Goal: Transaction & Acquisition: Book appointment/travel/reservation

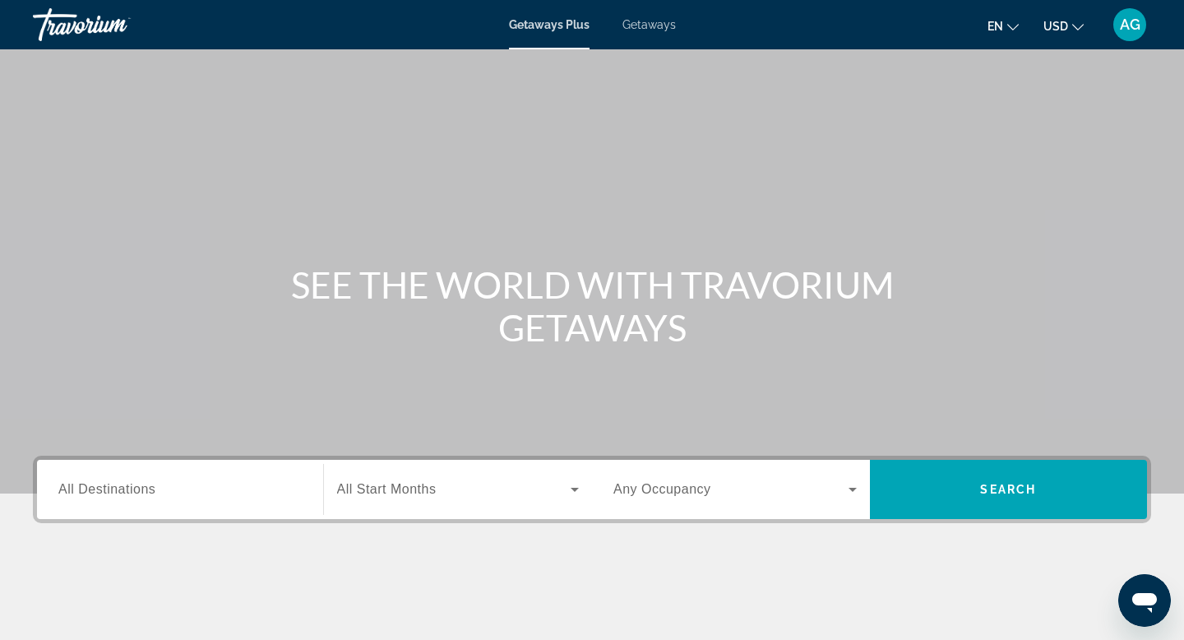
click at [654, 25] on span "Getaways" at bounding box center [648, 24] width 53 height 13
click at [197, 490] on input "Destination All Destinations" at bounding box center [179, 490] width 243 height 20
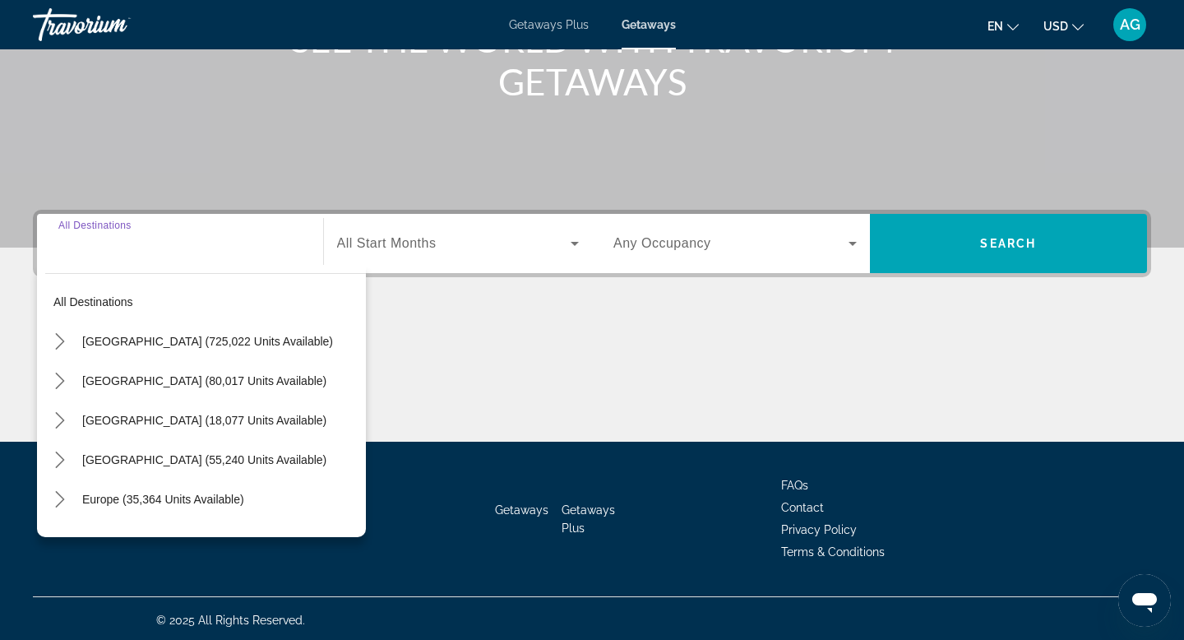
scroll to position [249, 0]
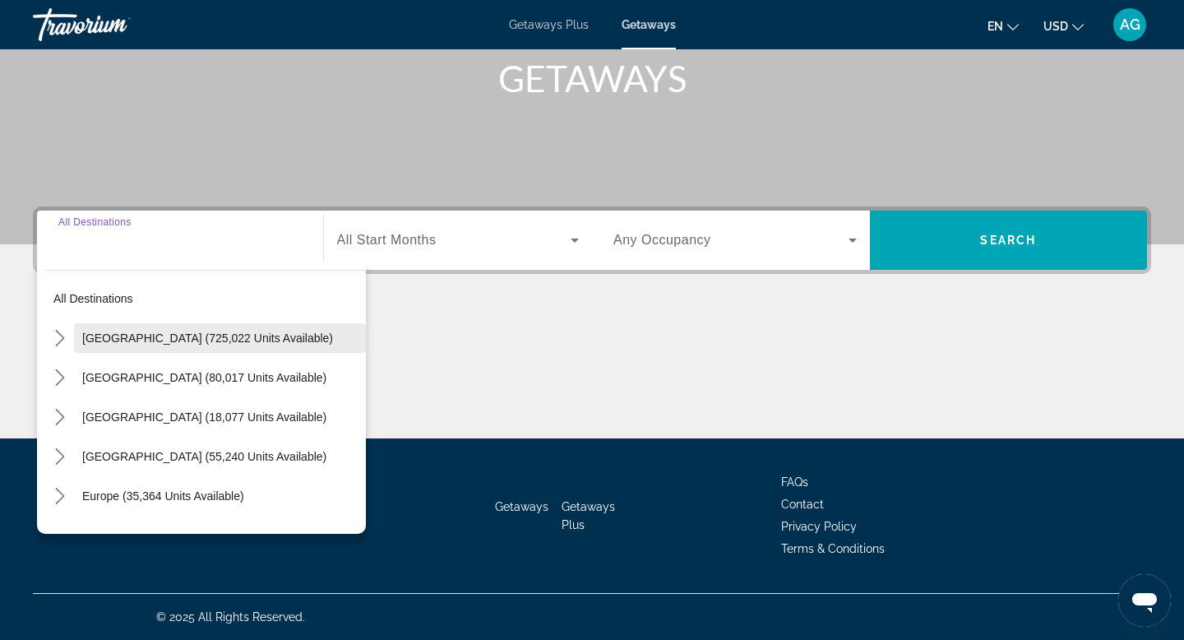
click at [183, 333] on span "[GEOGRAPHIC_DATA] (725,022 units available)" at bounding box center [207, 337] width 251 height 13
type input "**********"
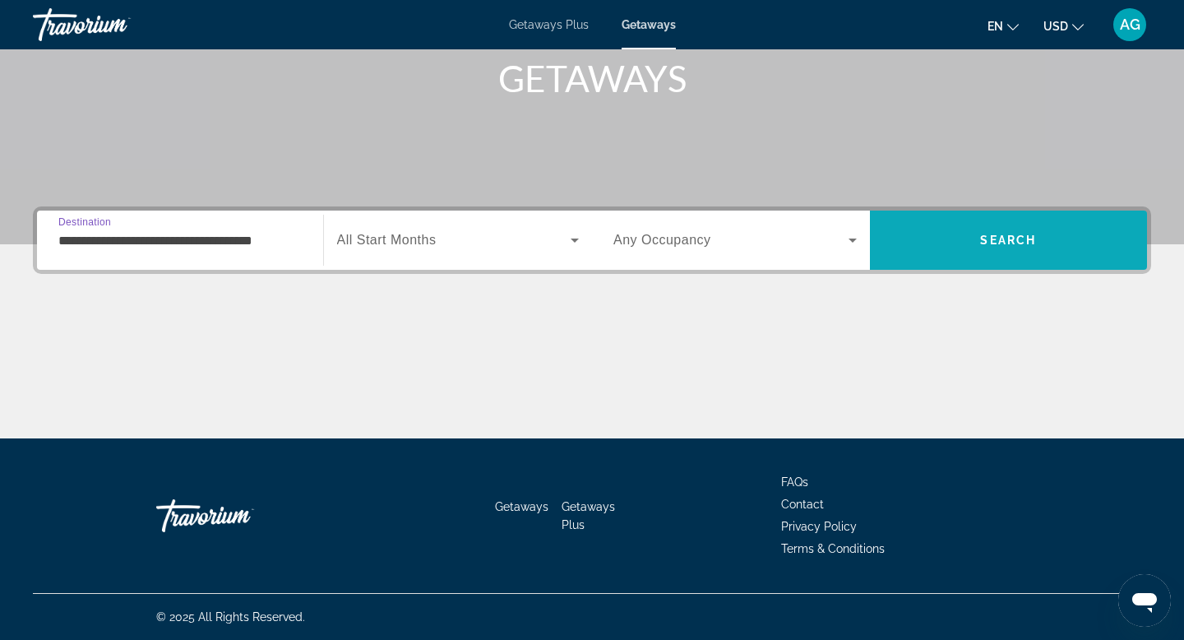
click at [1065, 245] on span "Search" at bounding box center [1009, 239] width 278 height 39
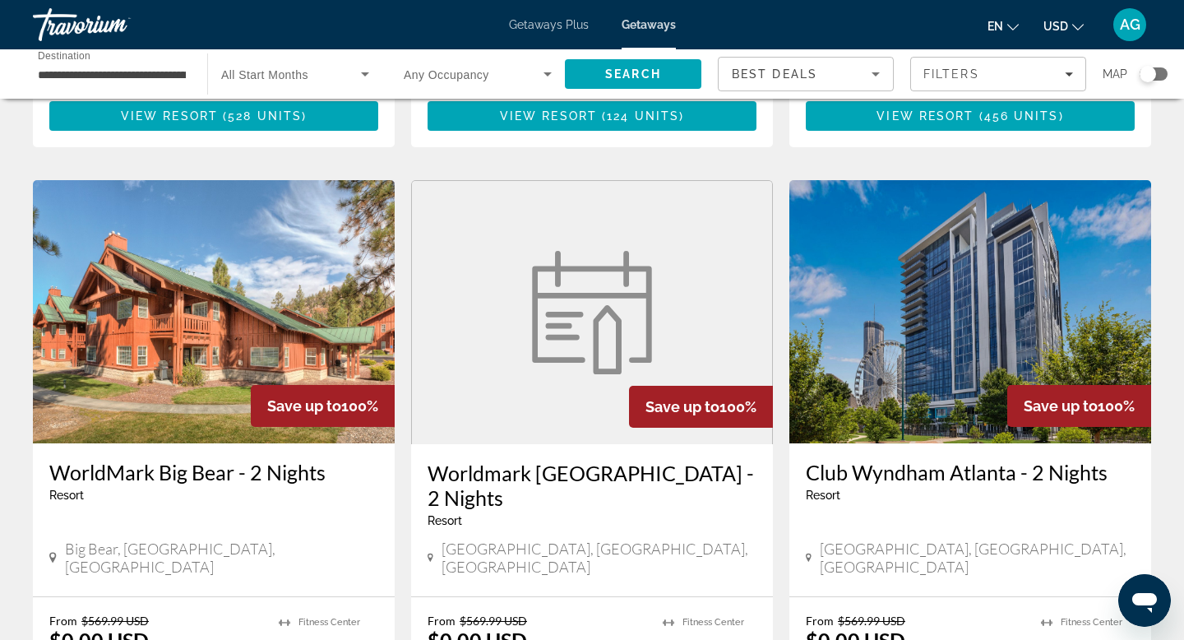
scroll to position [1184, 0]
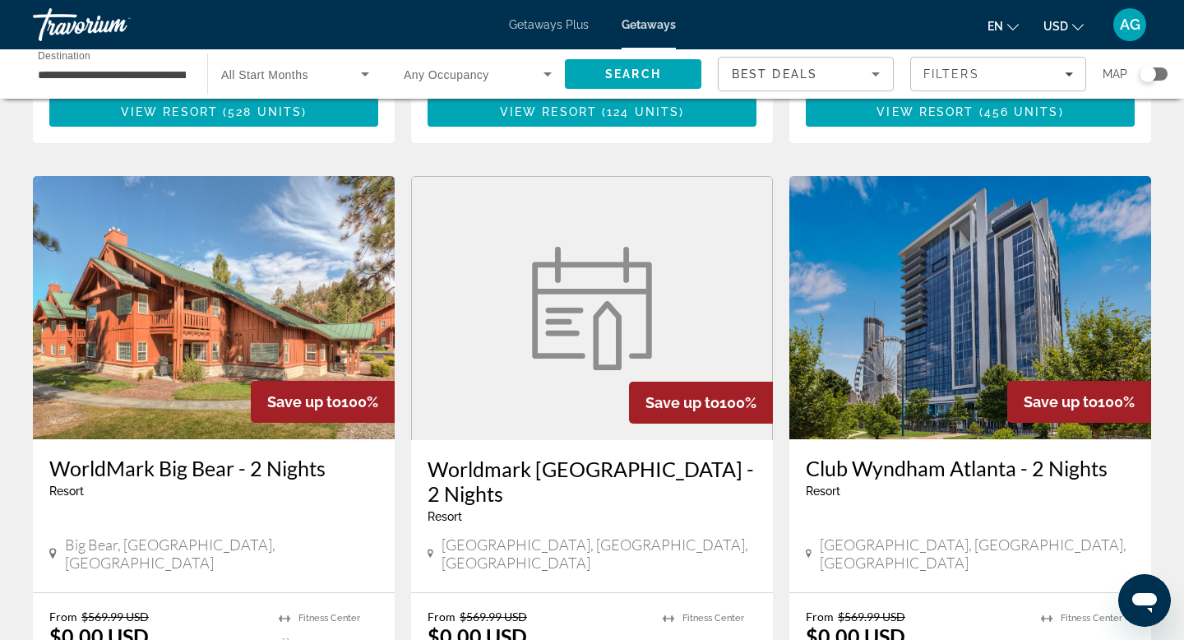
click at [316, 259] on img "Main content" at bounding box center [214, 307] width 362 height 263
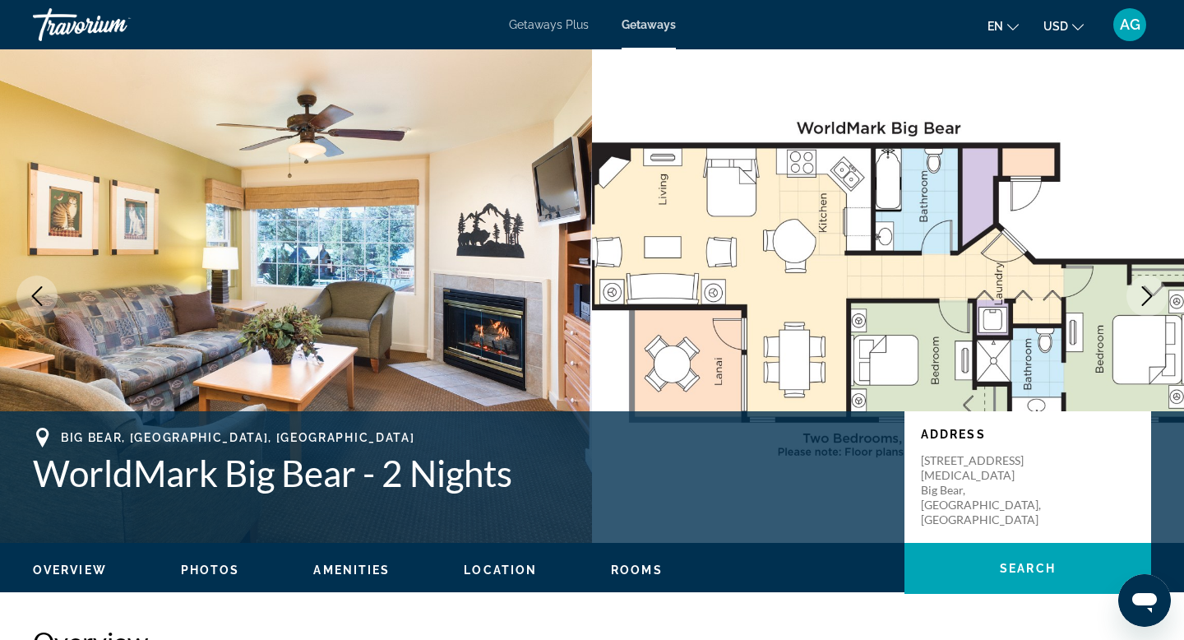
click at [1139, 298] on icon "Next image" at bounding box center [1147, 296] width 20 height 20
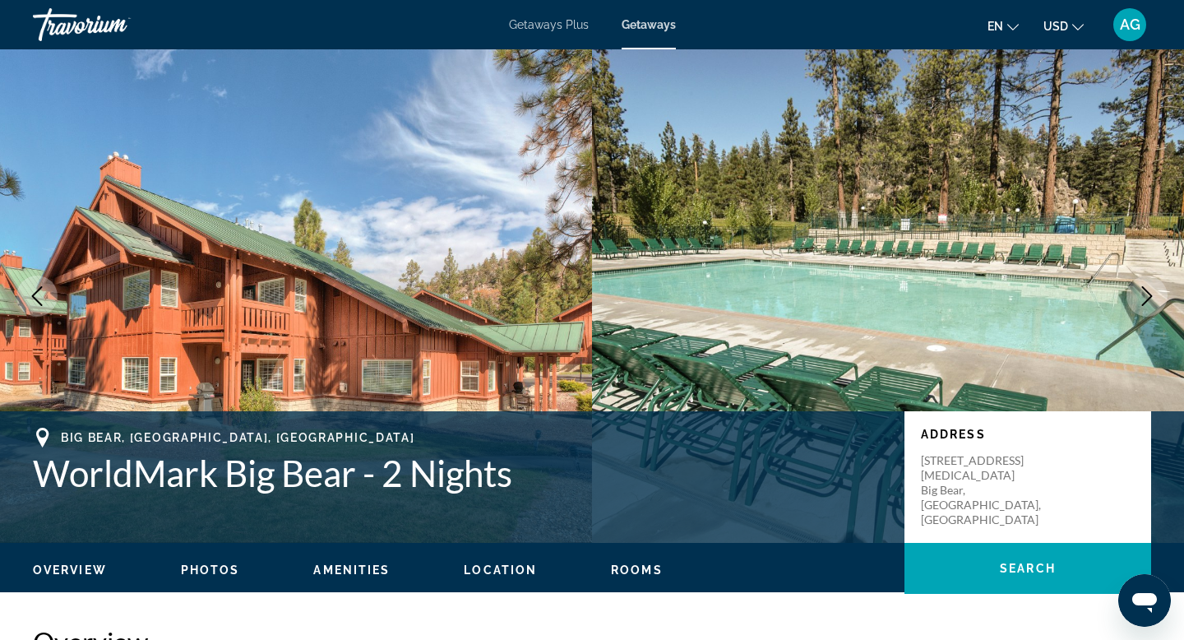
click at [1139, 298] on icon "Next image" at bounding box center [1147, 296] width 20 height 20
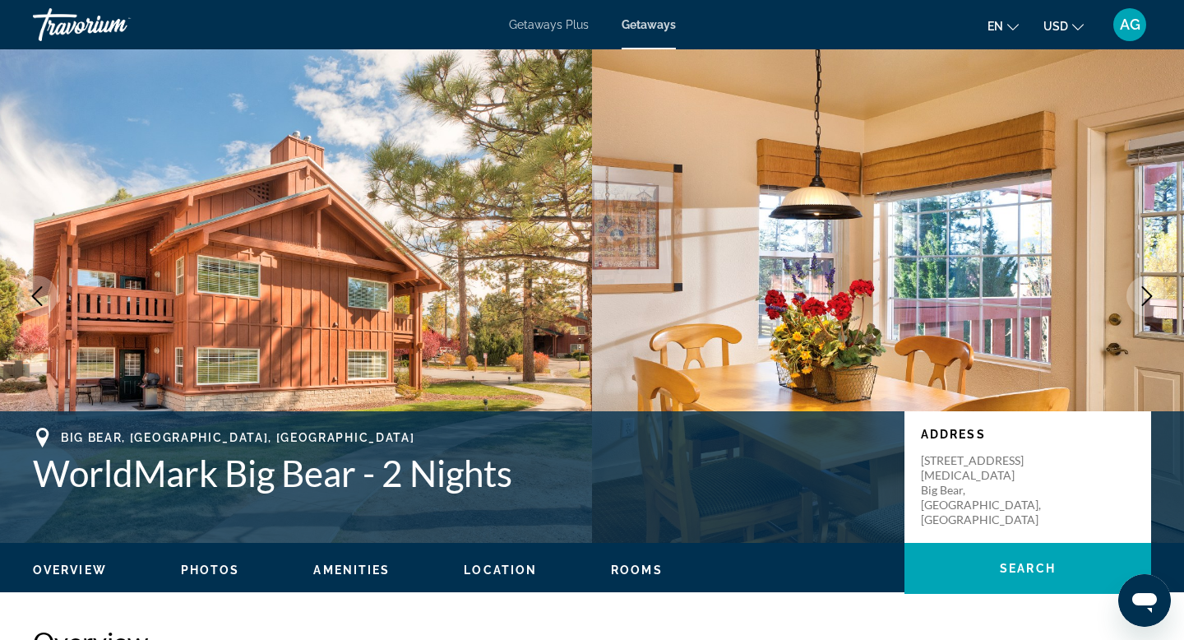
click at [1139, 298] on icon "Next image" at bounding box center [1147, 296] width 20 height 20
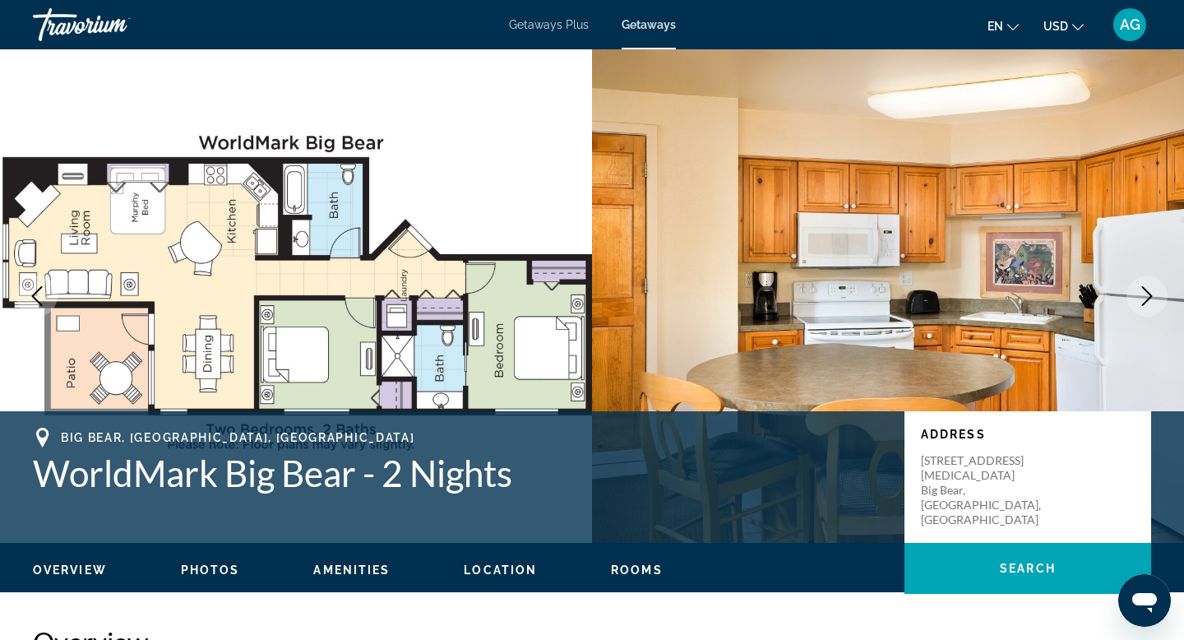
click at [1139, 298] on icon "Next image" at bounding box center [1147, 296] width 20 height 20
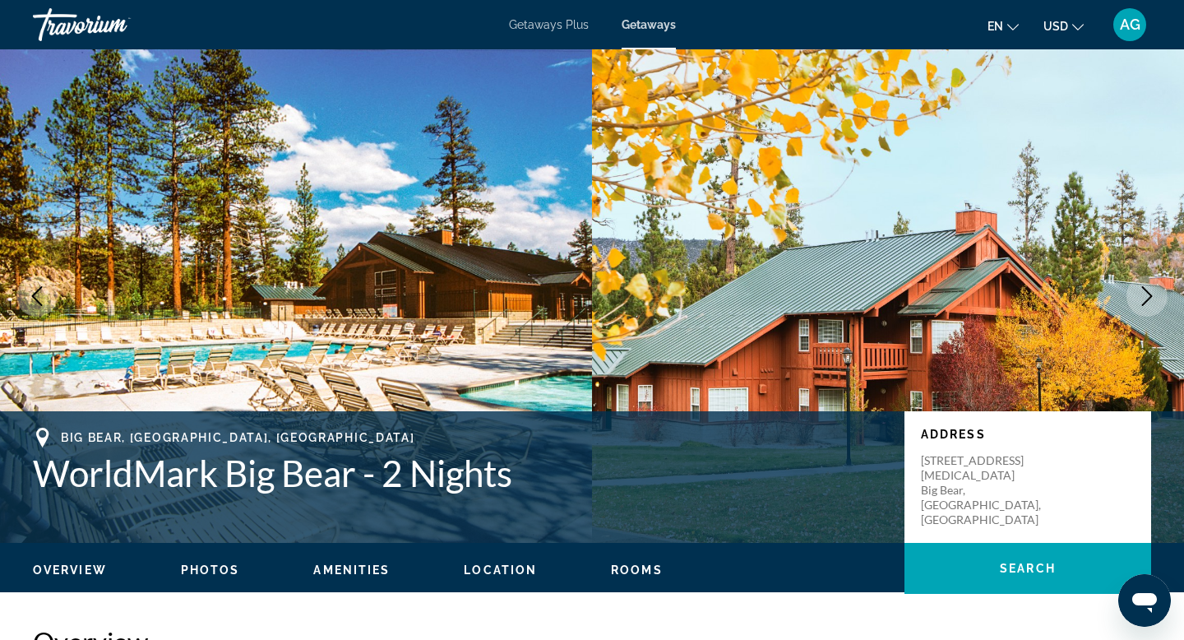
click at [1139, 298] on icon "Next image" at bounding box center [1147, 296] width 20 height 20
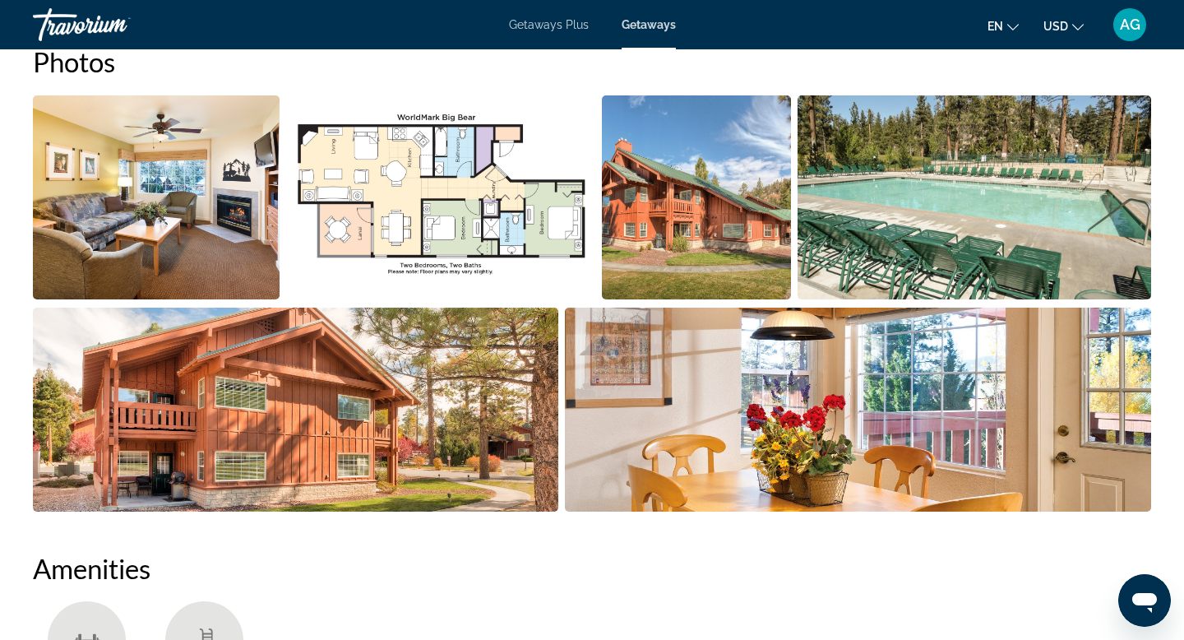
scroll to position [932, 0]
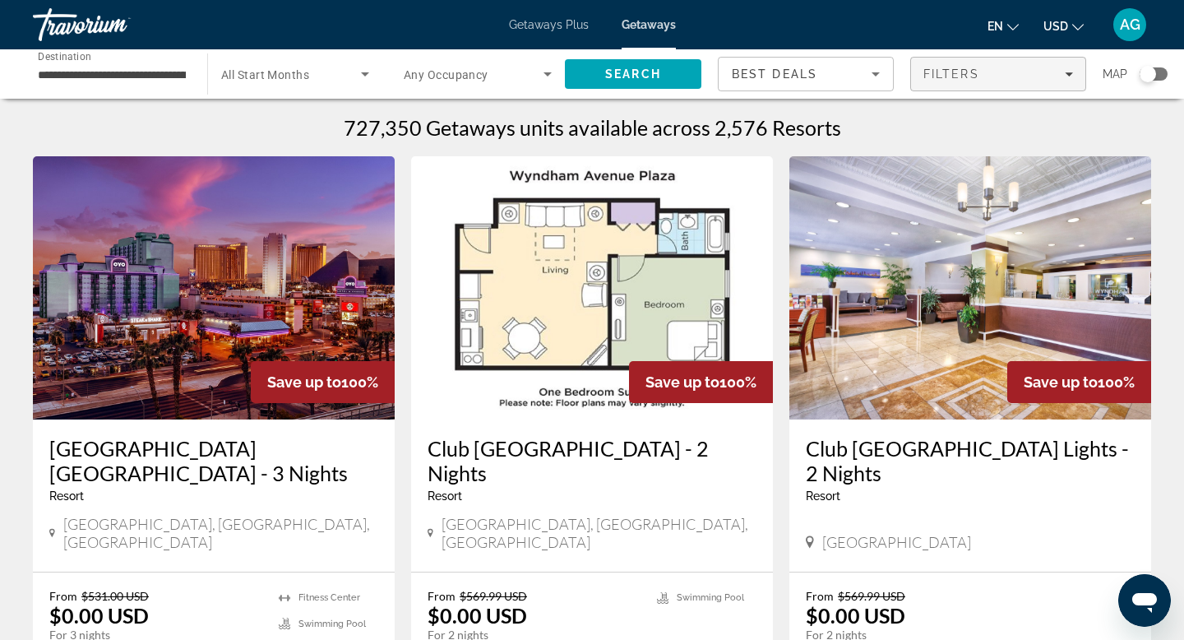
click at [987, 62] on span "Filters" at bounding box center [998, 73] width 174 height 39
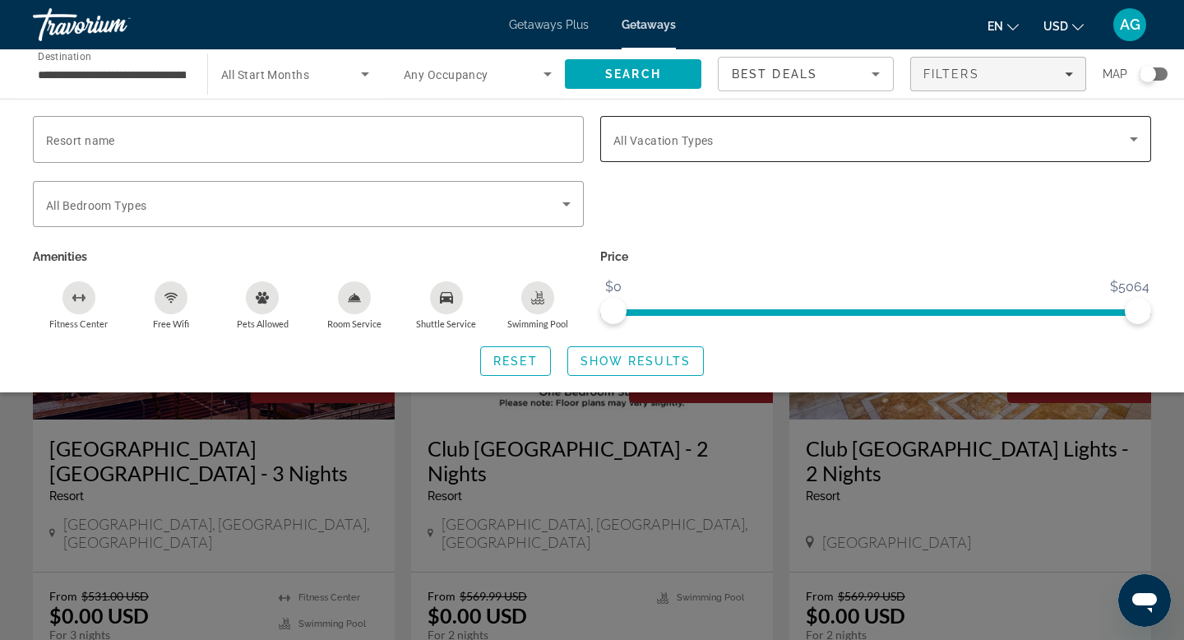
click at [870, 155] on div "Search widget" at bounding box center [875, 139] width 525 height 46
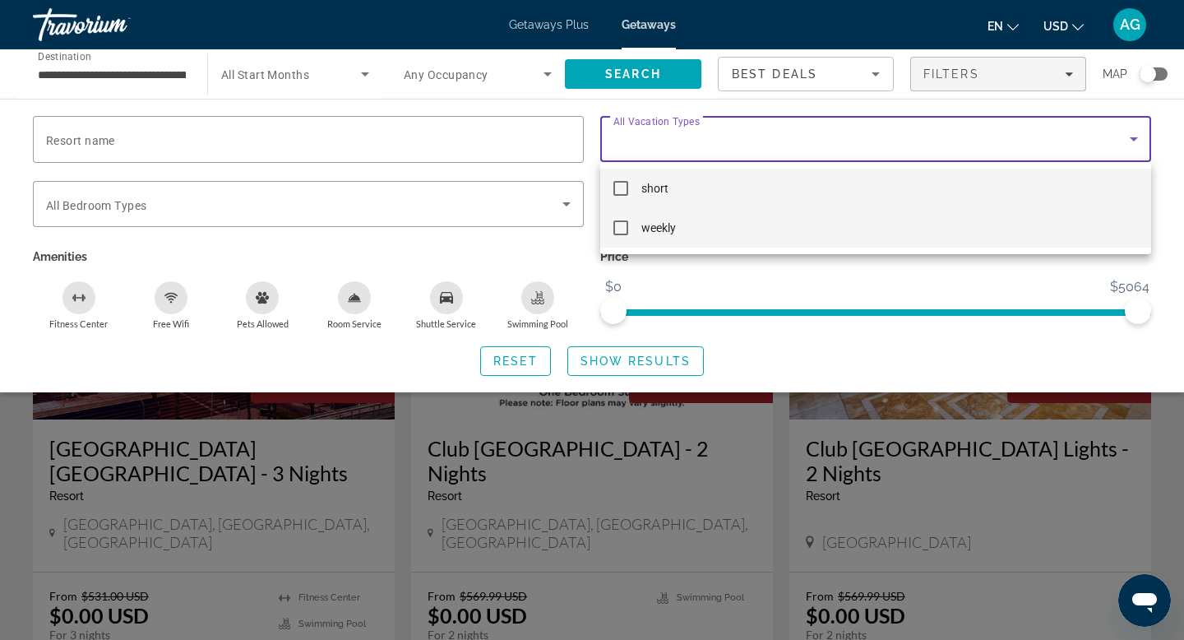
click at [733, 220] on mat-option "weekly" at bounding box center [875, 227] width 551 height 39
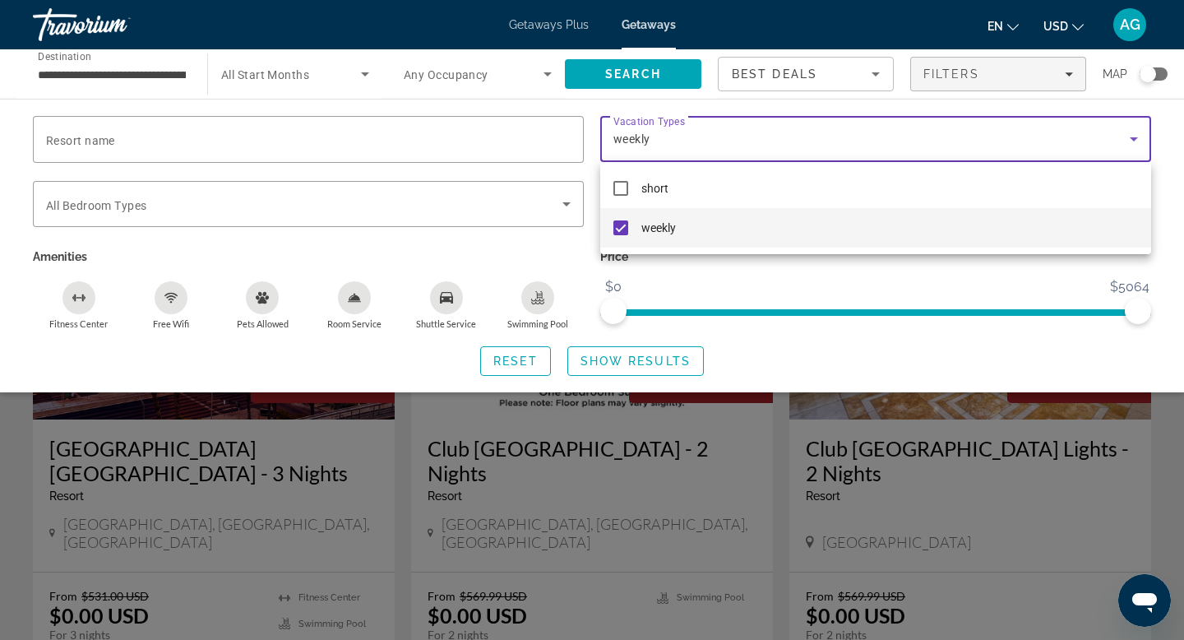
click at [636, 366] on div at bounding box center [592, 320] width 1184 height 640
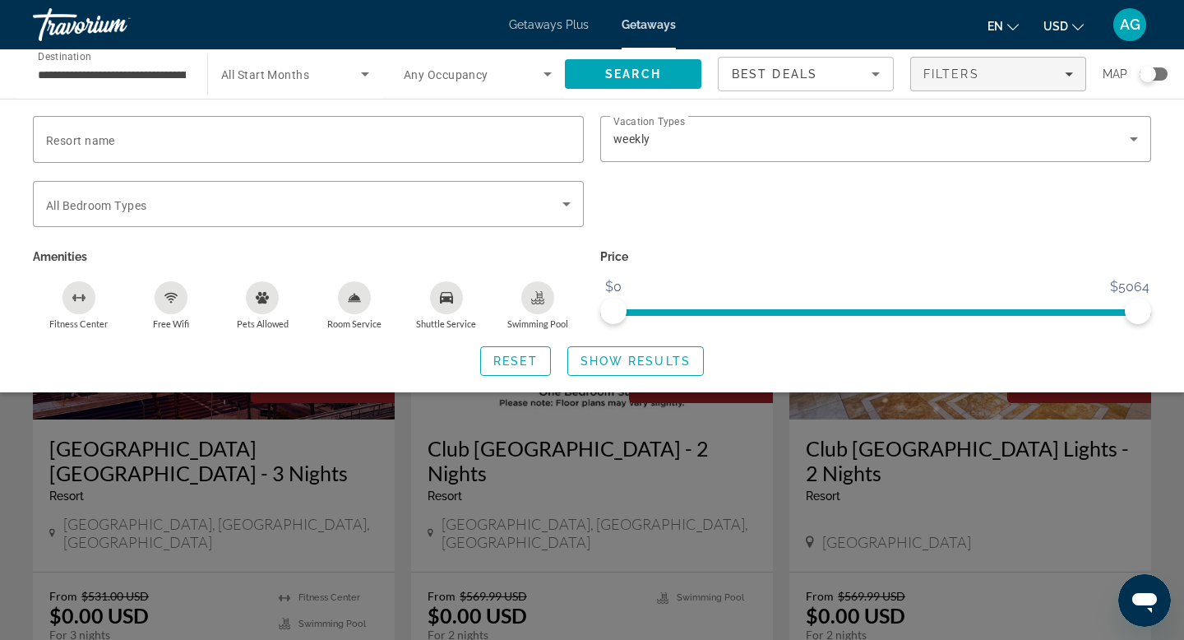
click at [636, 366] on span "Show Results" at bounding box center [635, 360] width 110 height 13
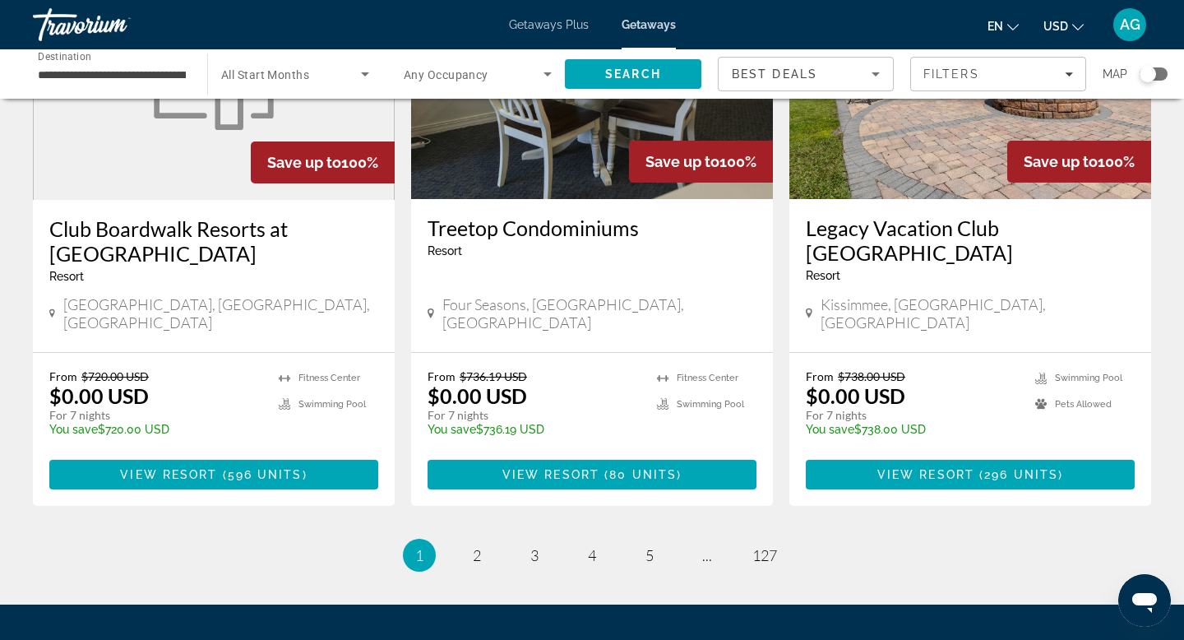
scroll to position [2095, 0]
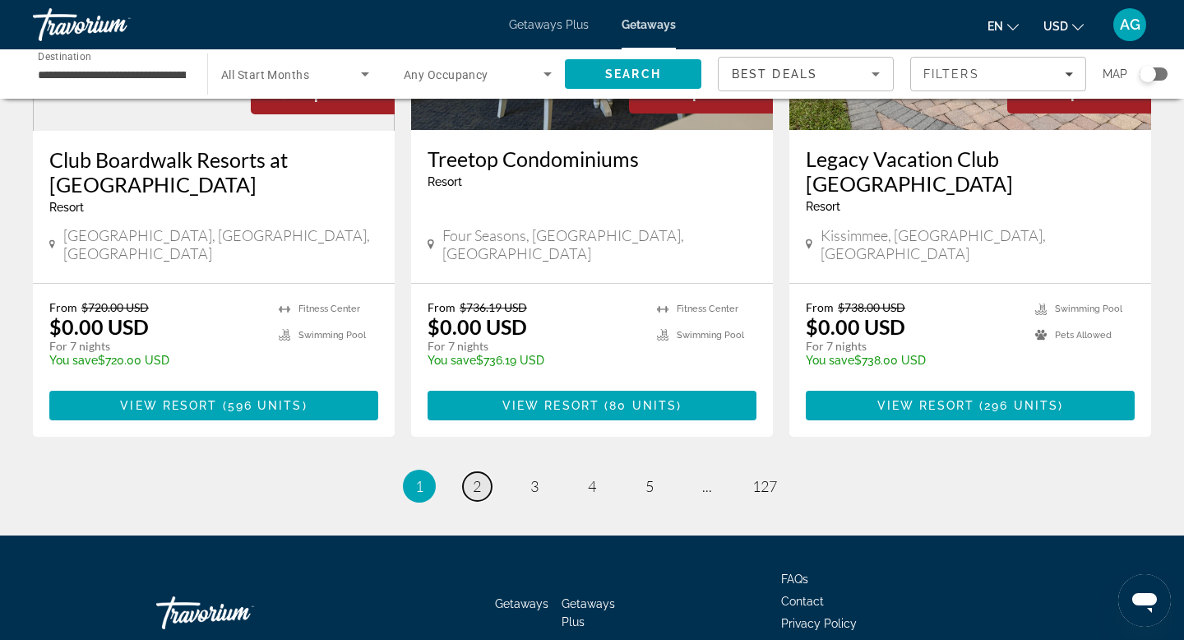
click at [480, 477] on span "2" at bounding box center [477, 486] width 8 height 18
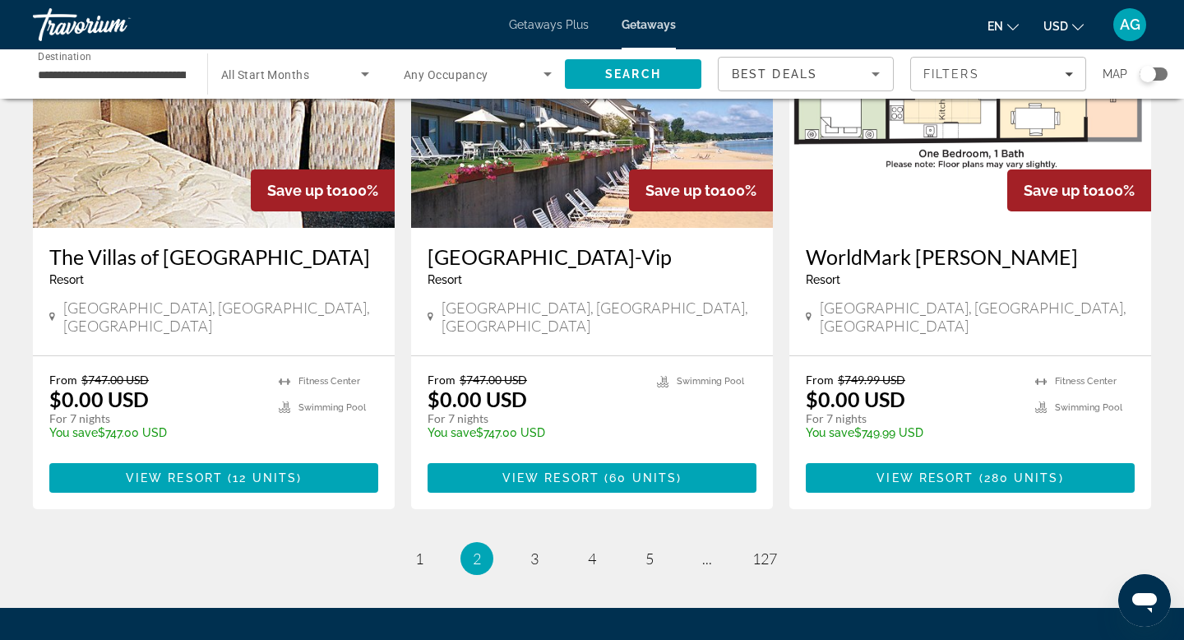
scroll to position [1997, 0]
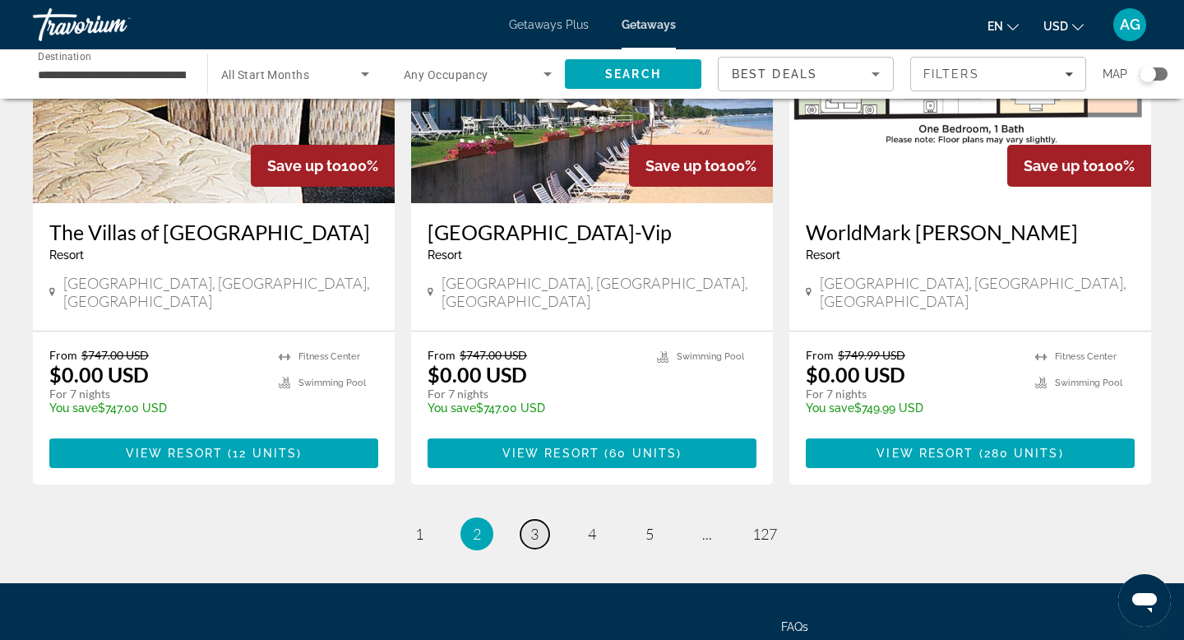
click at [533, 525] on span "3" at bounding box center [534, 534] width 8 height 18
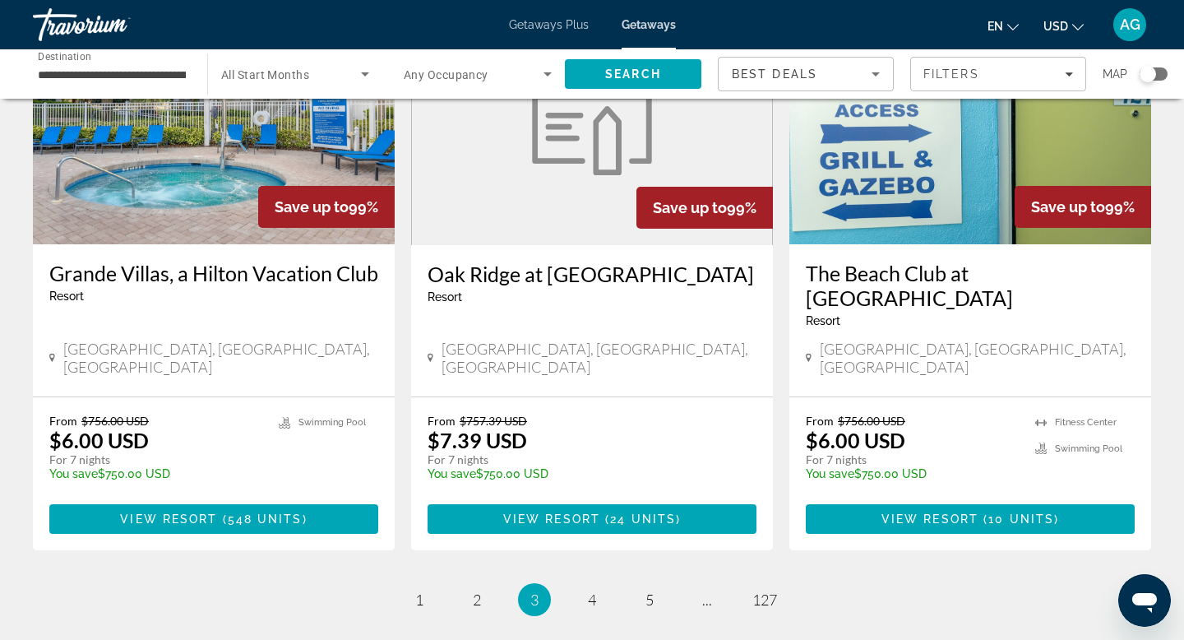
scroll to position [1971, 0]
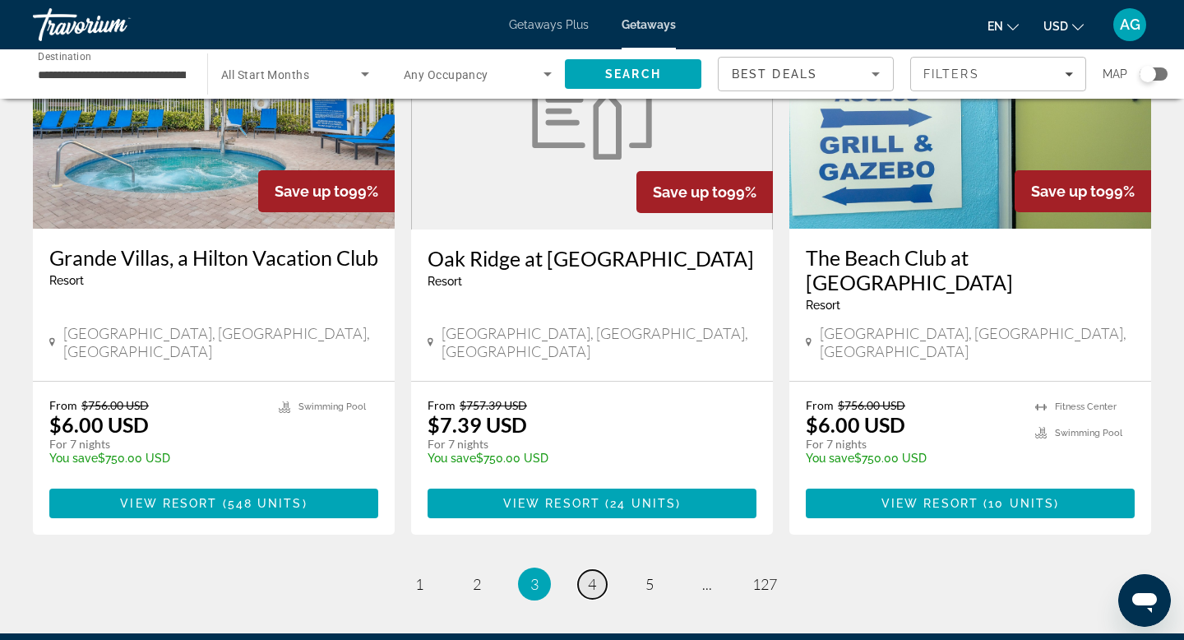
click at [585, 570] on link "page 4" at bounding box center [592, 584] width 29 height 29
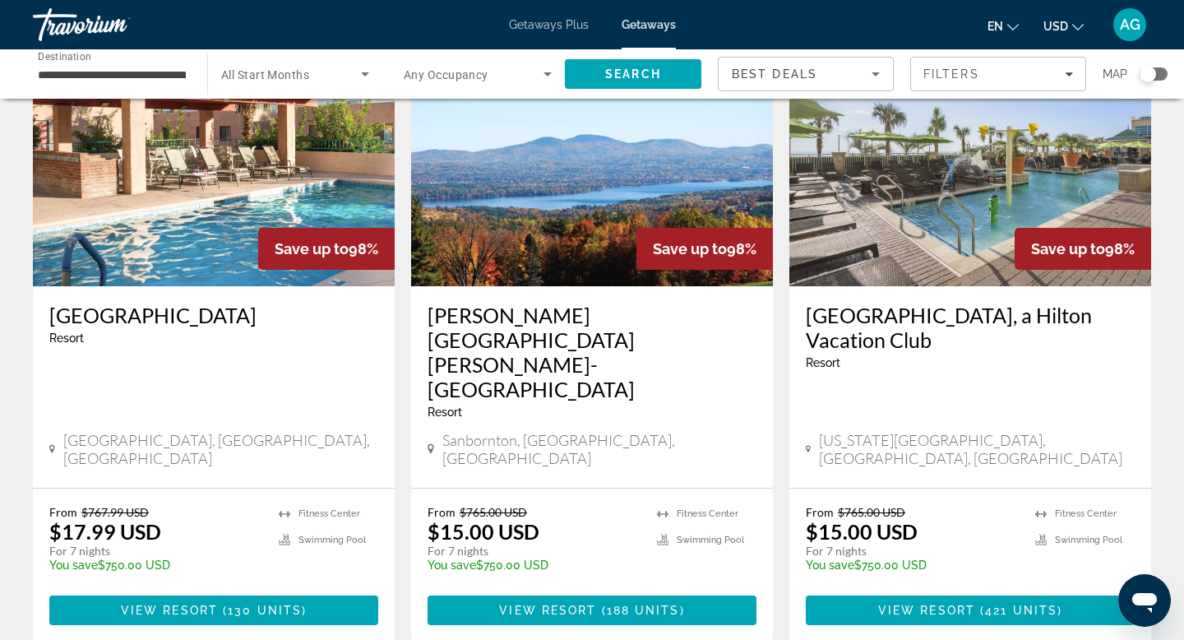
scroll to position [1972, 0]
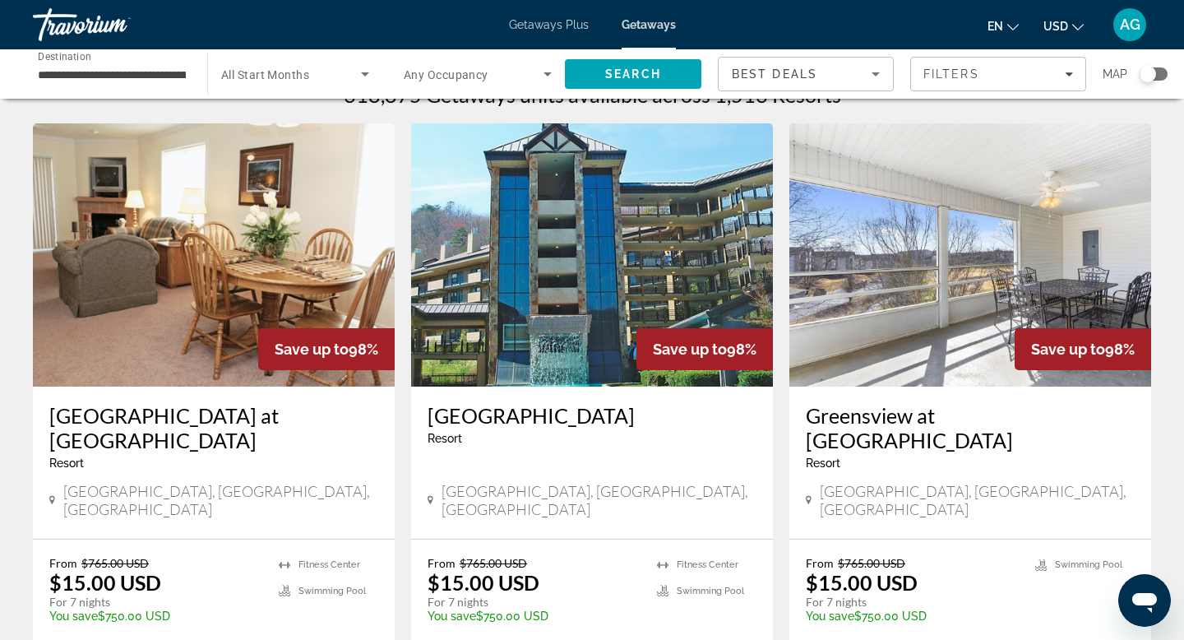
scroll to position [45, 0]
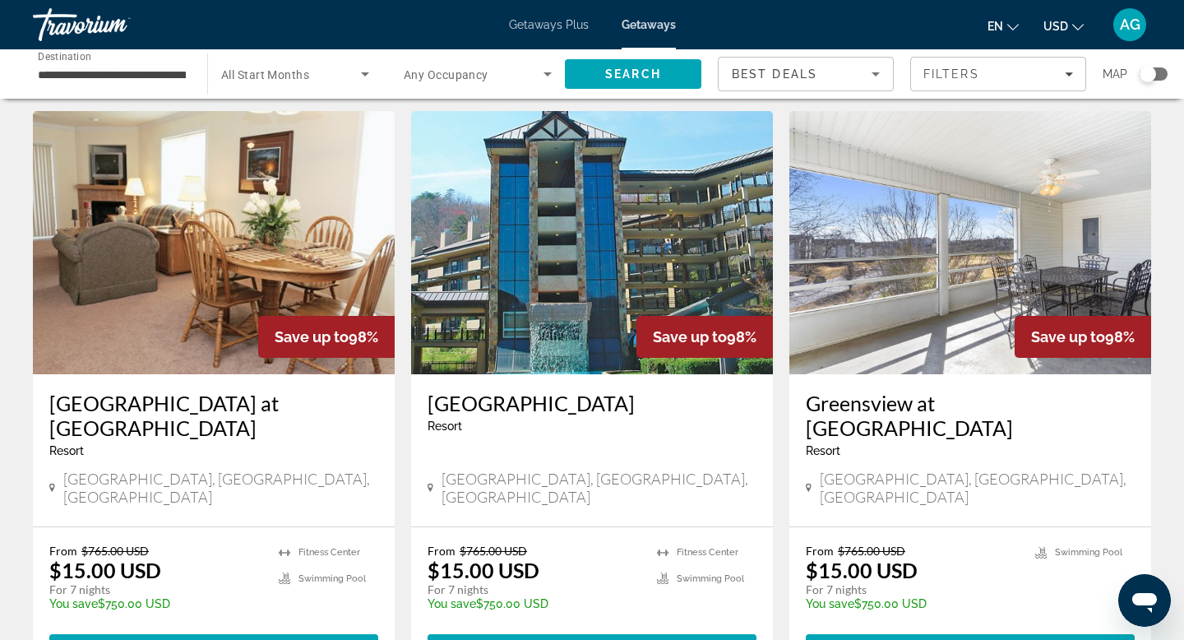
click at [616, 299] on img "Main content" at bounding box center [592, 242] width 362 height 263
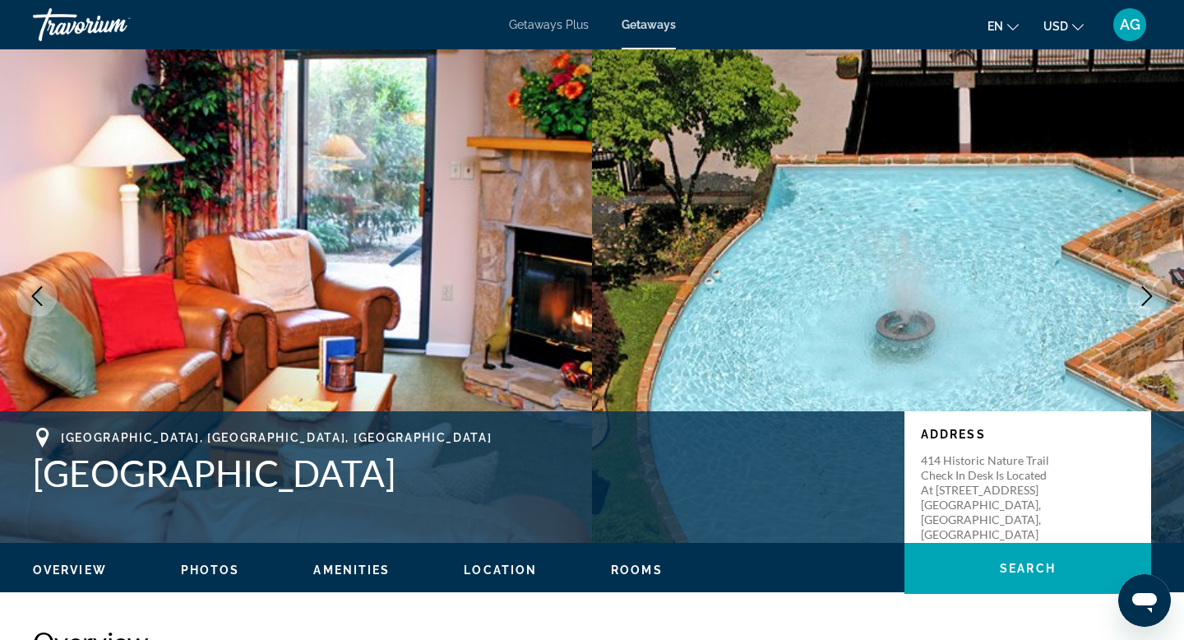
click at [1144, 296] on icon "Next image" at bounding box center [1147, 296] width 20 height 20
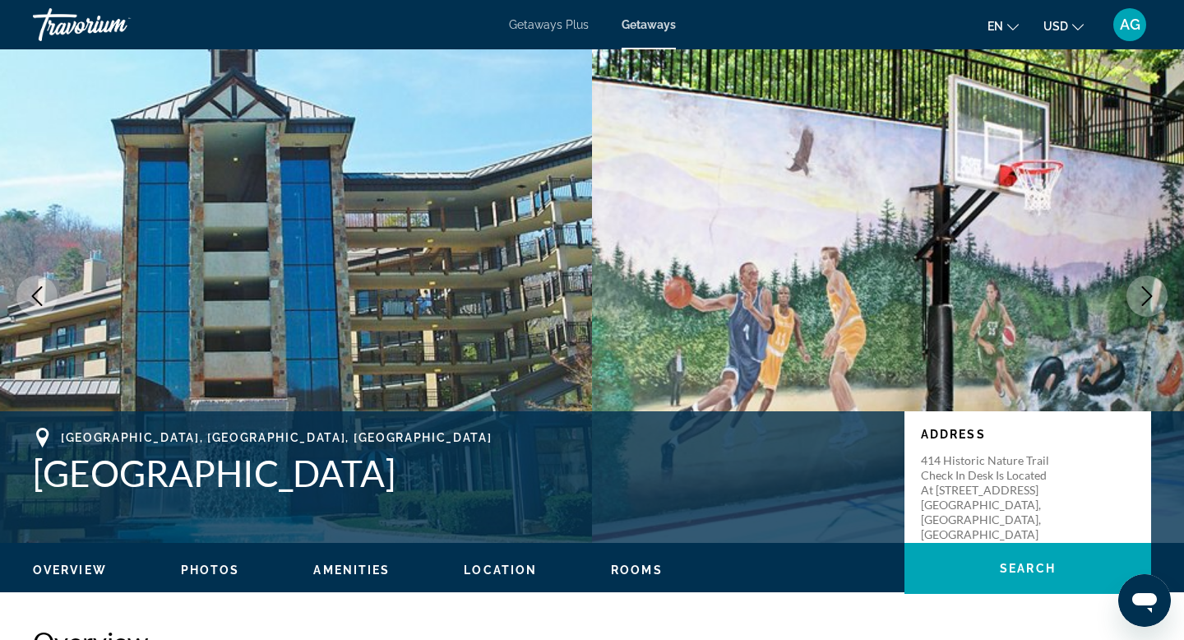
click at [1144, 296] on icon "Next image" at bounding box center [1147, 296] width 20 height 20
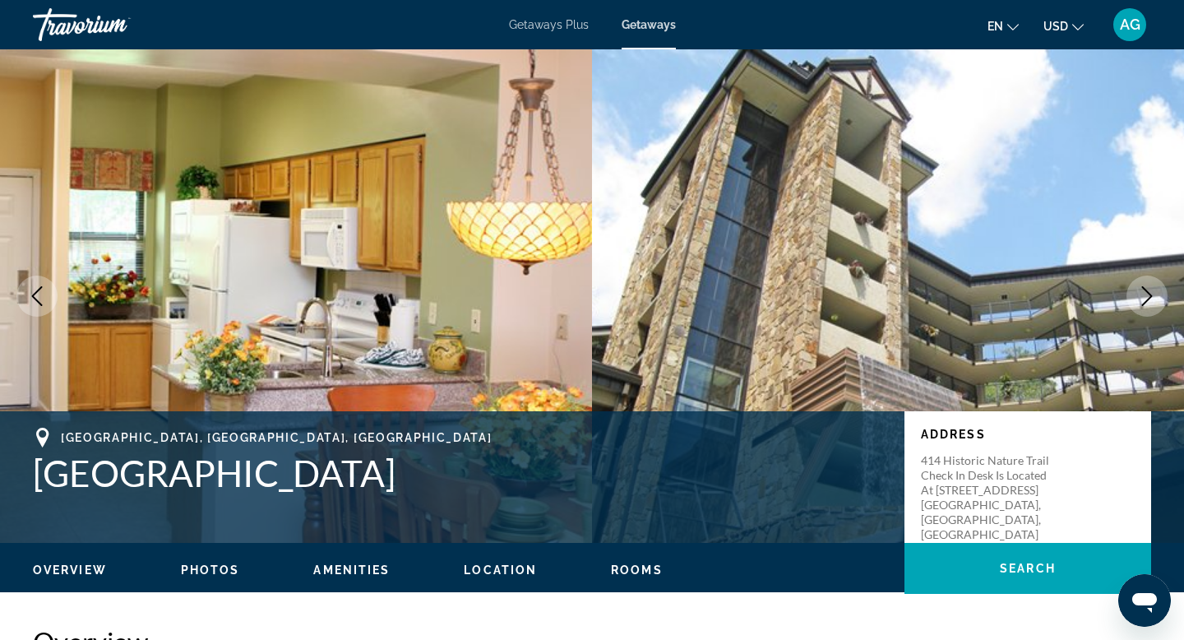
click at [1144, 296] on icon "Next image" at bounding box center [1147, 296] width 20 height 20
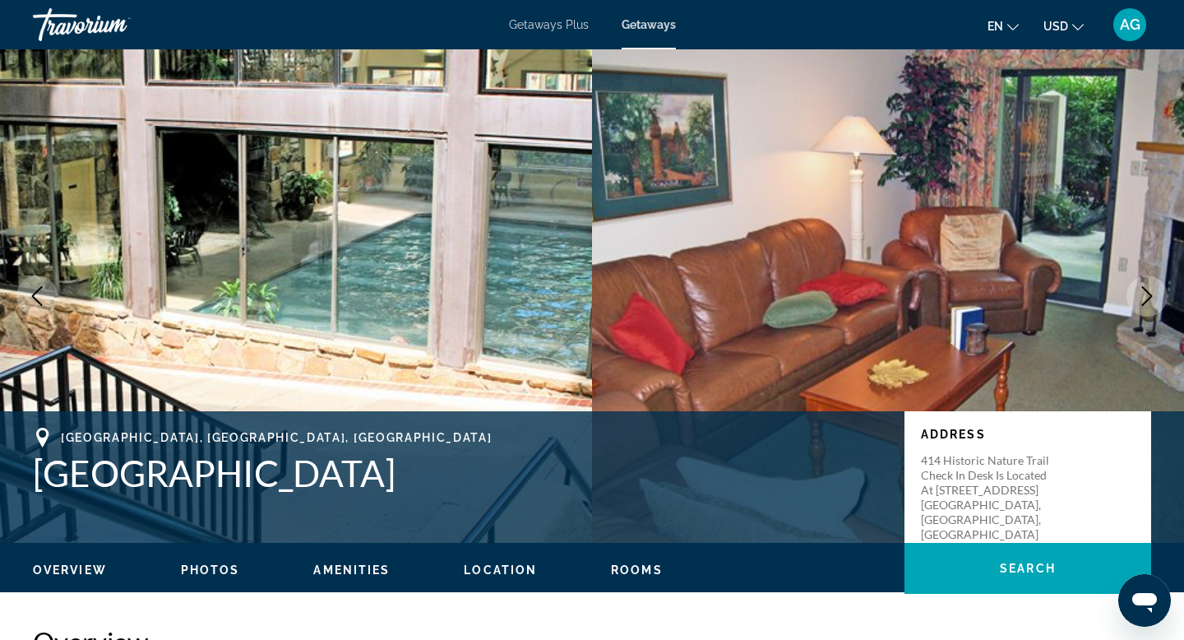
click at [1144, 296] on icon "Next image" at bounding box center [1147, 296] width 20 height 20
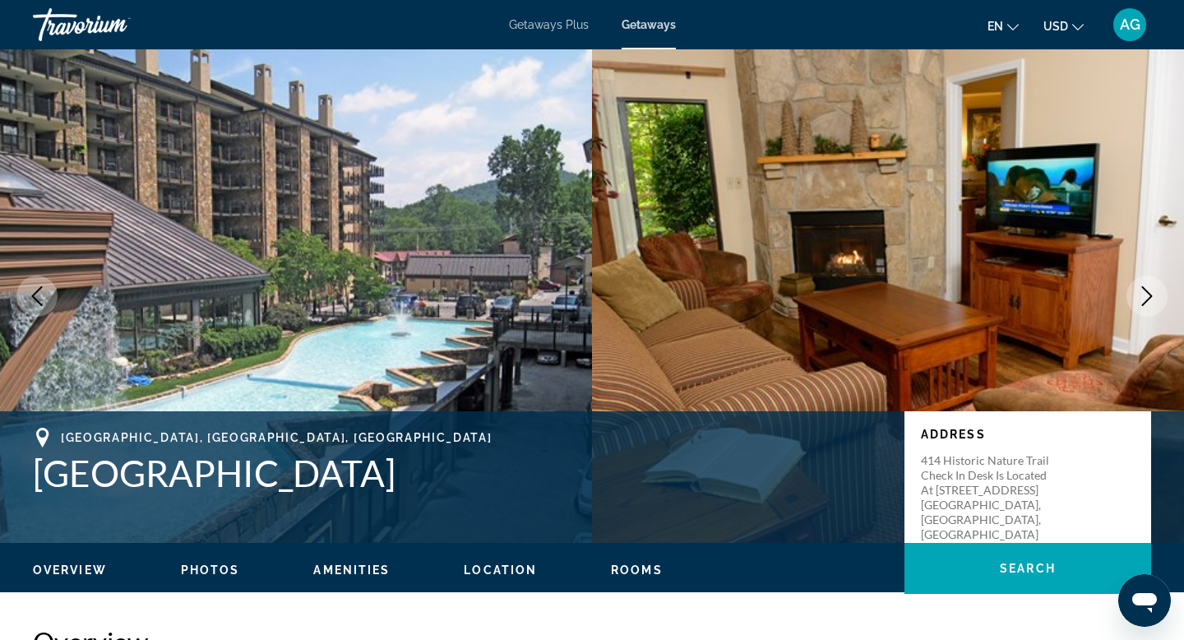
click at [1144, 296] on icon "Next image" at bounding box center [1147, 296] width 20 height 20
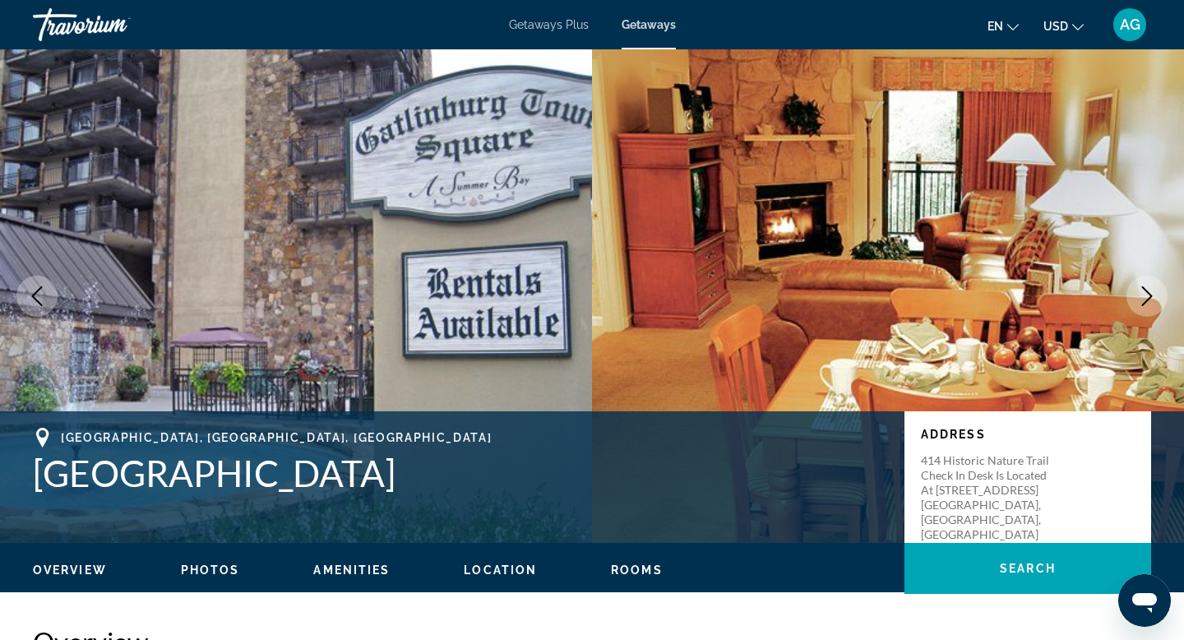
click at [1144, 296] on icon "Next image" at bounding box center [1147, 296] width 20 height 20
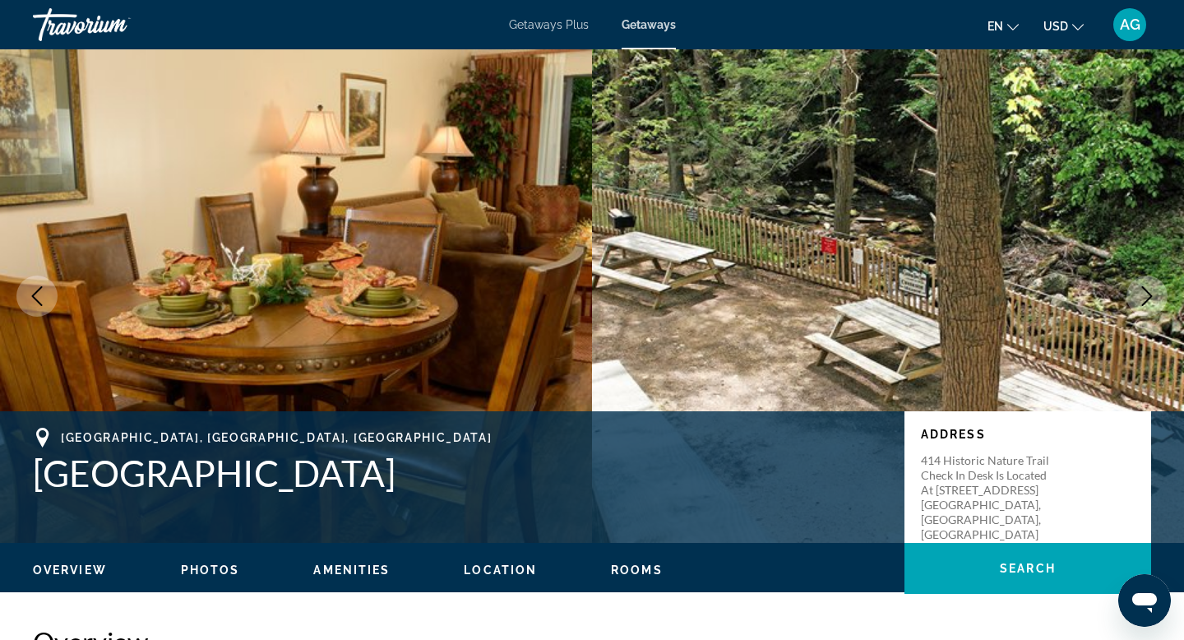
click at [1144, 296] on icon "Next image" at bounding box center [1147, 296] width 20 height 20
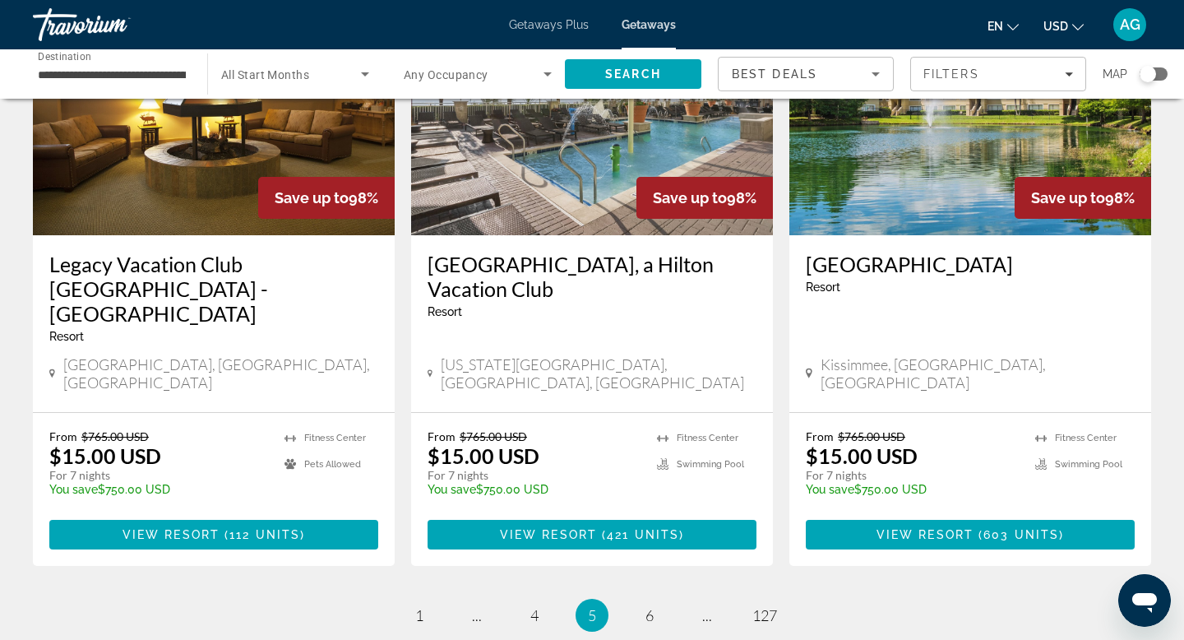
scroll to position [2000, 0]
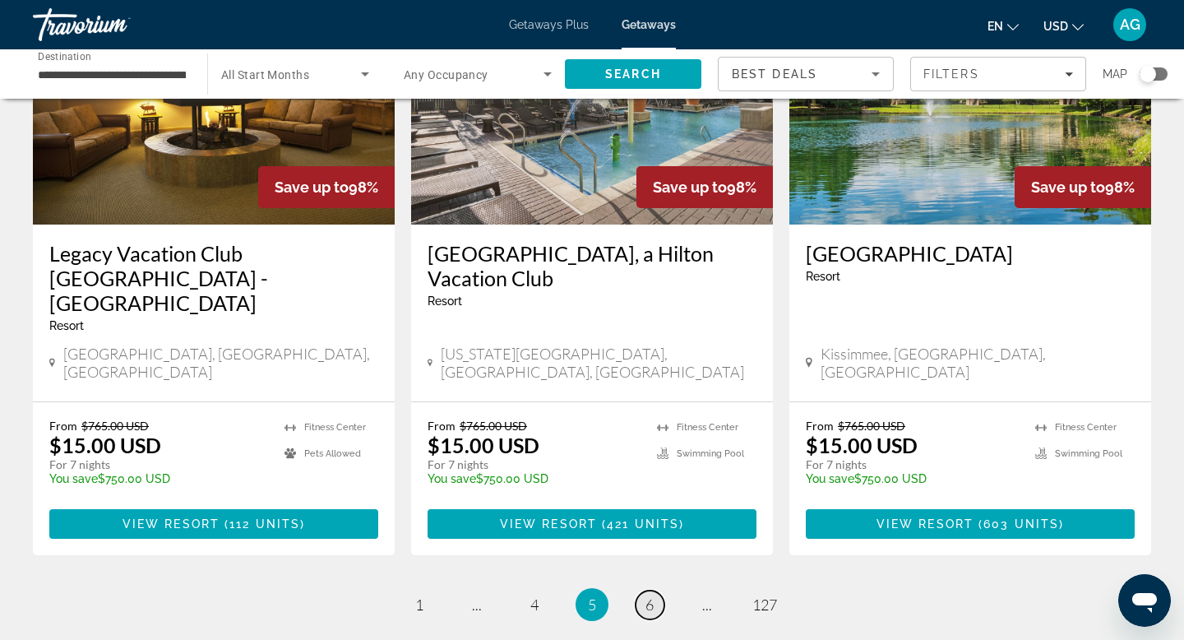
click at [651, 595] on span "6" at bounding box center [649, 604] width 8 height 18
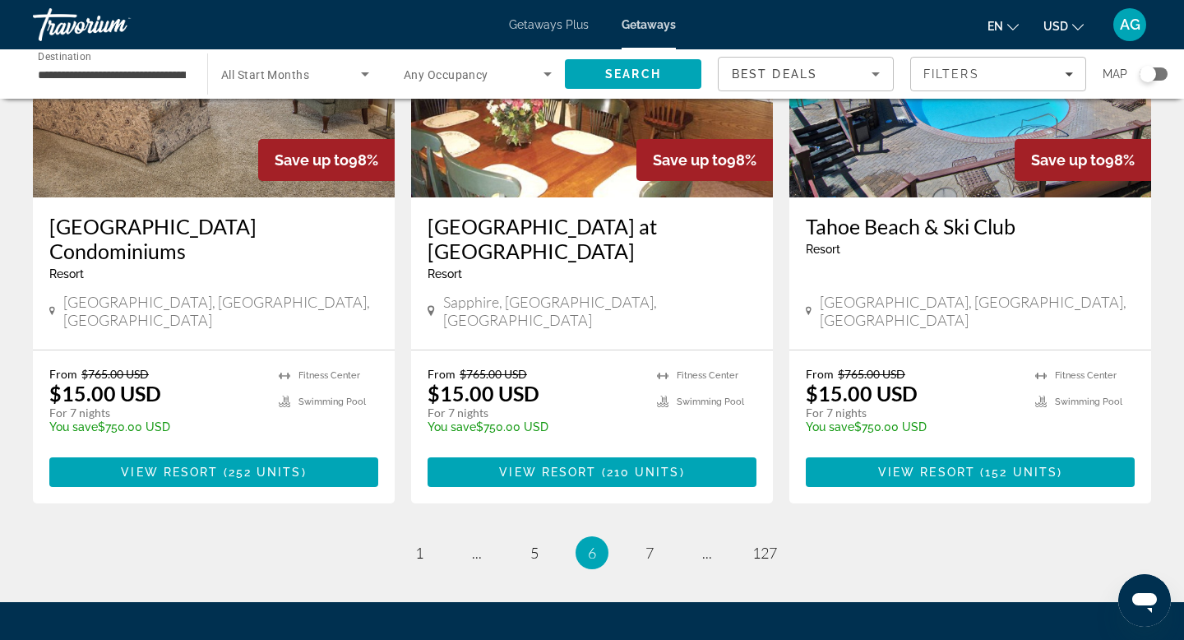
scroll to position [1971, 0]
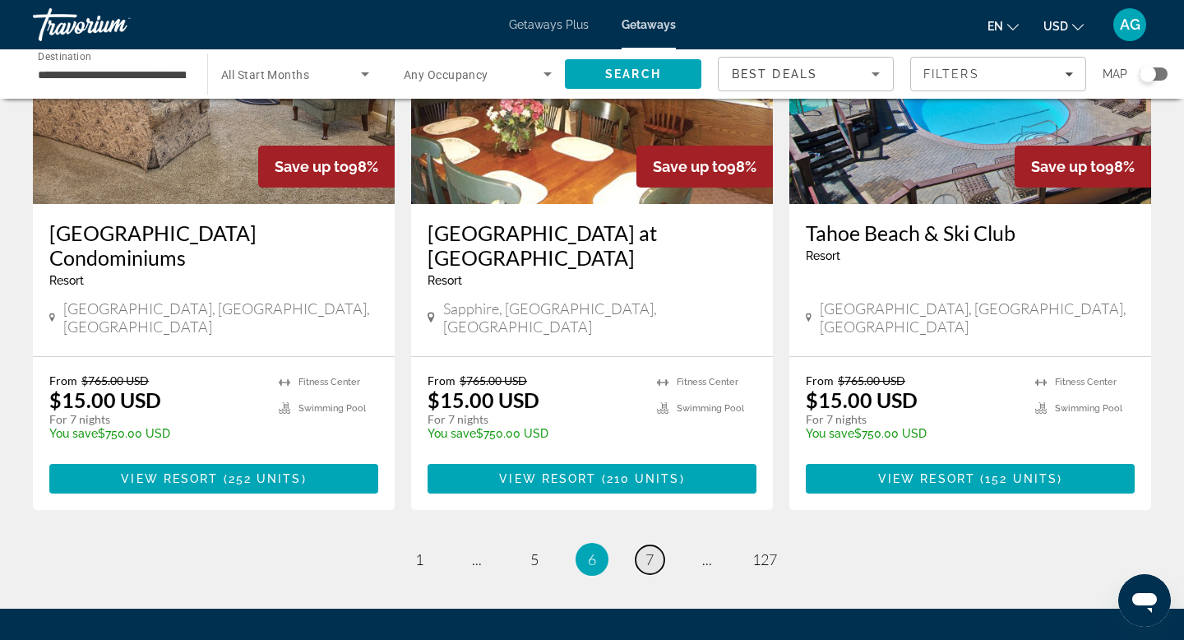
click at [656, 545] on link "page 7" at bounding box center [649, 559] width 29 height 29
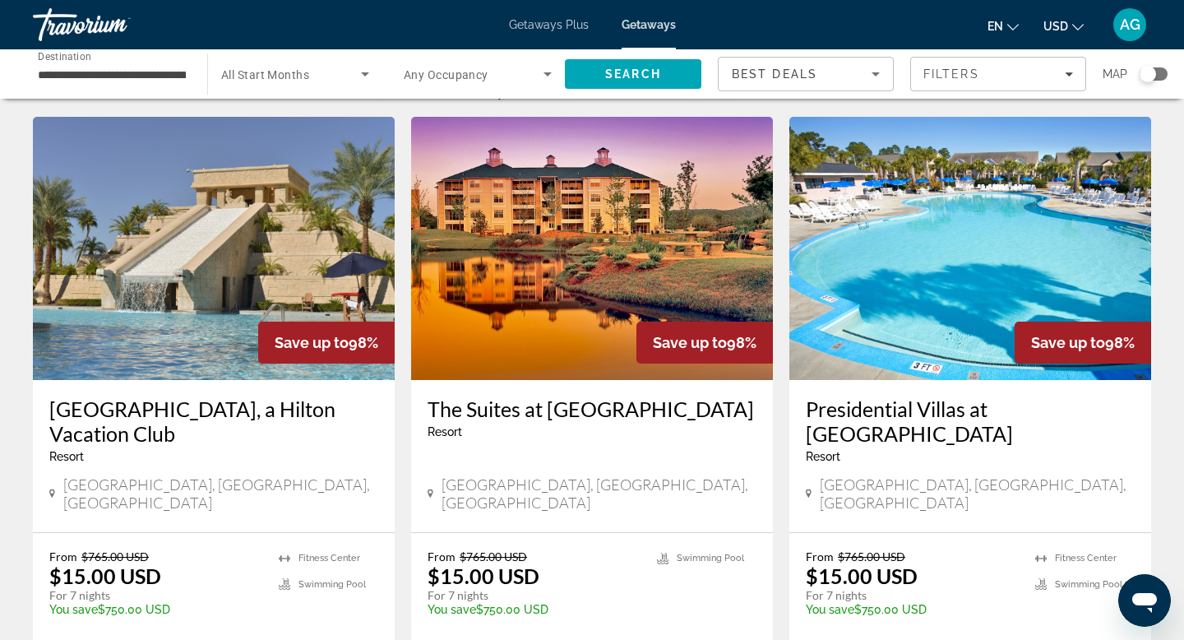
scroll to position [43, 0]
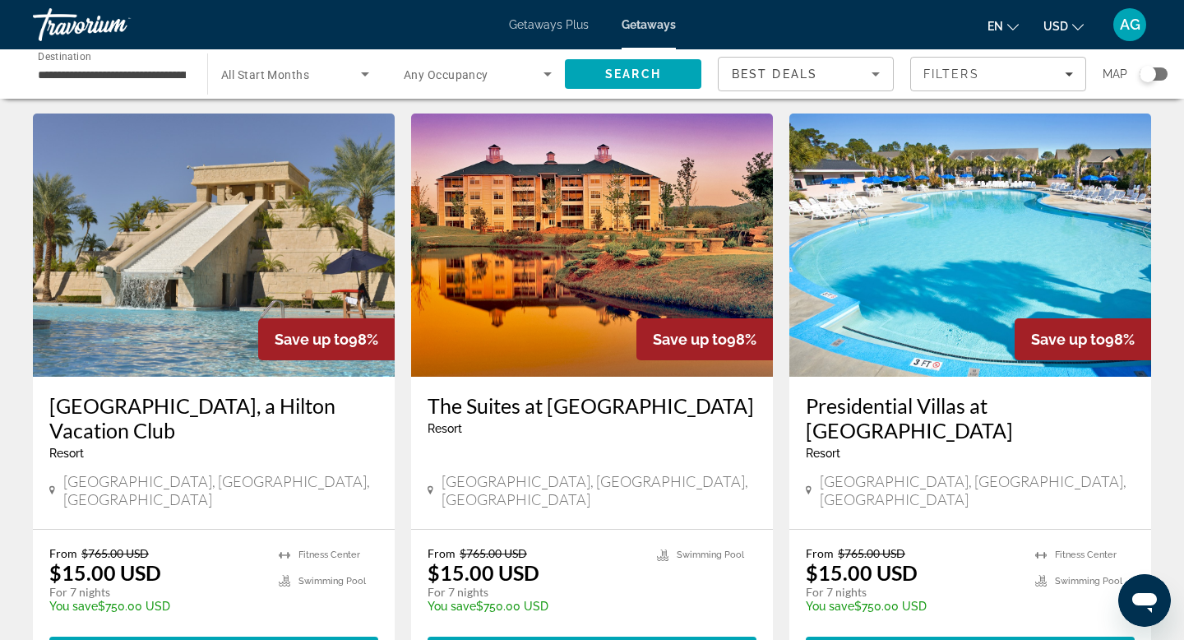
click at [228, 295] on img "Main content" at bounding box center [214, 244] width 362 height 263
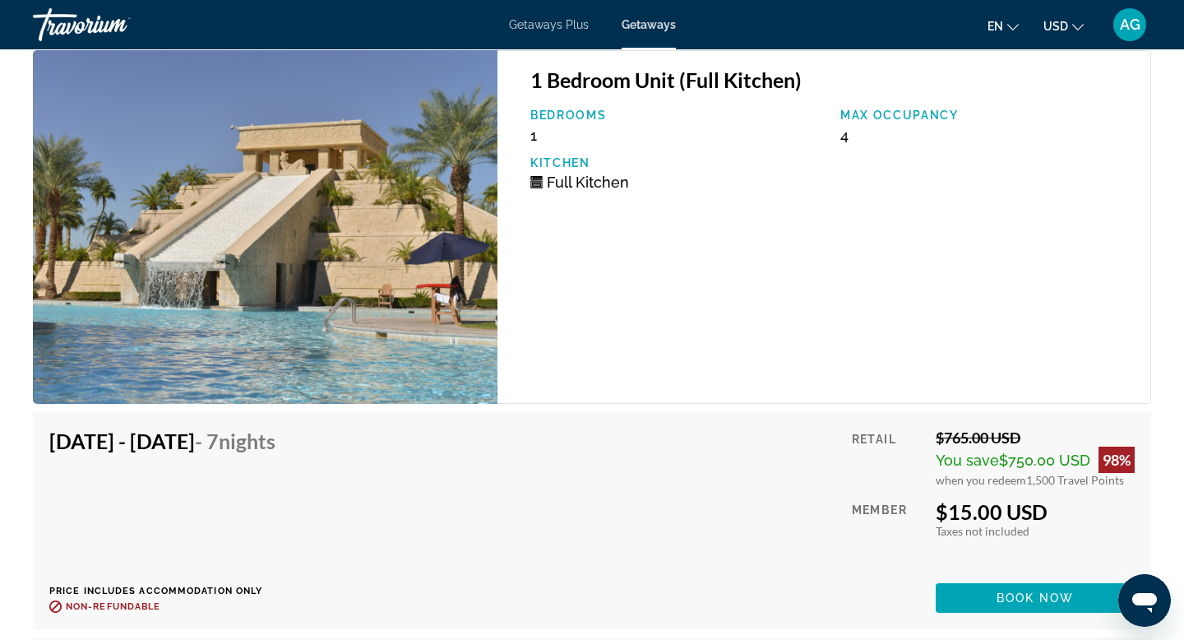
scroll to position [2883, 0]
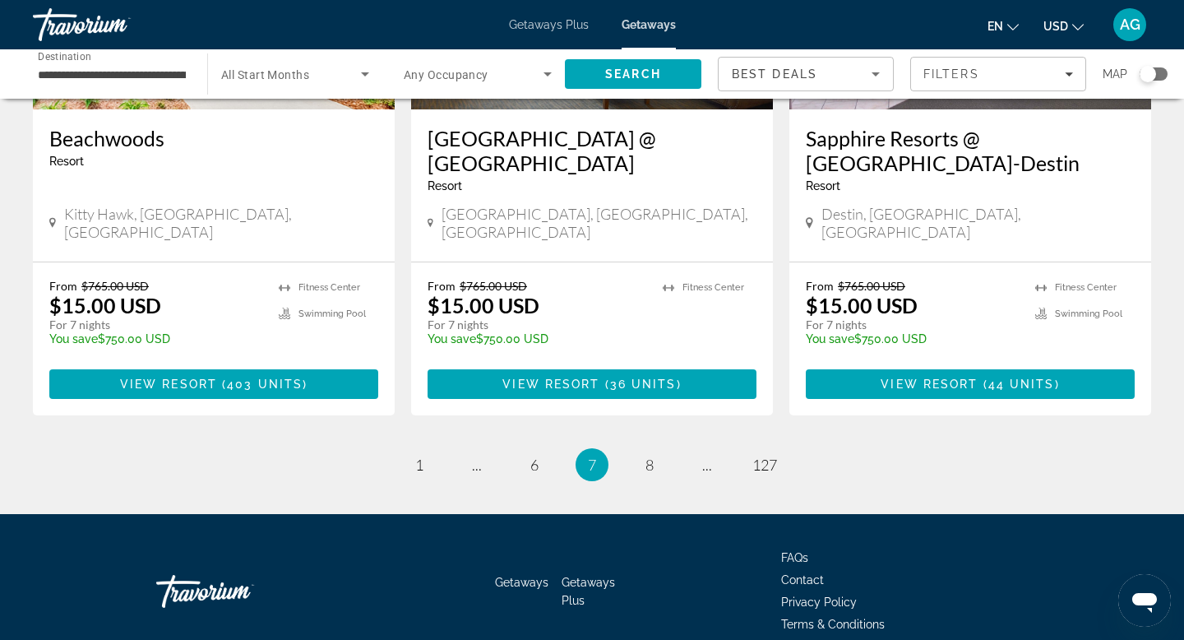
scroll to position [2119, 0]
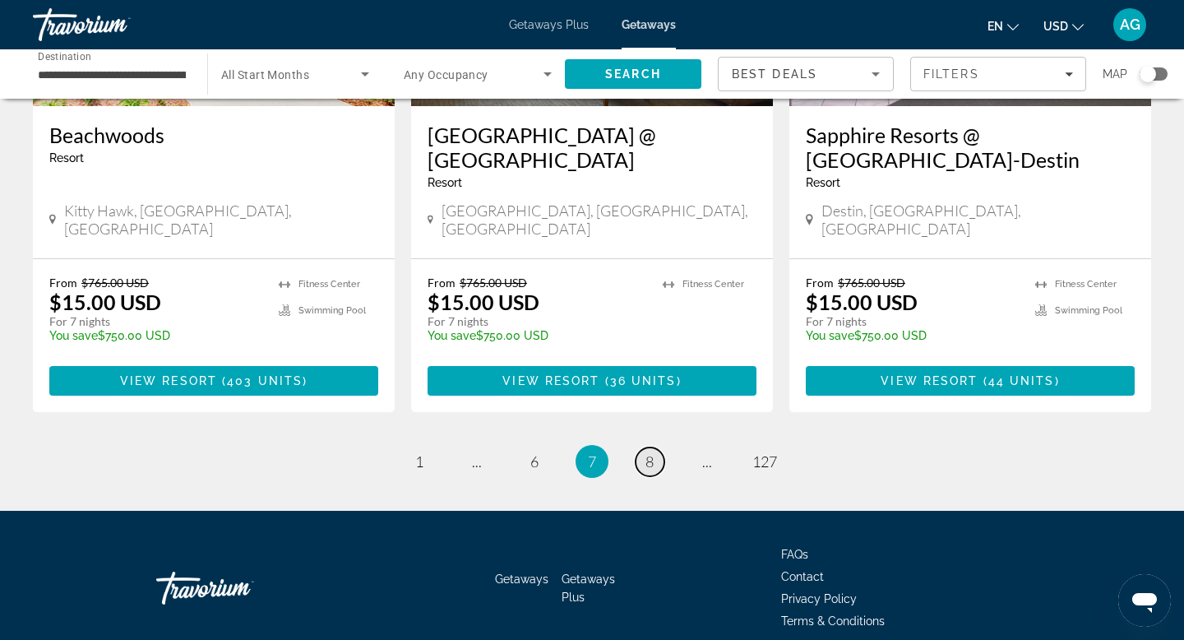
click at [655, 447] on link "page 8" at bounding box center [649, 461] width 29 height 29
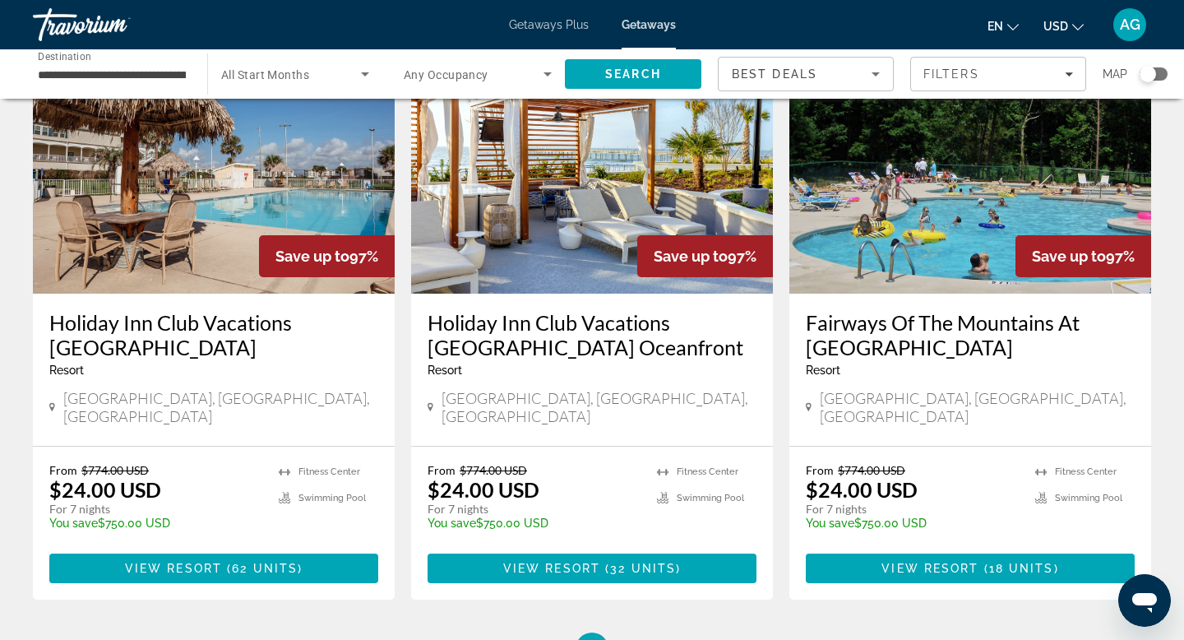
scroll to position [1914, 0]
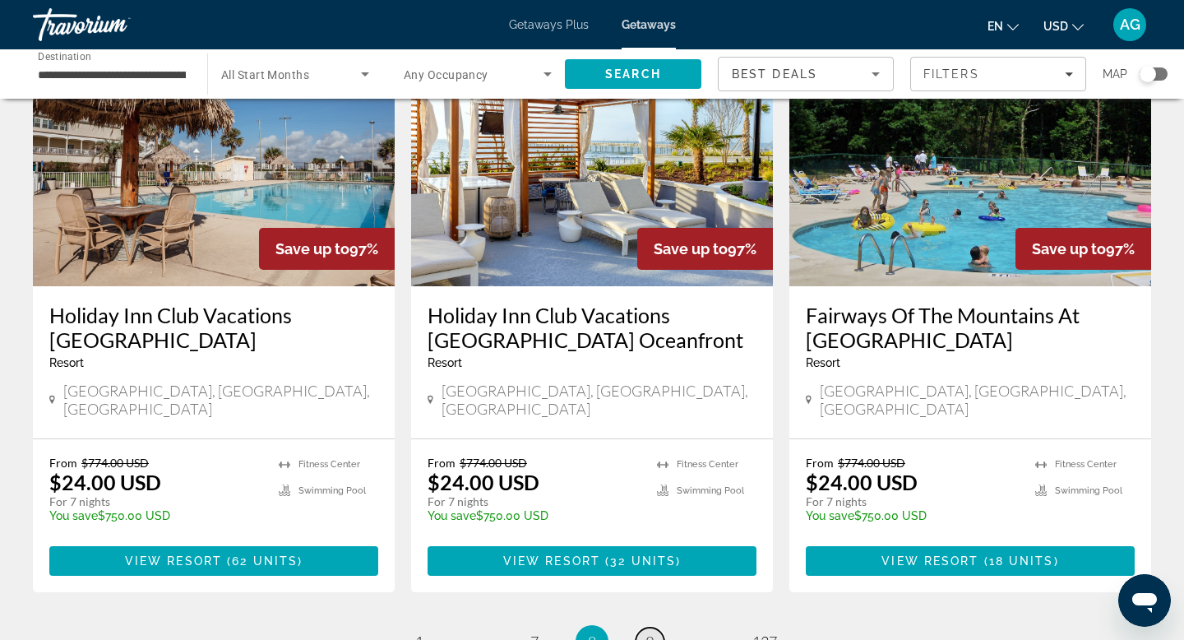
click at [654, 627] on link "page 9" at bounding box center [649, 641] width 29 height 29
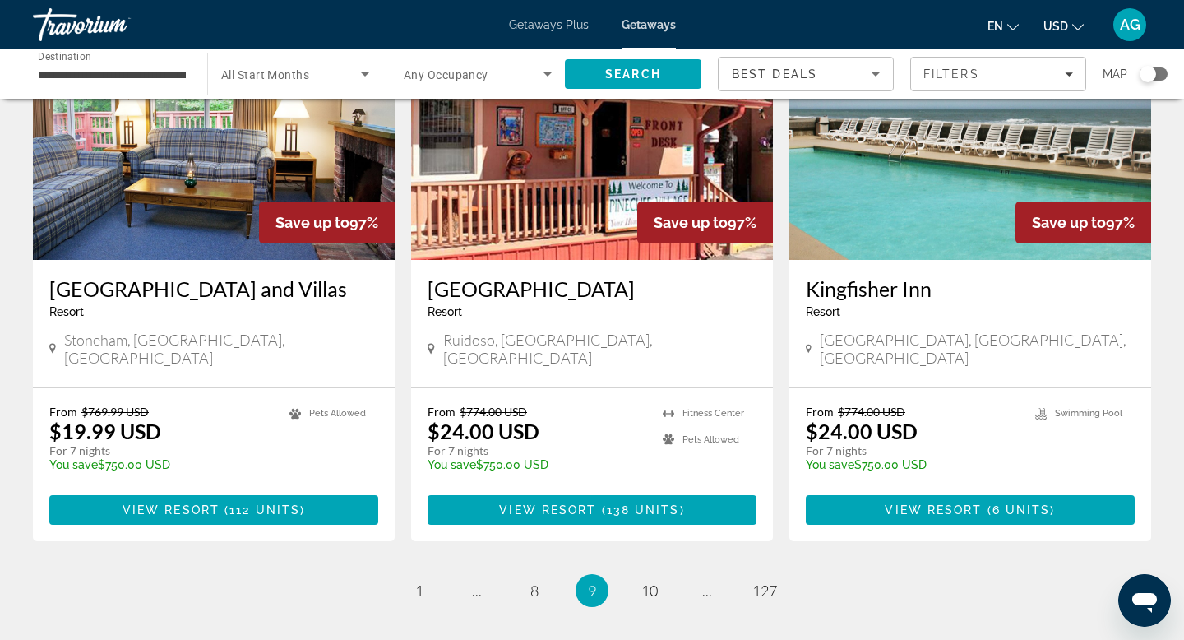
scroll to position [1893, 0]
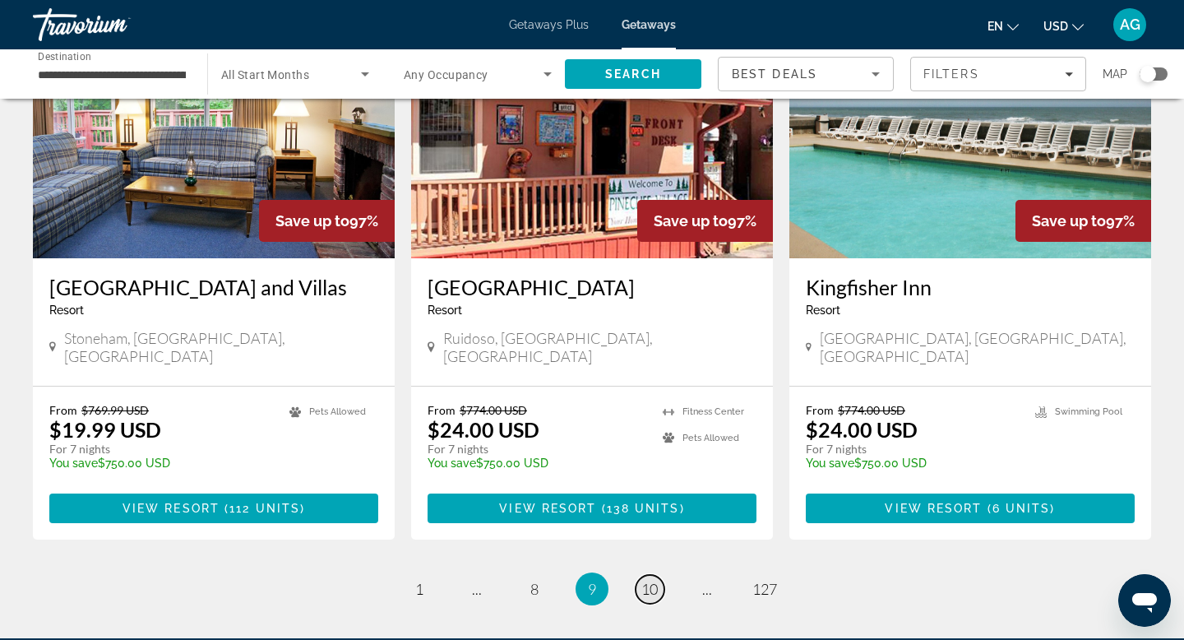
click at [645, 580] on span "10" at bounding box center [649, 589] width 16 height 18
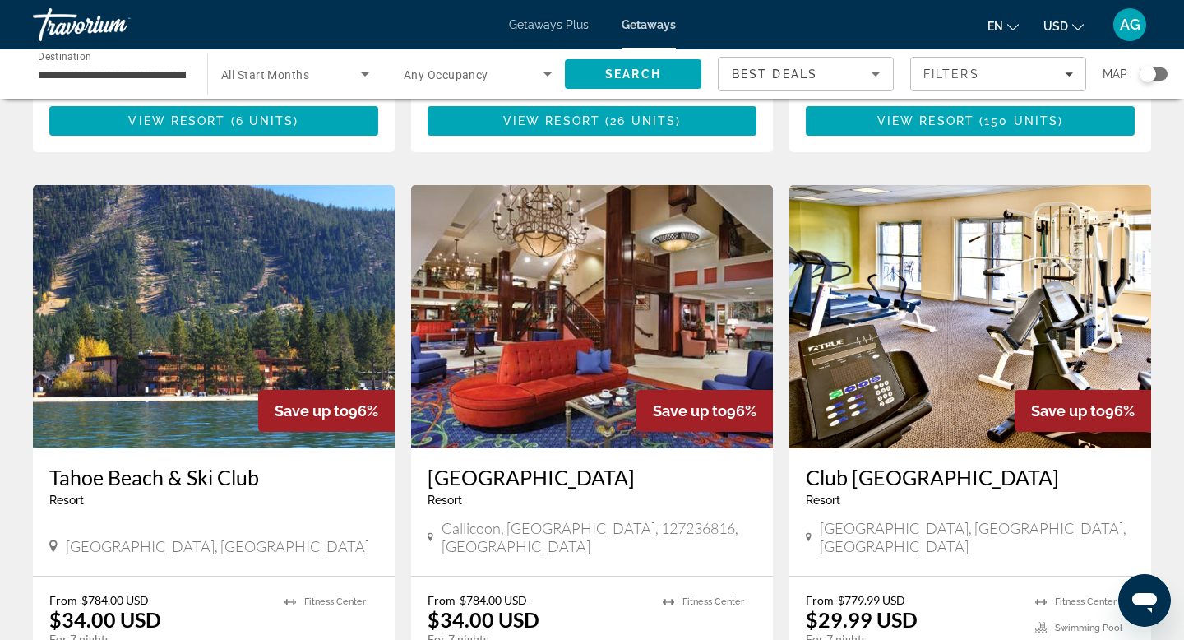
scroll to position [575, 0]
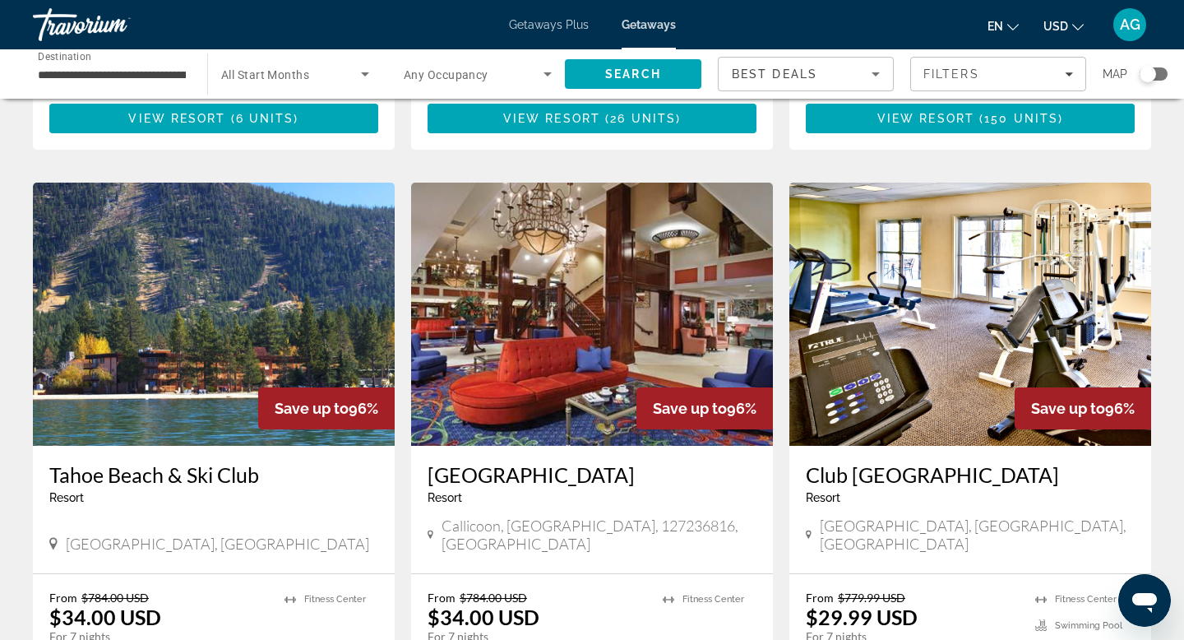
click at [288, 313] on img "Main content" at bounding box center [214, 314] width 362 height 263
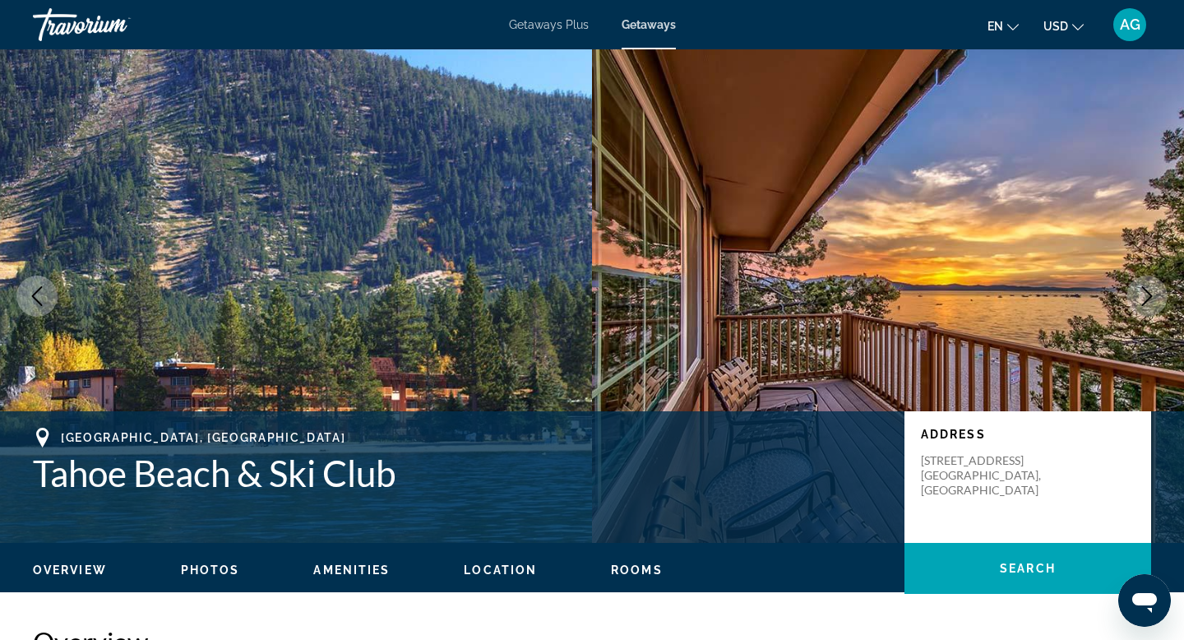
click at [1150, 298] on icon "Next image" at bounding box center [1147, 296] width 20 height 20
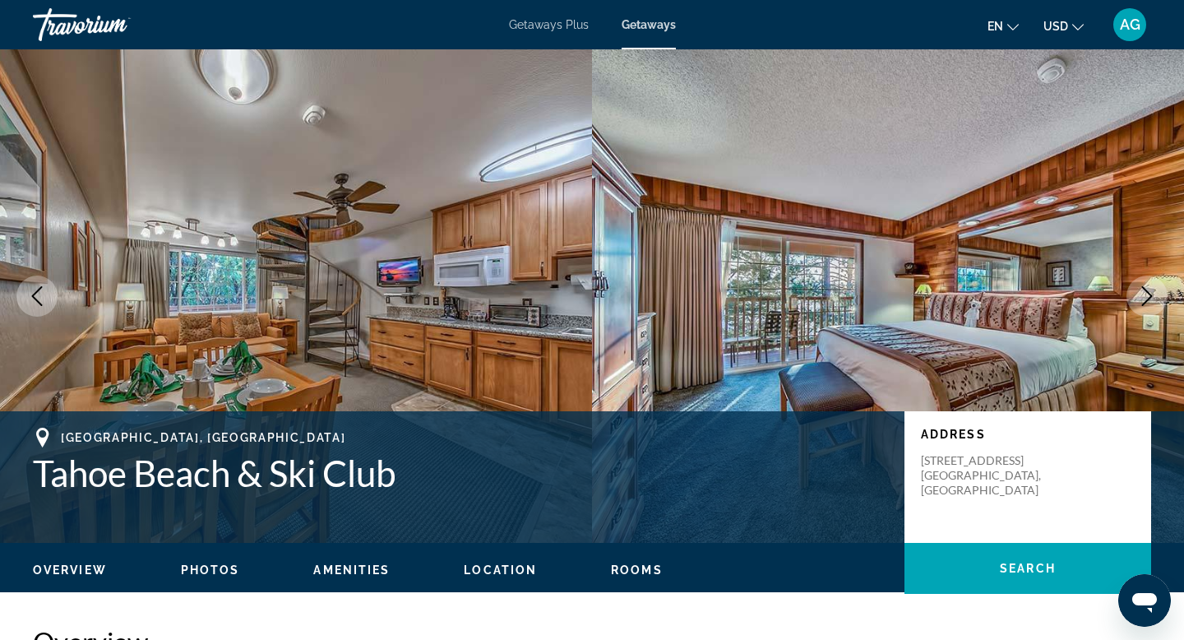
click at [1150, 298] on icon "Next image" at bounding box center [1147, 296] width 20 height 20
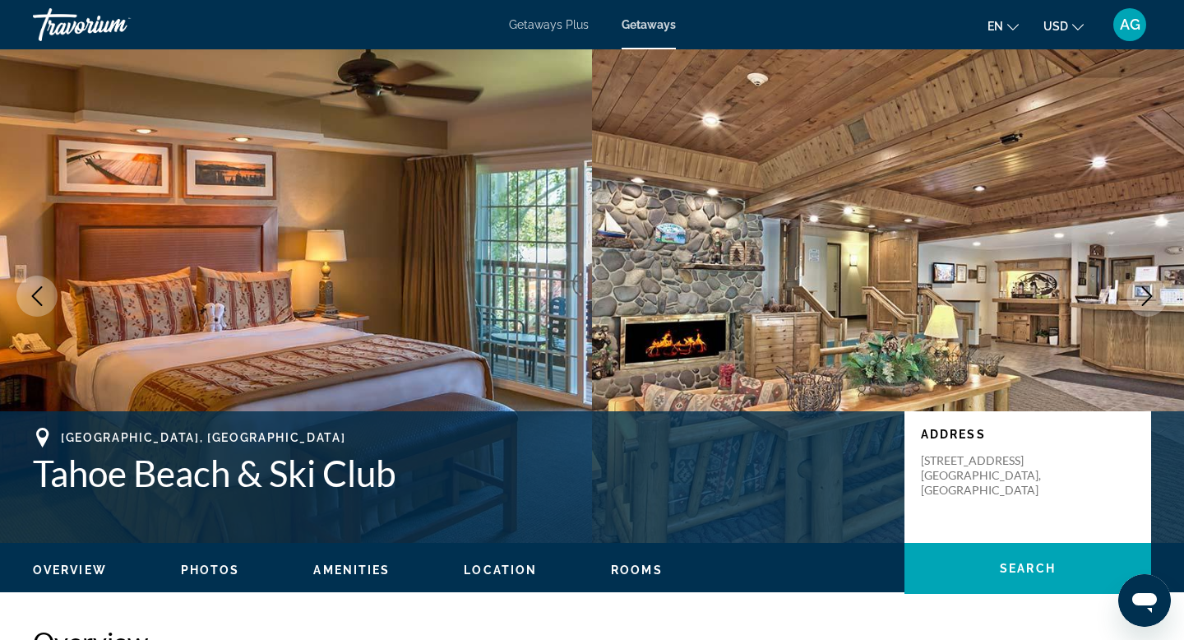
click at [1150, 298] on icon "Next image" at bounding box center [1147, 296] width 20 height 20
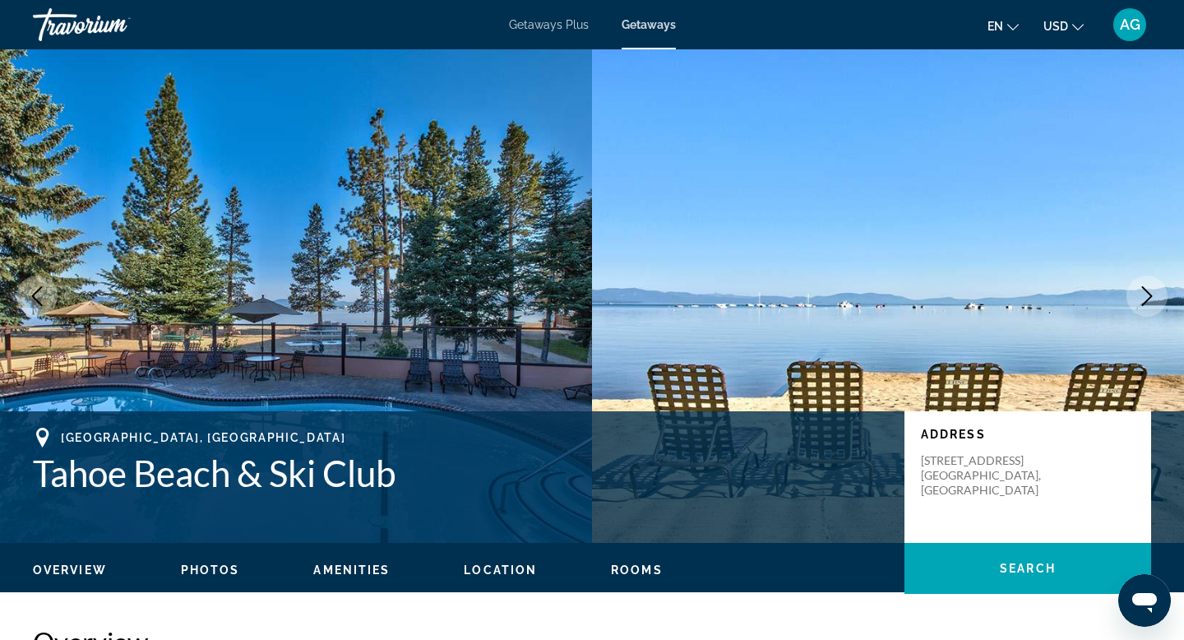
click at [1150, 298] on icon "Next image" at bounding box center [1147, 296] width 20 height 20
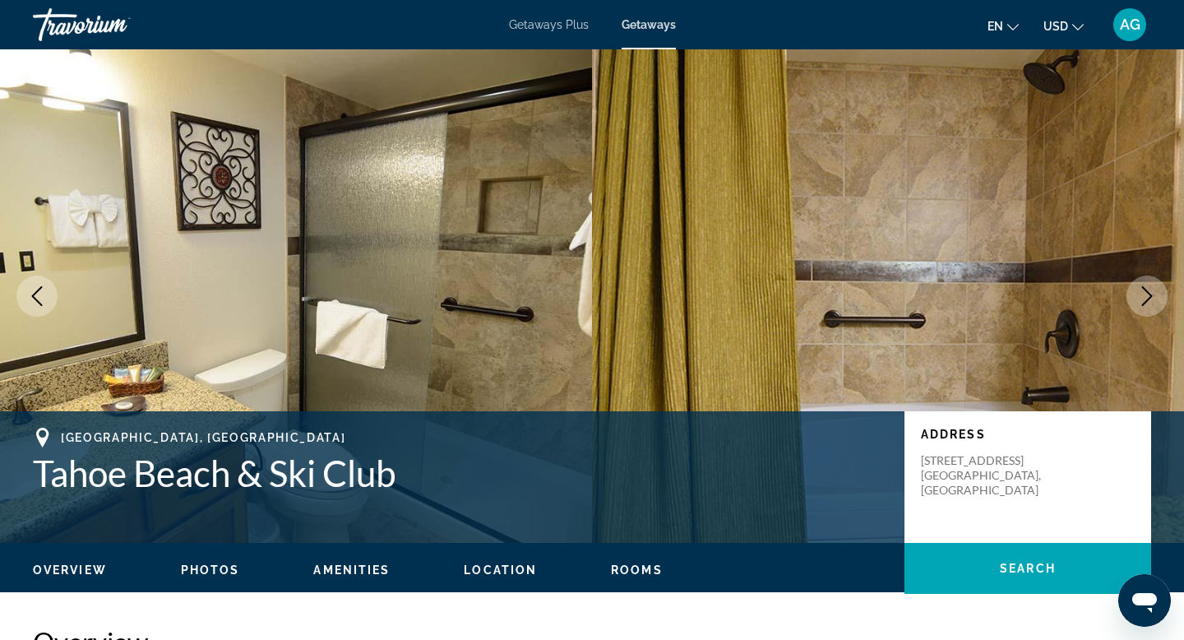
click at [1150, 298] on icon "Next image" at bounding box center [1147, 296] width 20 height 20
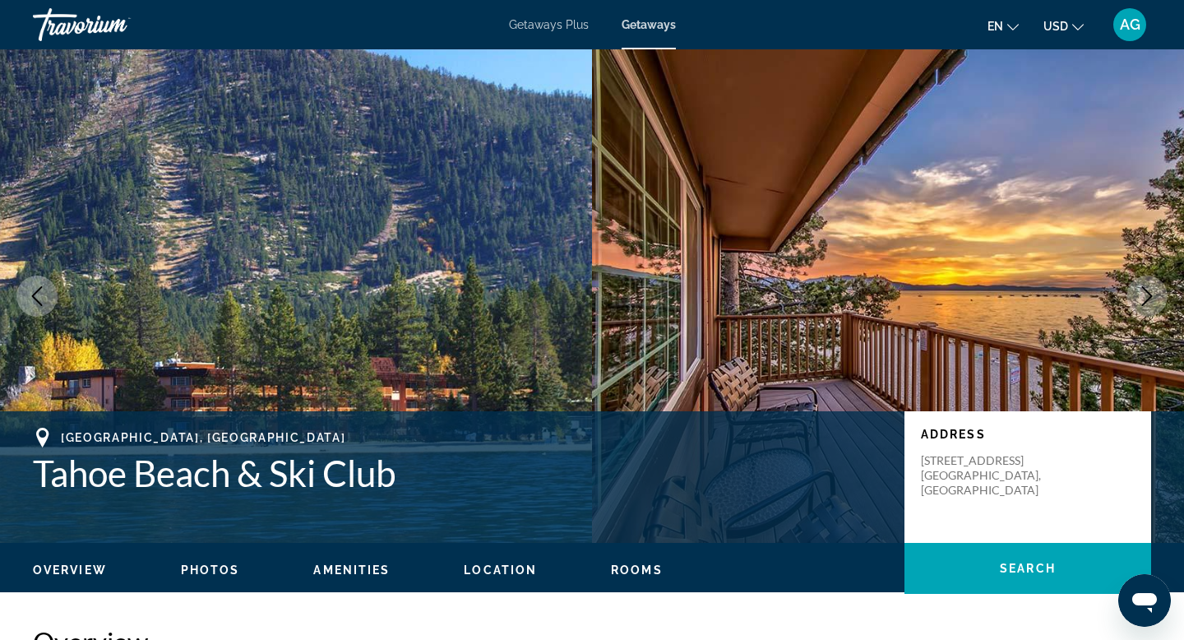
click at [1150, 298] on icon "Next image" at bounding box center [1147, 296] width 20 height 20
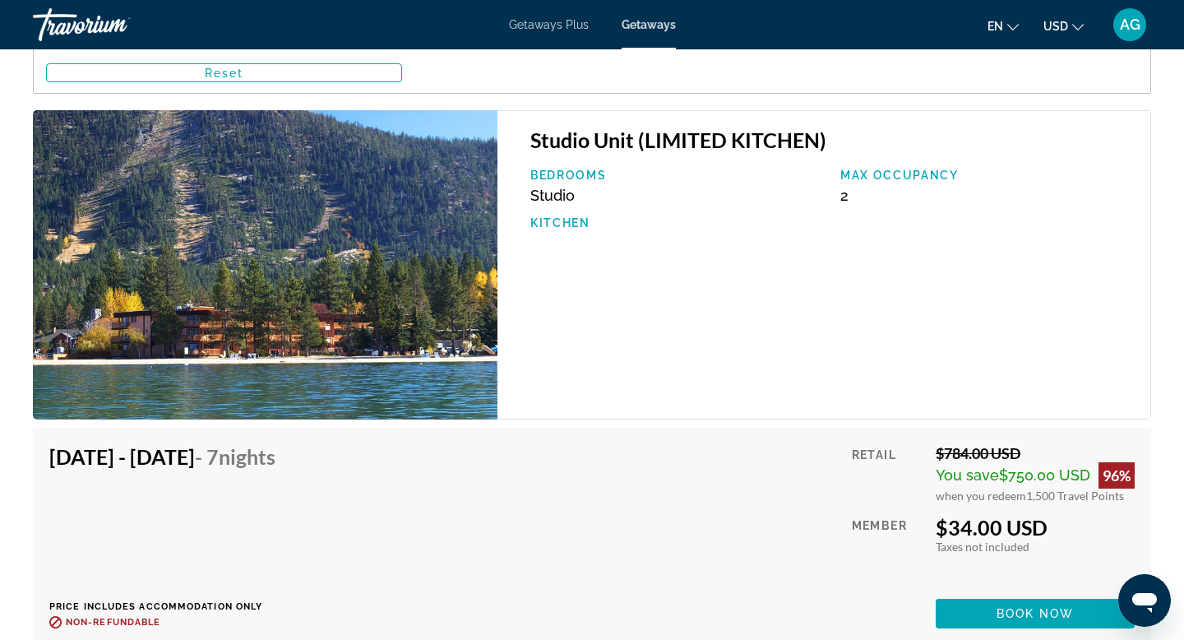
scroll to position [2754, 0]
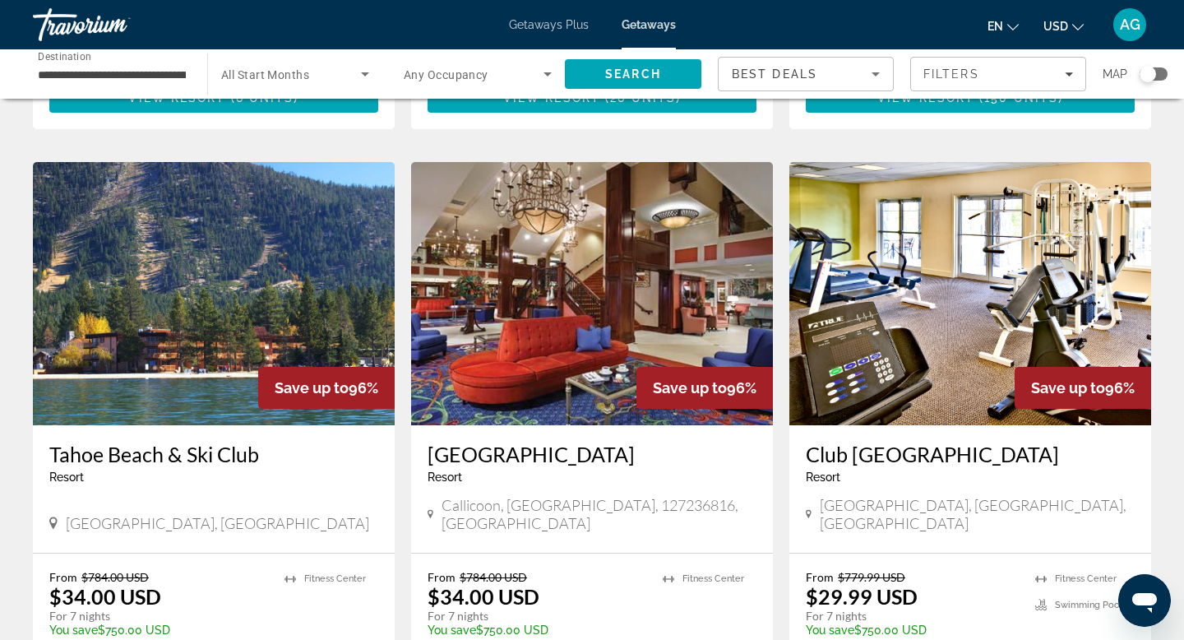
scroll to position [600, 0]
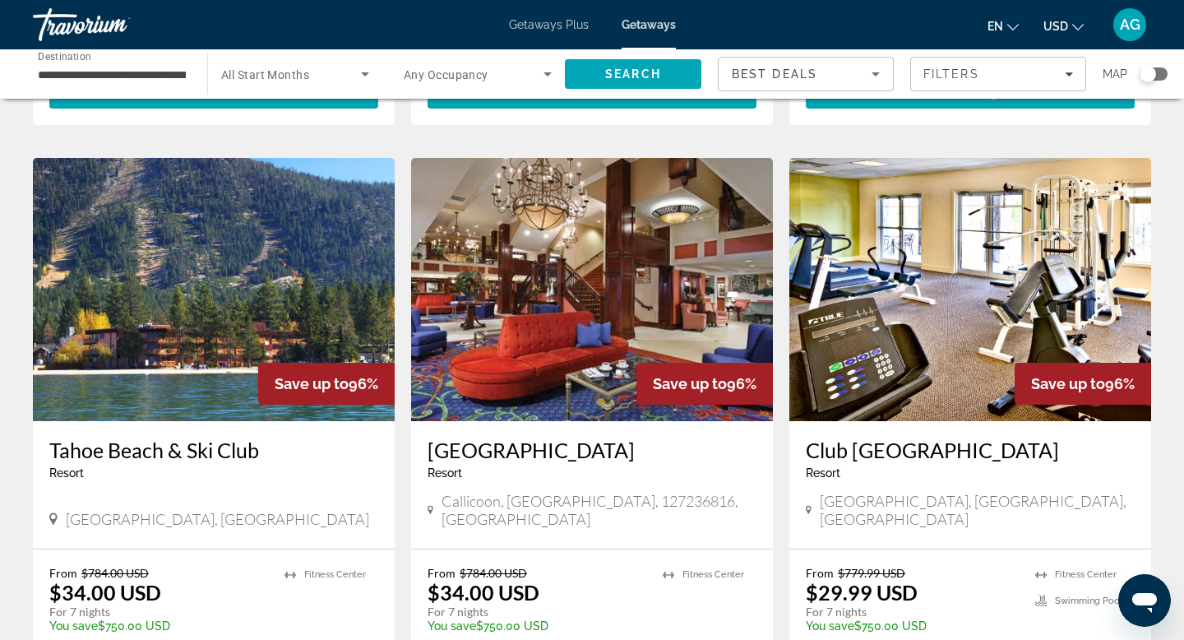
click at [307, 275] on img "Main content" at bounding box center [214, 289] width 362 height 263
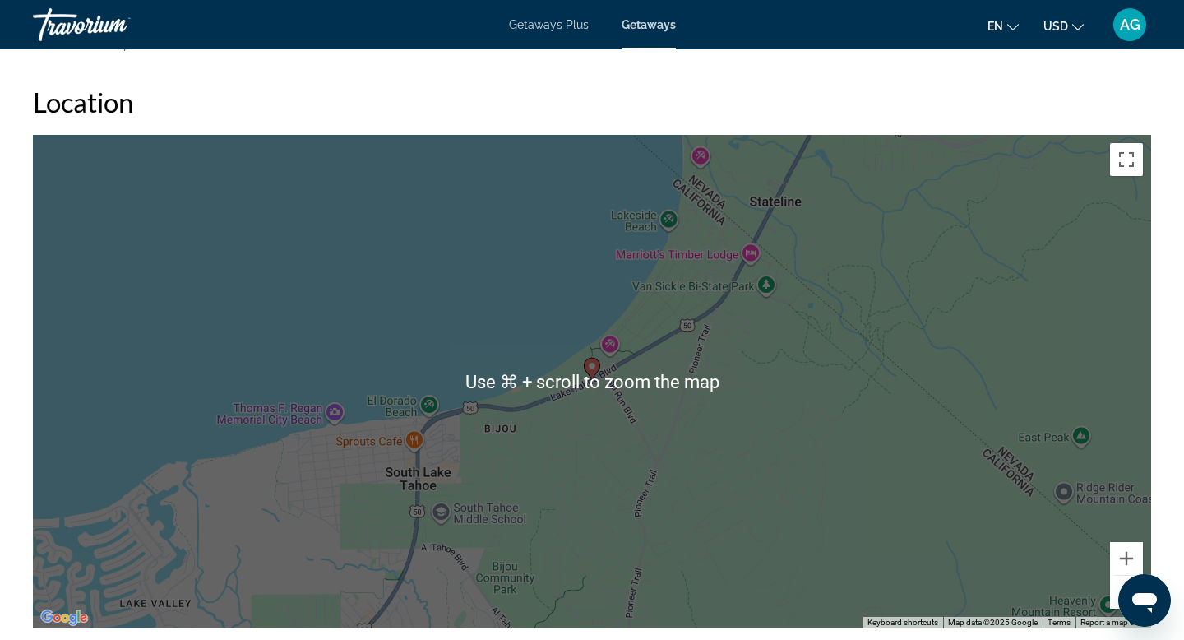
scroll to position [2021, 0]
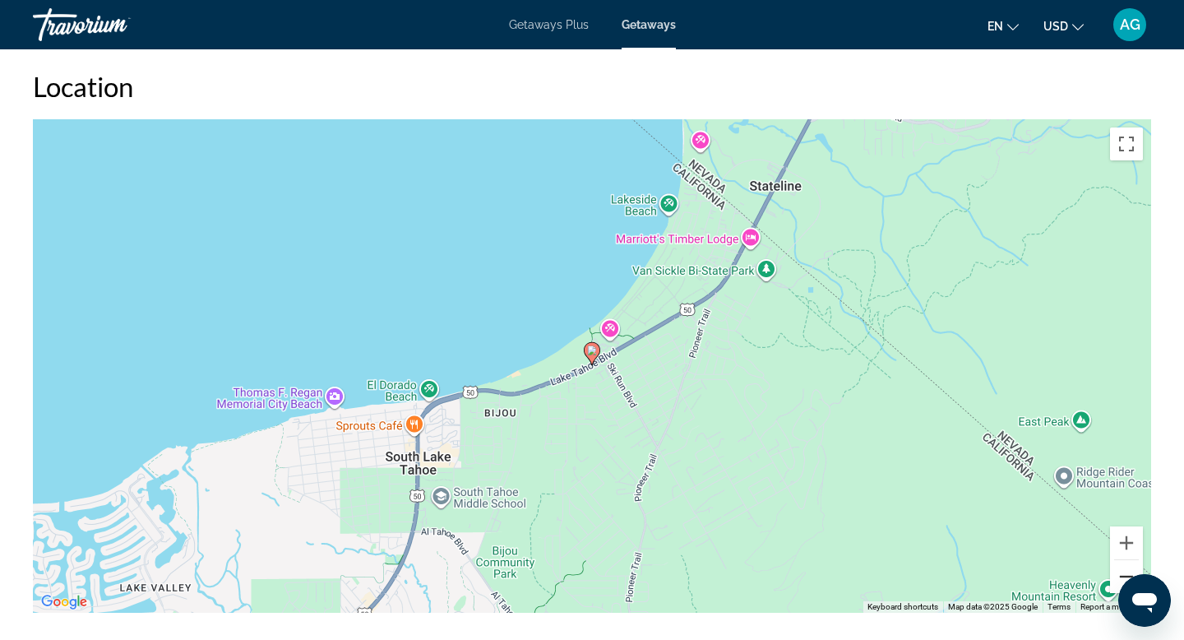
click at [1122, 562] on button "Zoom out" at bounding box center [1126, 576] width 33 height 33
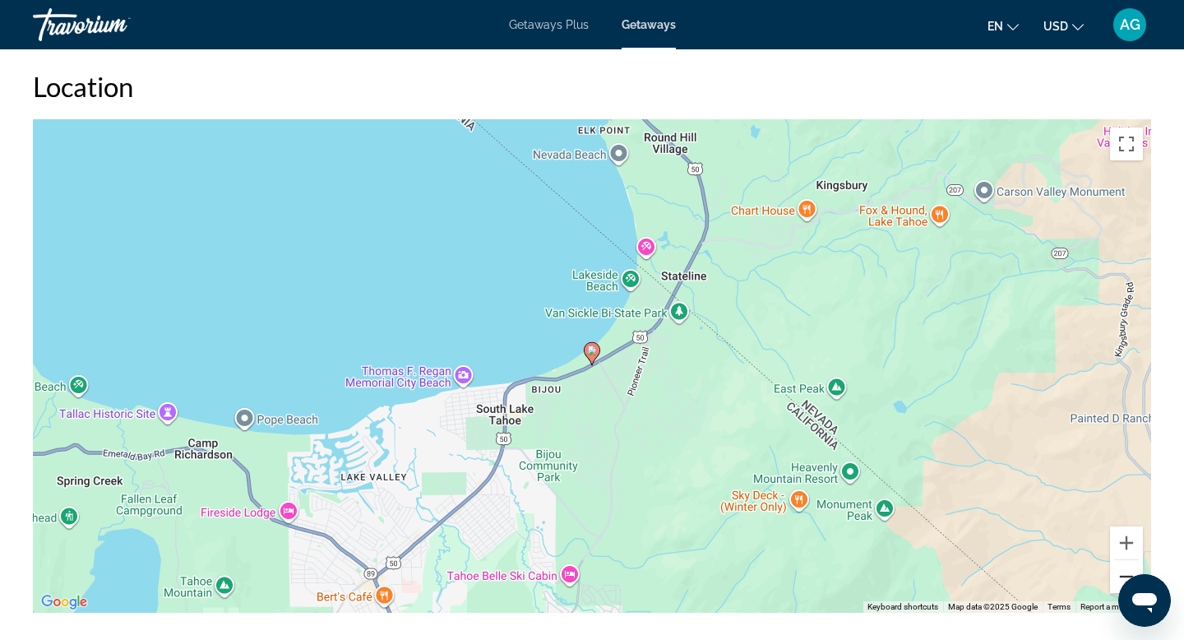
click at [1122, 562] on button "Zoom out" at bounding box center [1126, 576] width 33 height 33
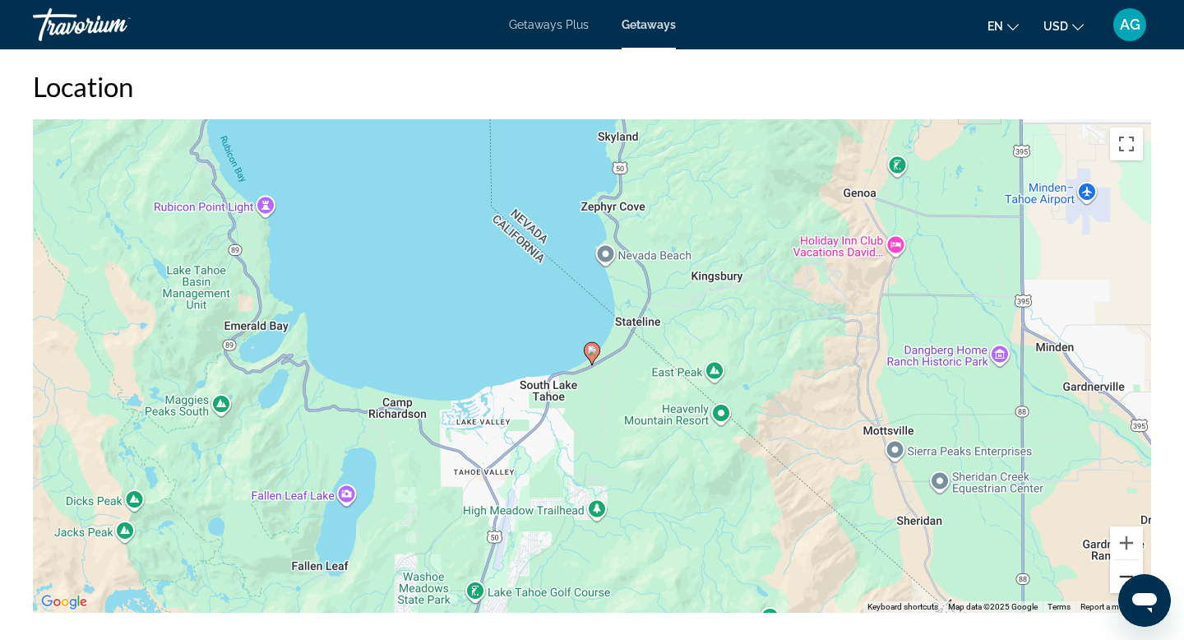
click at [1122, 562] on button "Zoom out" at bounding box center [1126, 576] width 33 height 33
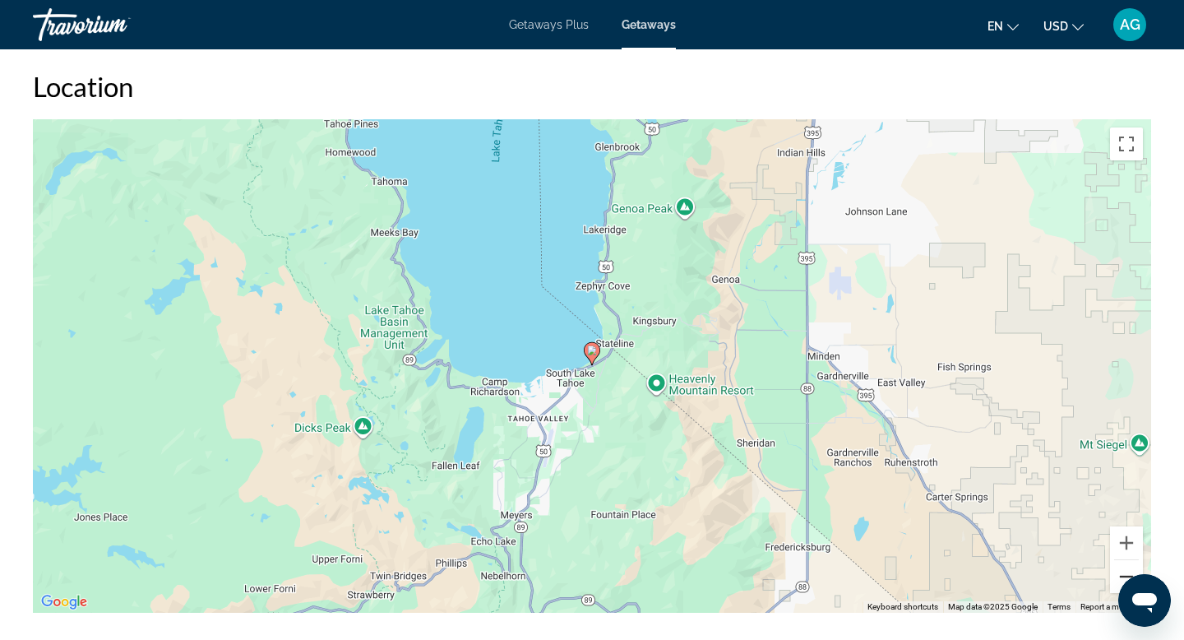
click at [1122, 562] on button "Zoom out" at bounding box center [1126, 576] width 33 height 33
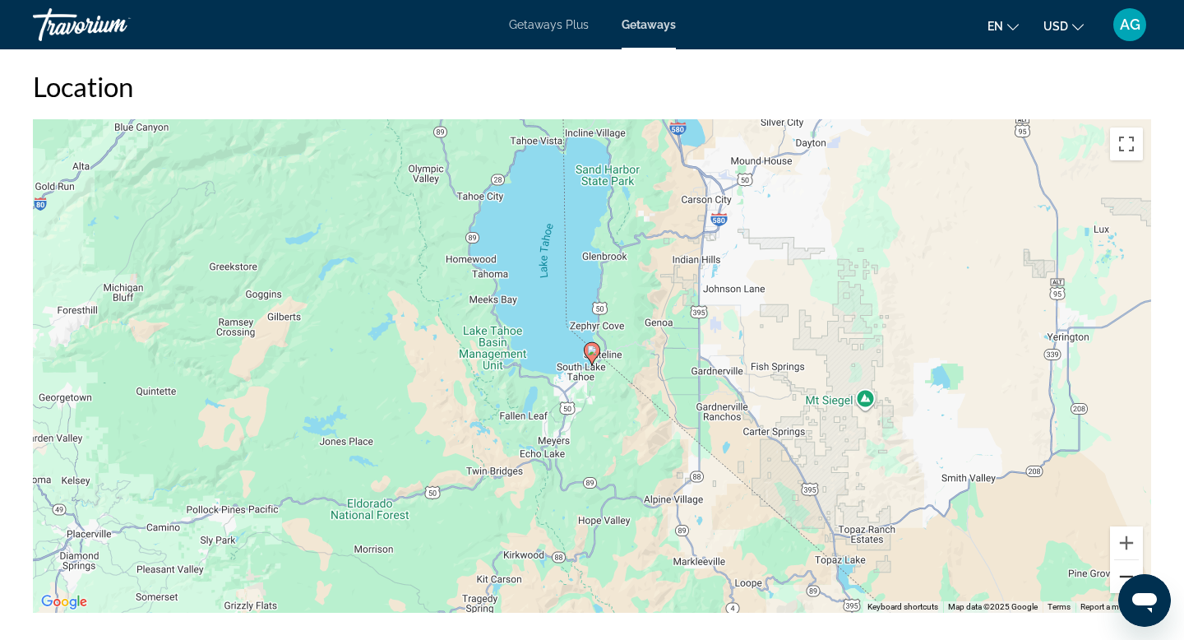
click at [1122, 562] on button "Zoom out" at bounding box center [1126, 576] width 33 height 33
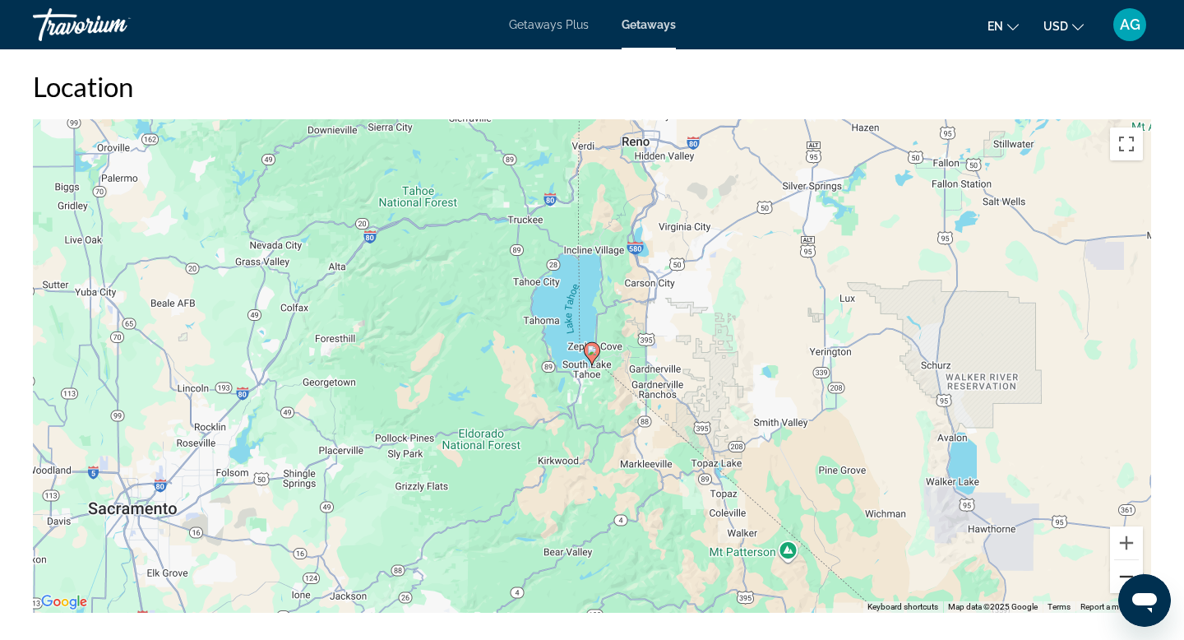
click at [1122, 562] on button "Zoom out" at bounding box center [1126, 576] width 33 height 33
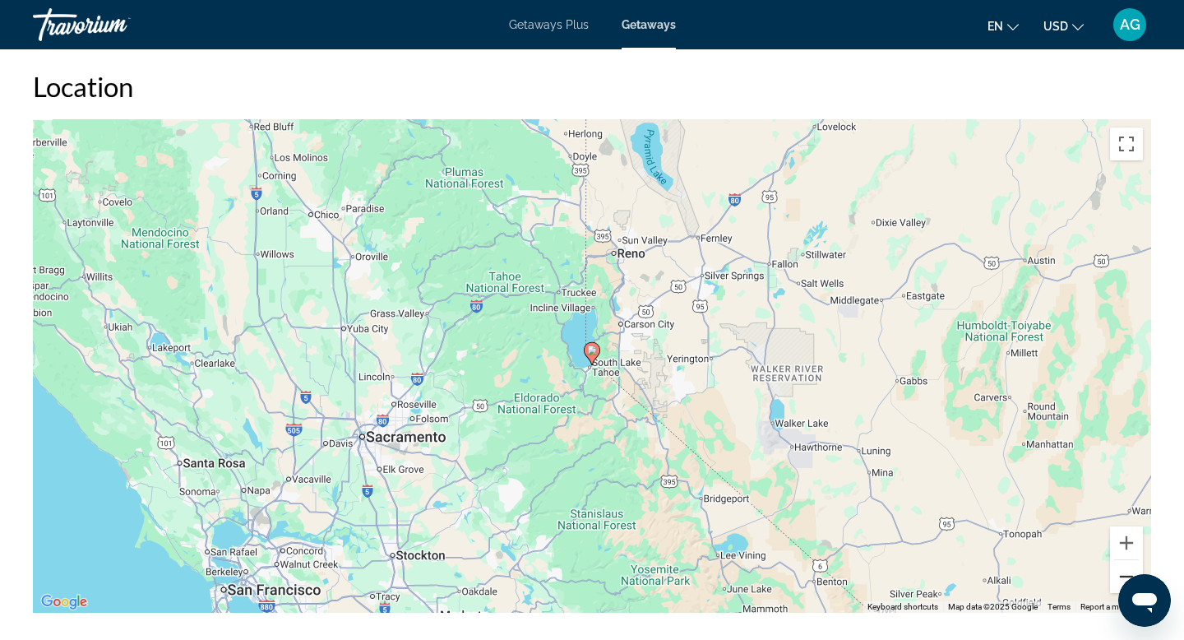
click at [1122, 562] on button "Zoom out" at bounding box center [1126, 576] width 33 height 33
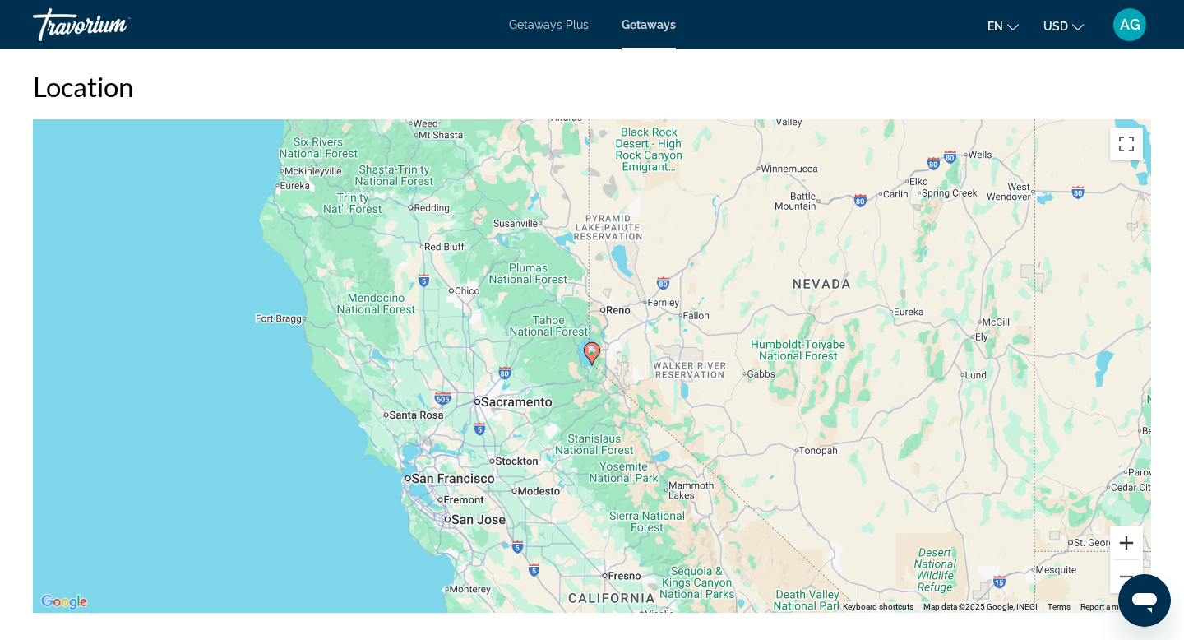
click at [1120, 530] on button "Zoom in" at bounding box center [1126, 542] width 33 height 33
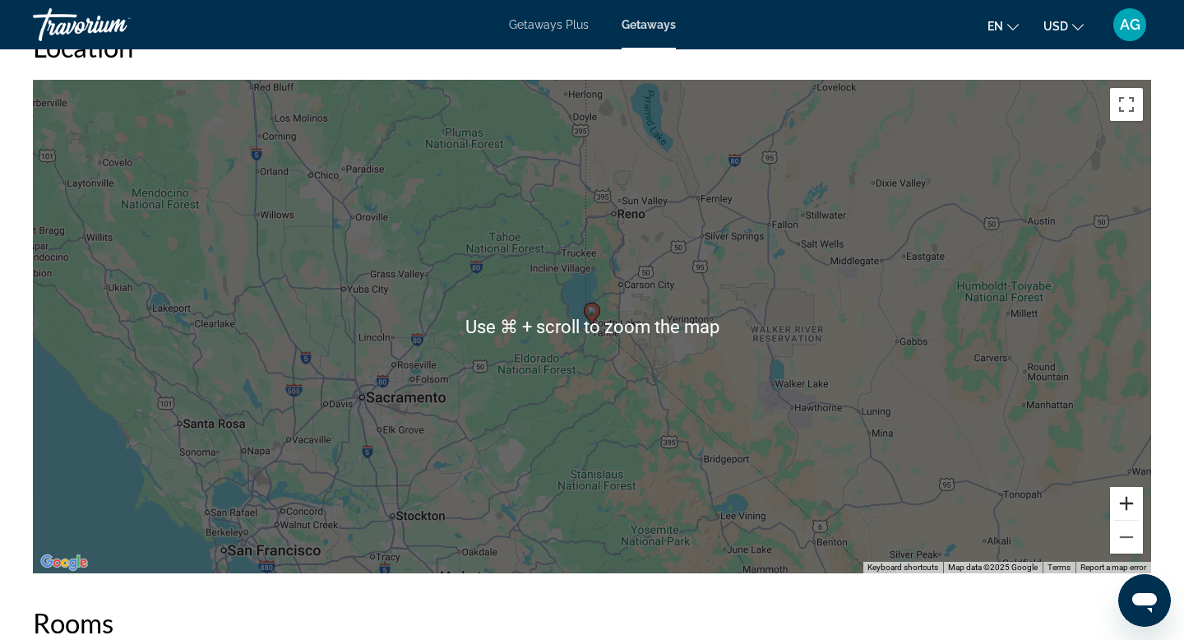
scroll to position [2063, 0]
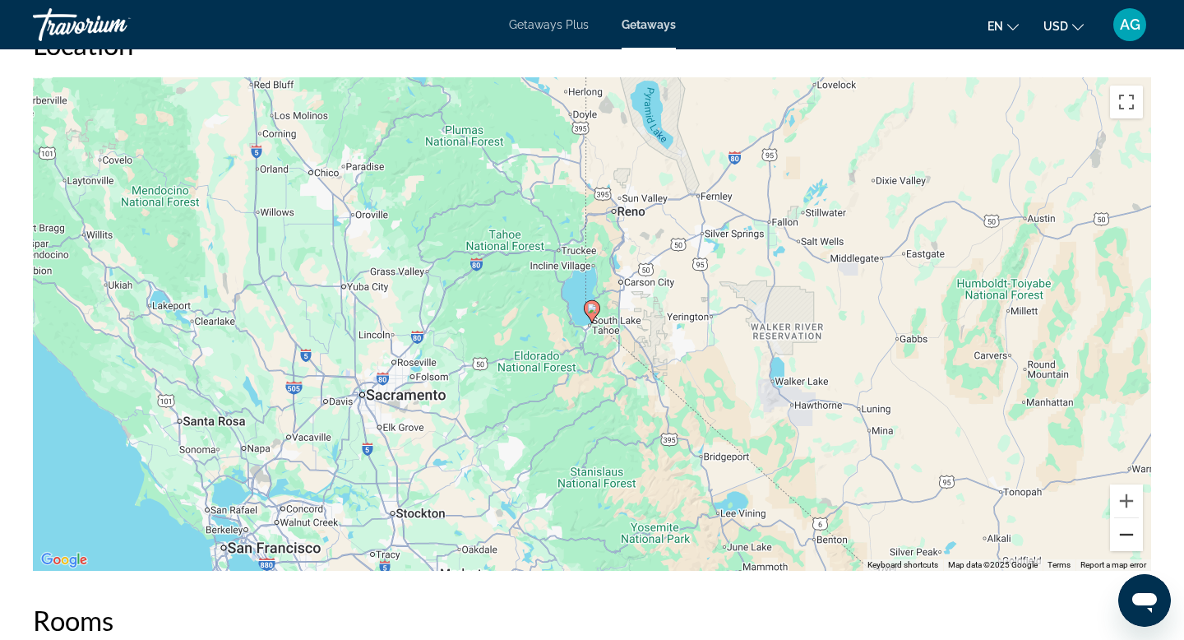
click at [1121, 520] on button "Zoom out" at bounding box center [1126, 534] width 33 height 33
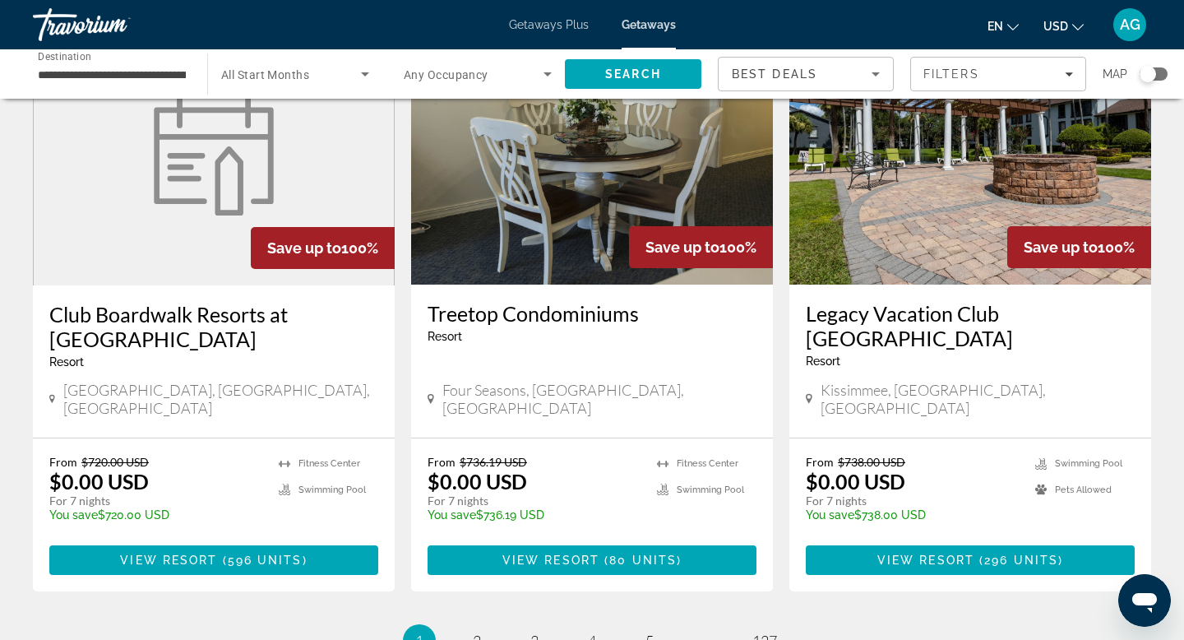
scroll to position [2095, 0]
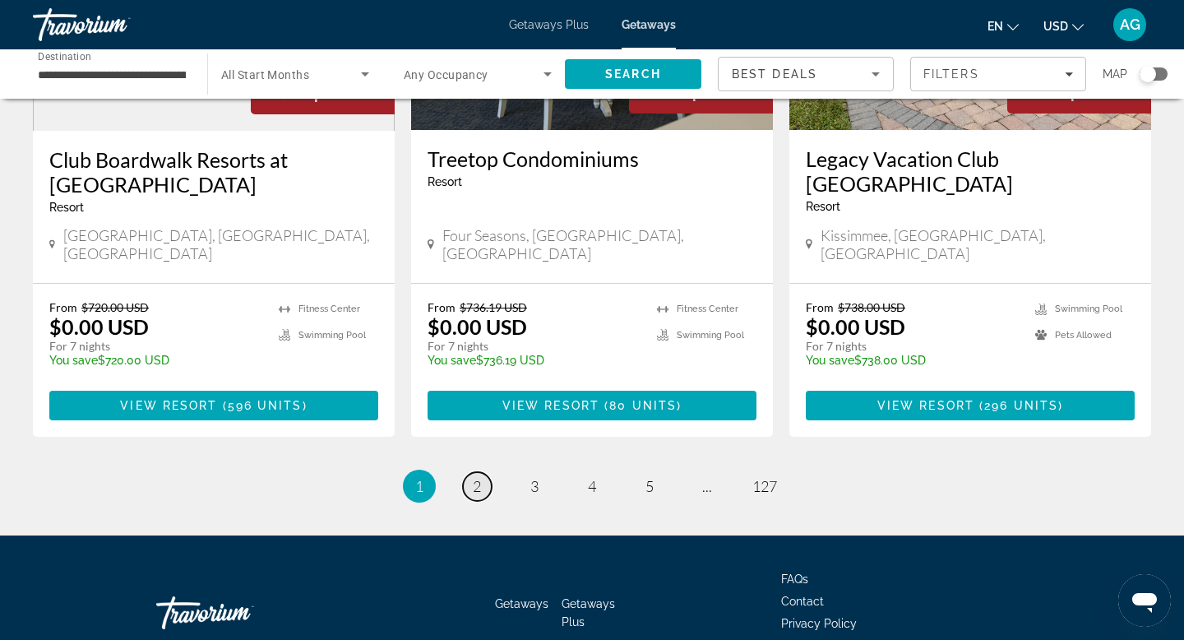
click at [473, 477] on span "2" at bounding box center [477, 486] width 8 height 18
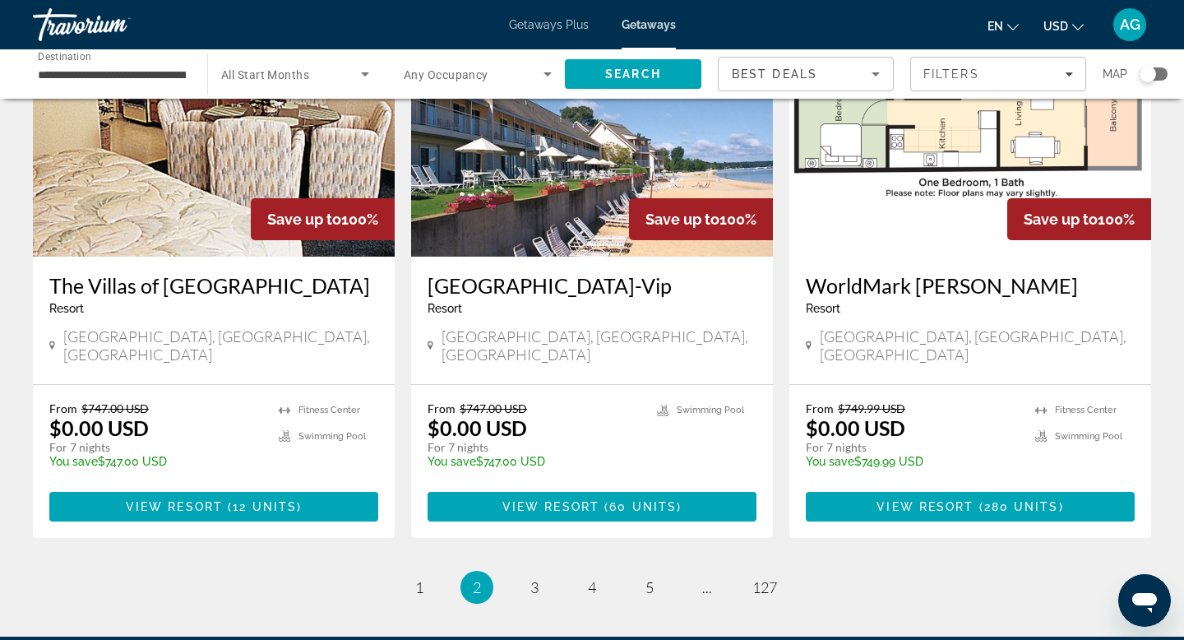
scroll to position [1950, 0]
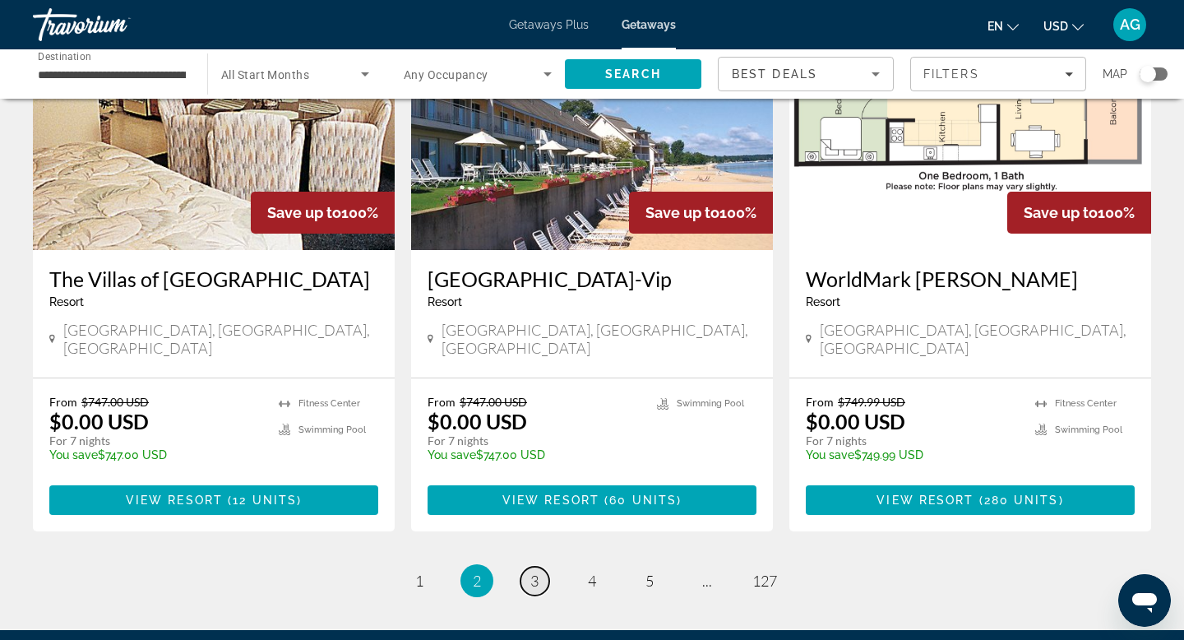
click at [532, 571] on span "3" at bounding box center [534, 580] width 8 height 18
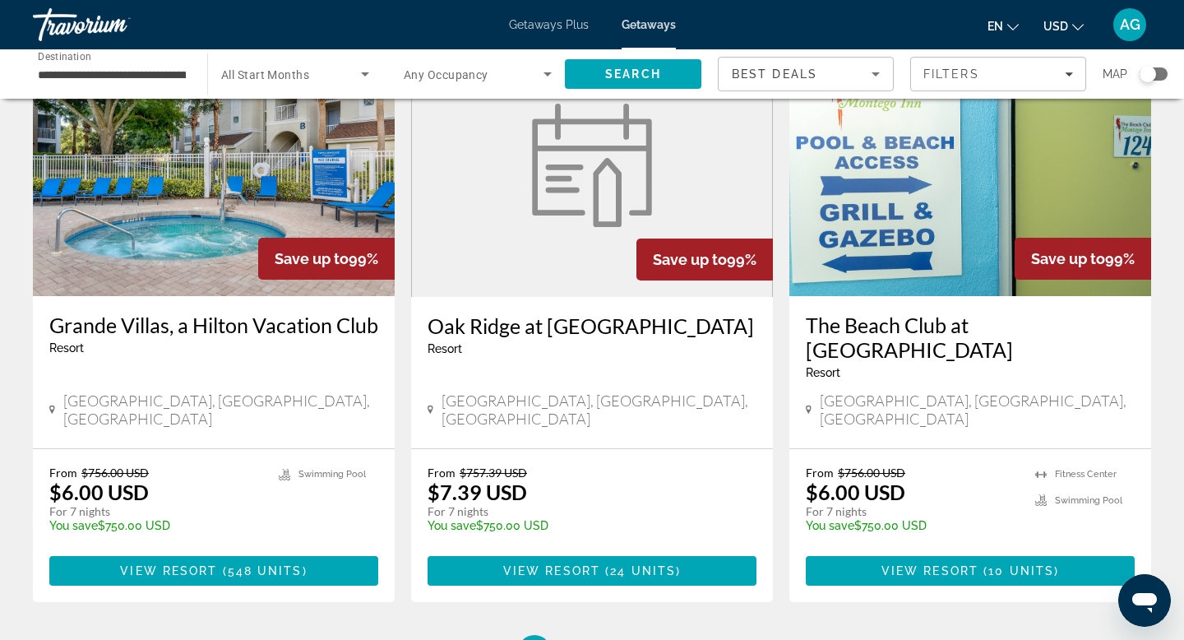
scroll to position [1921, 0]
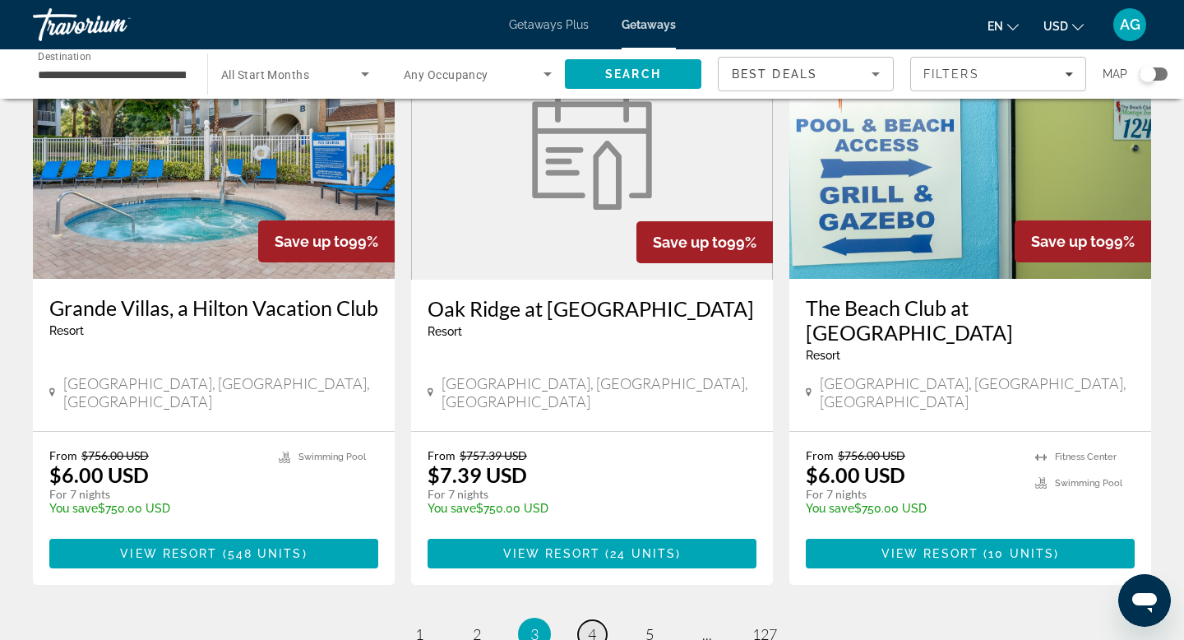
click at [586, 620] on link "page 4" at bounding box center [592, 634] width 29 height 29
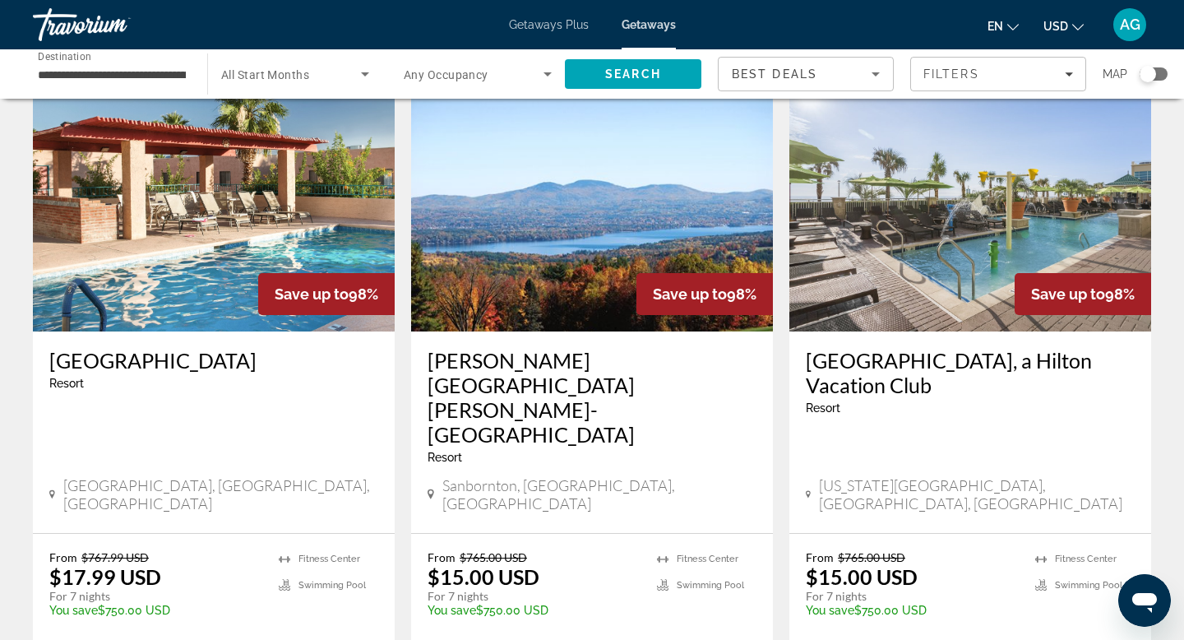
scroll to position [2069, 0]
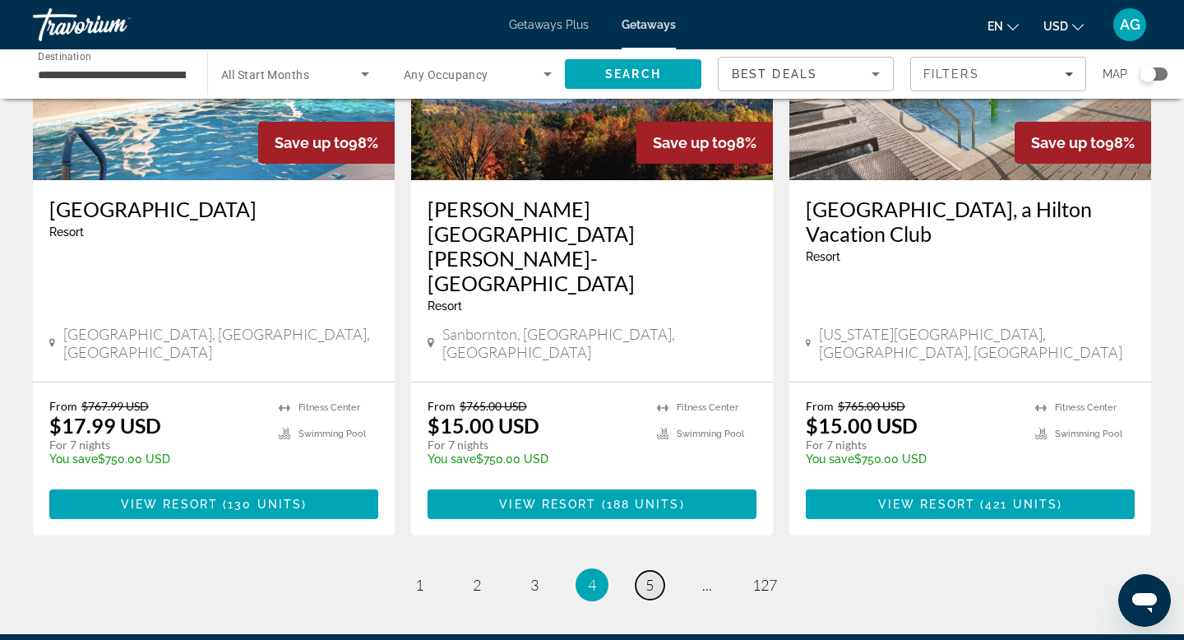
click at [645, 571] on link "page 5" at bounding box center [649, 585] width 29 height 29
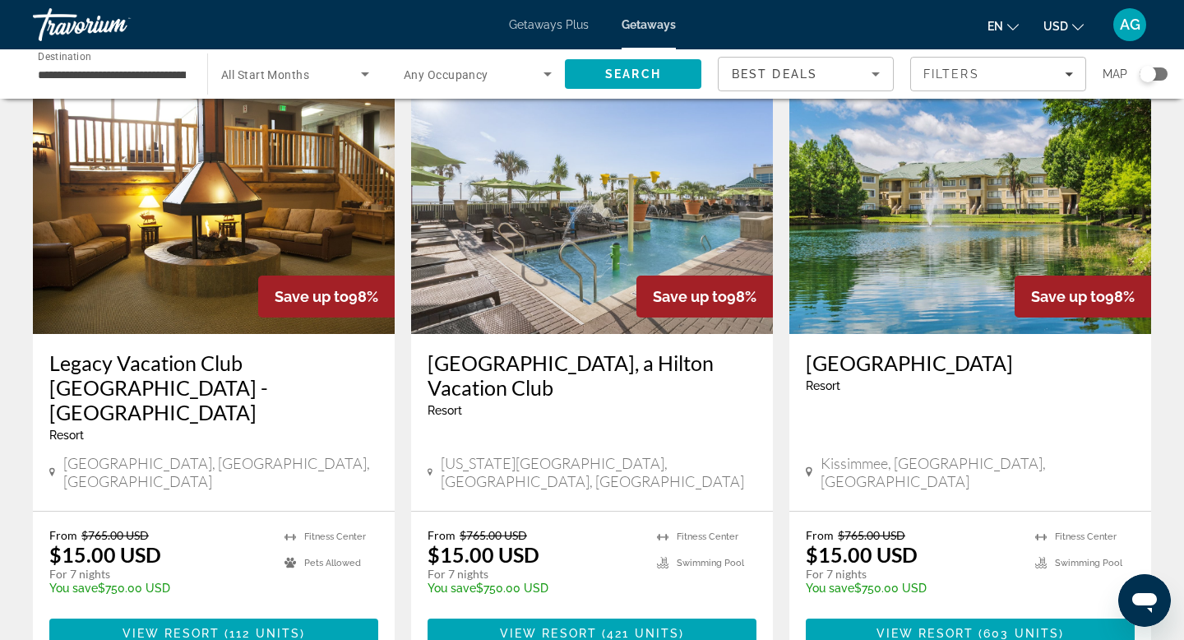
scroll to position [1931, 0]
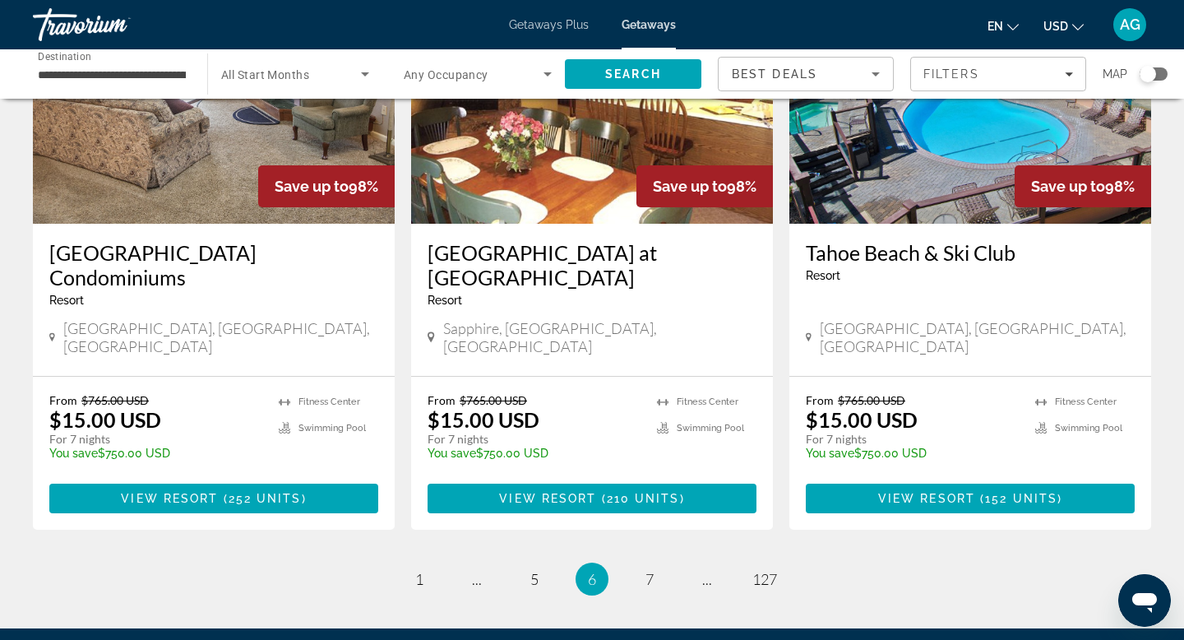
scroll to position [2045, 0]
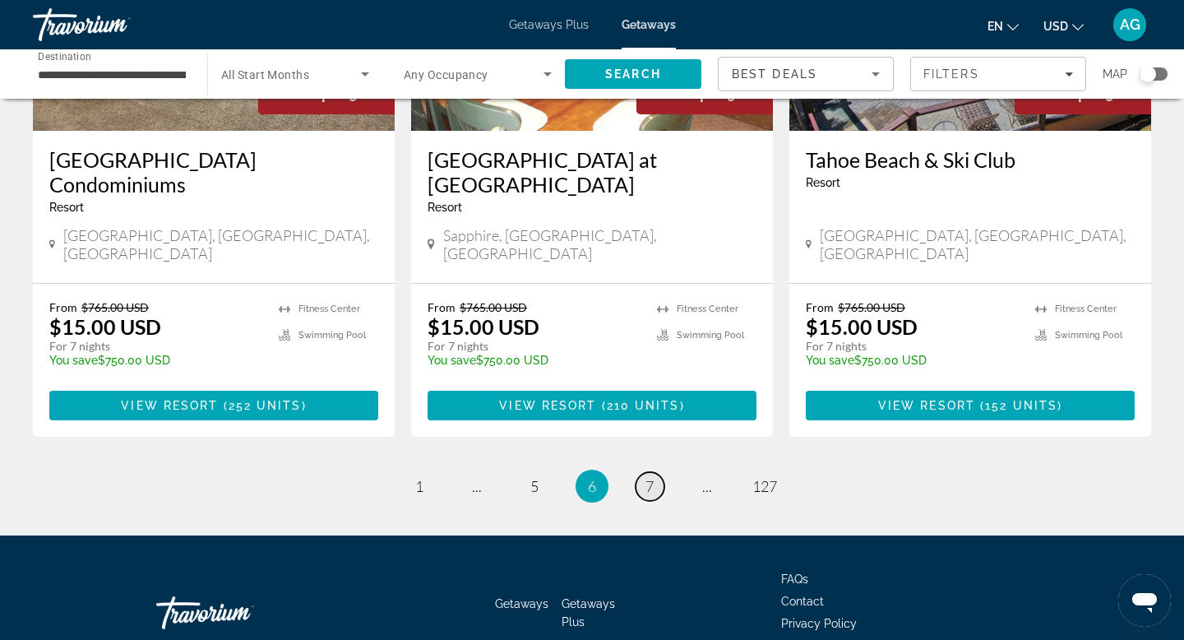
click at [650, 477] on span "7" at bounding box center [649, 486] width 8 height 18
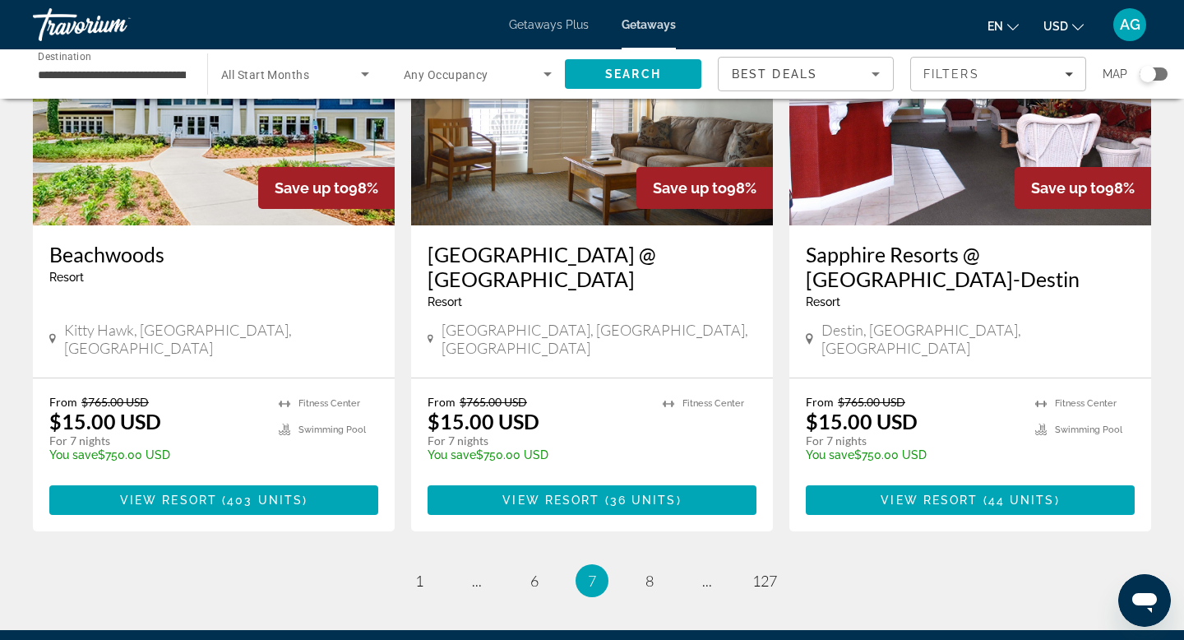
scroll to position [2119, 0]
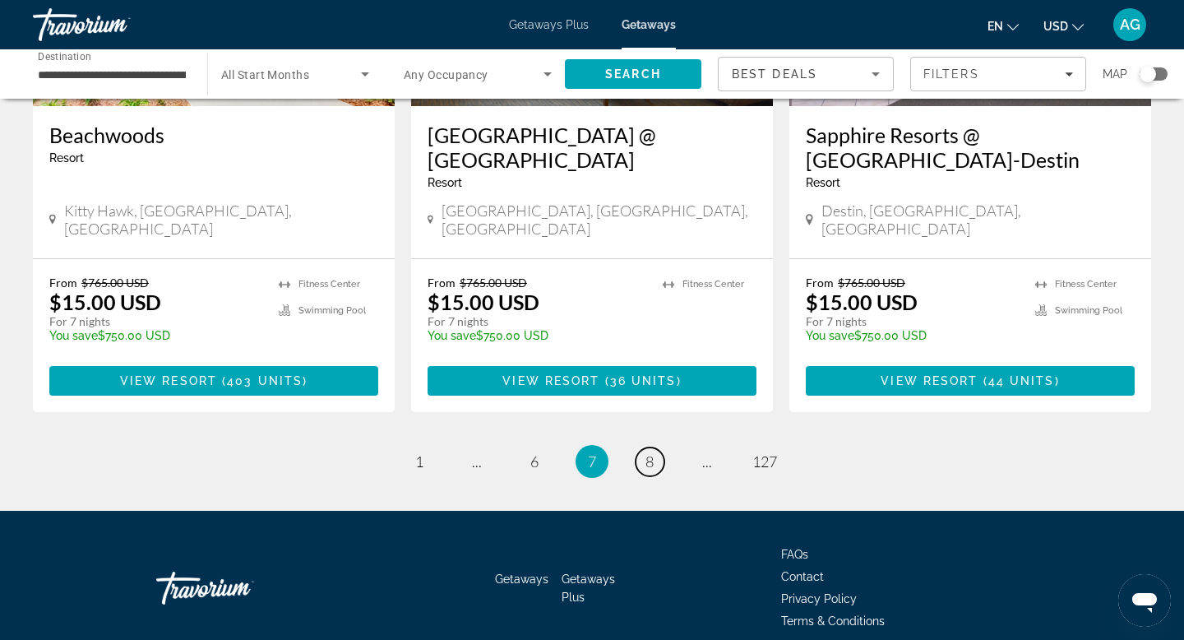
click at [650, 452] on span "8" at bounding box center [649, 461] width 8 height 18
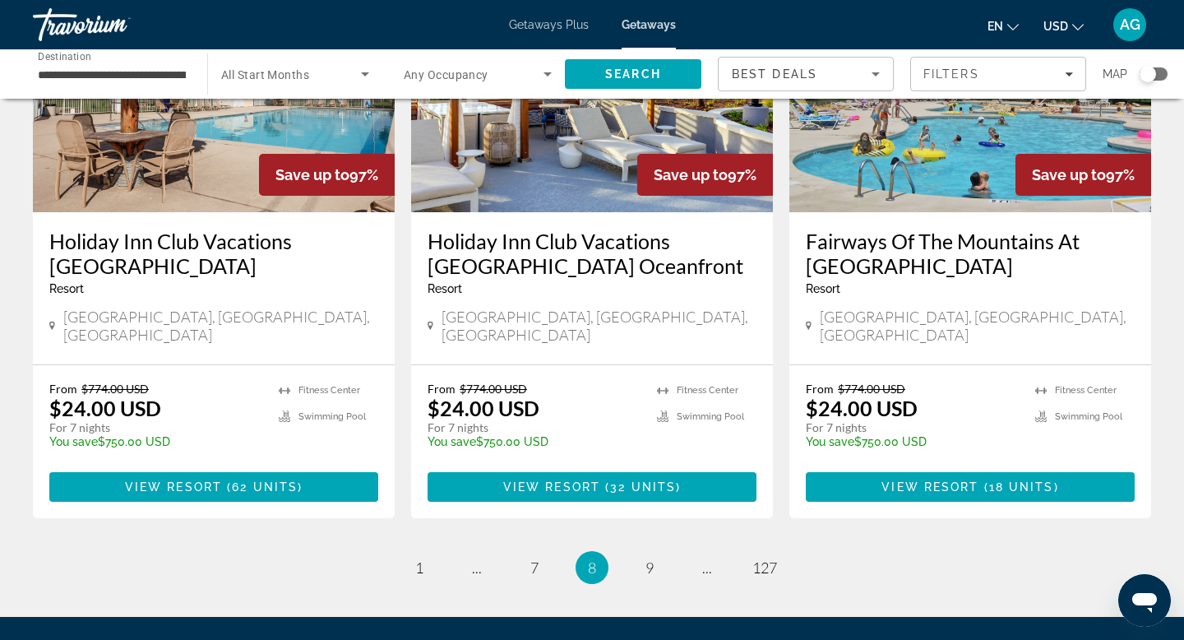
scroll to position [2094, 0]
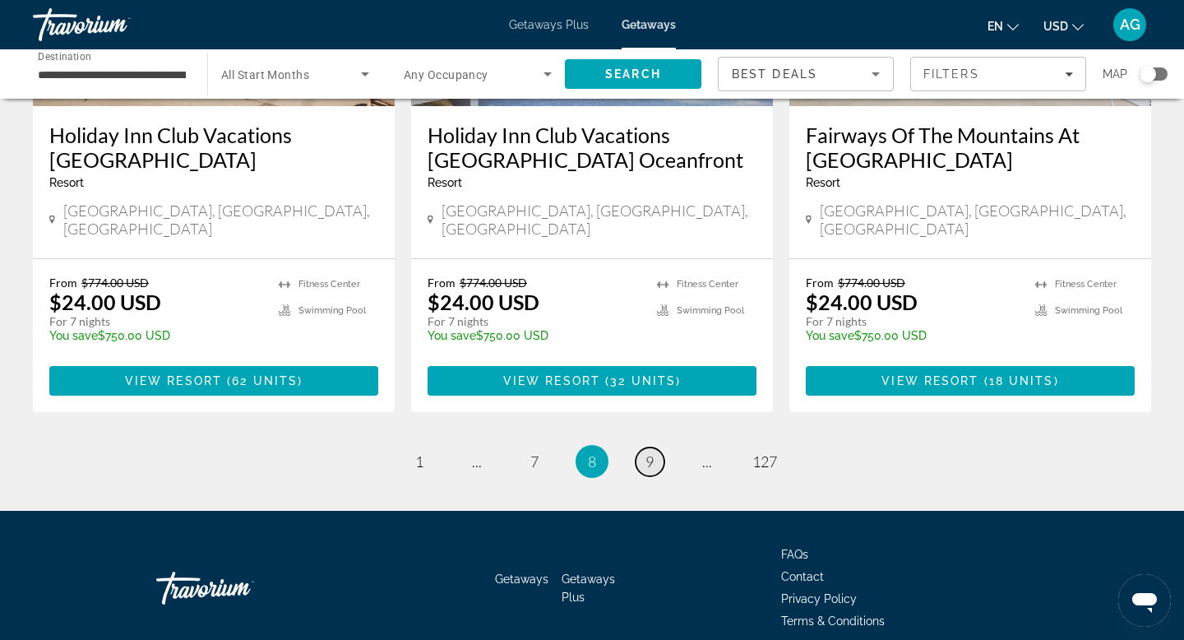
click at [650, 452] on span "9" at bounding box center [649, 461] width 8 height 18
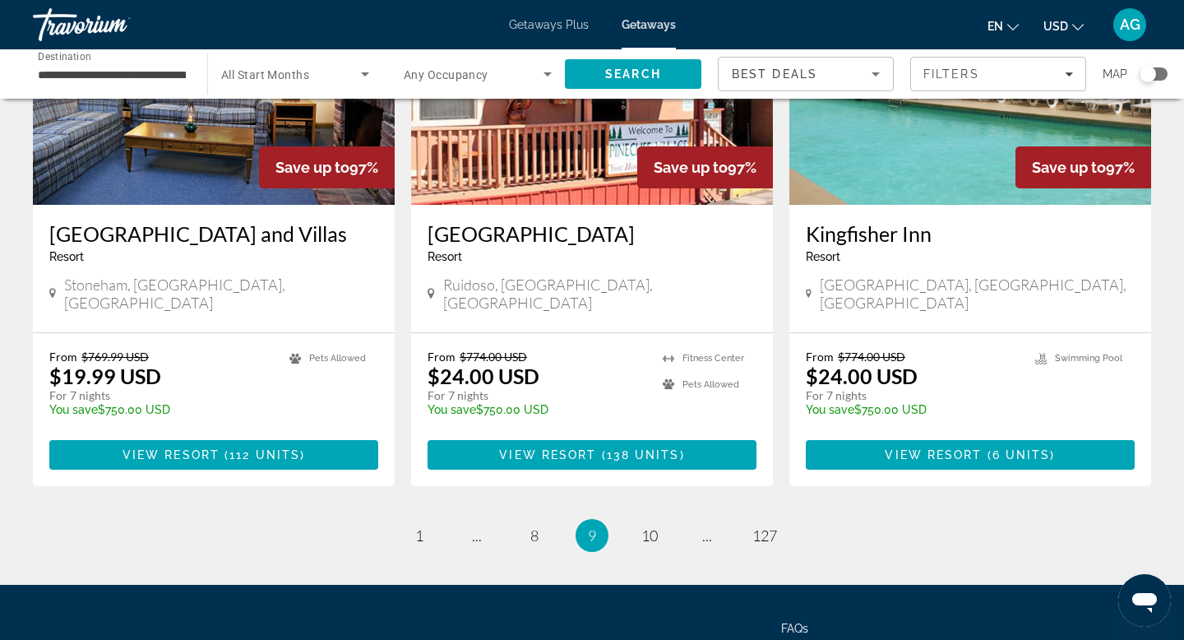
scroll to position [2021, 0]
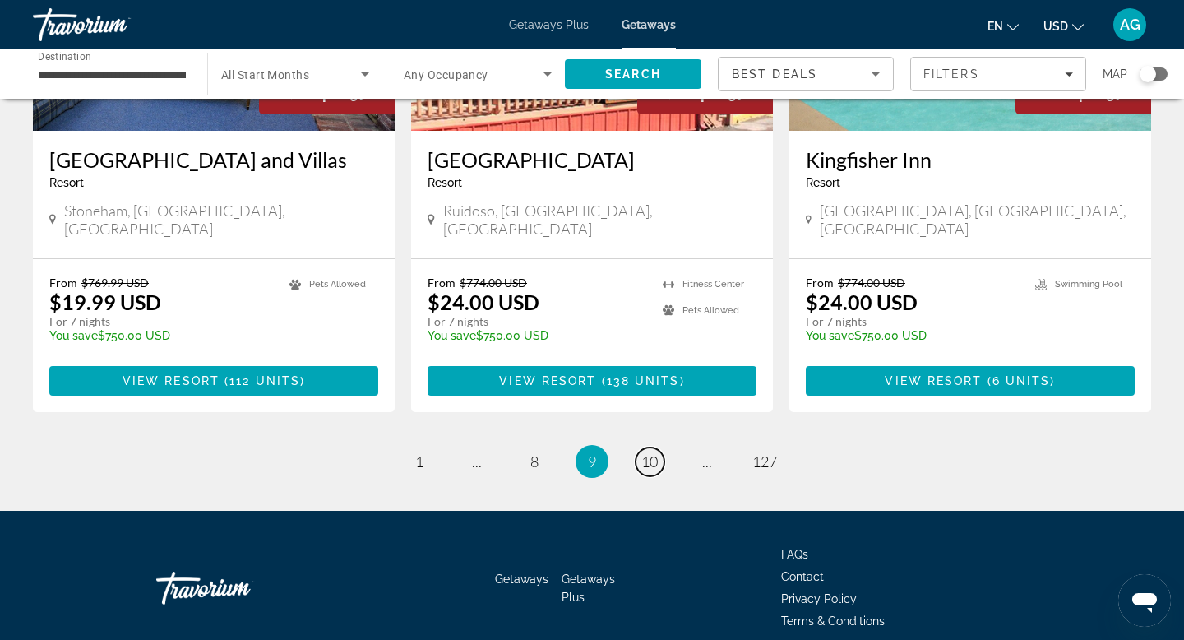
click at [650, 452] on span "10" at bounding box center [649, 461] width 16 height 18
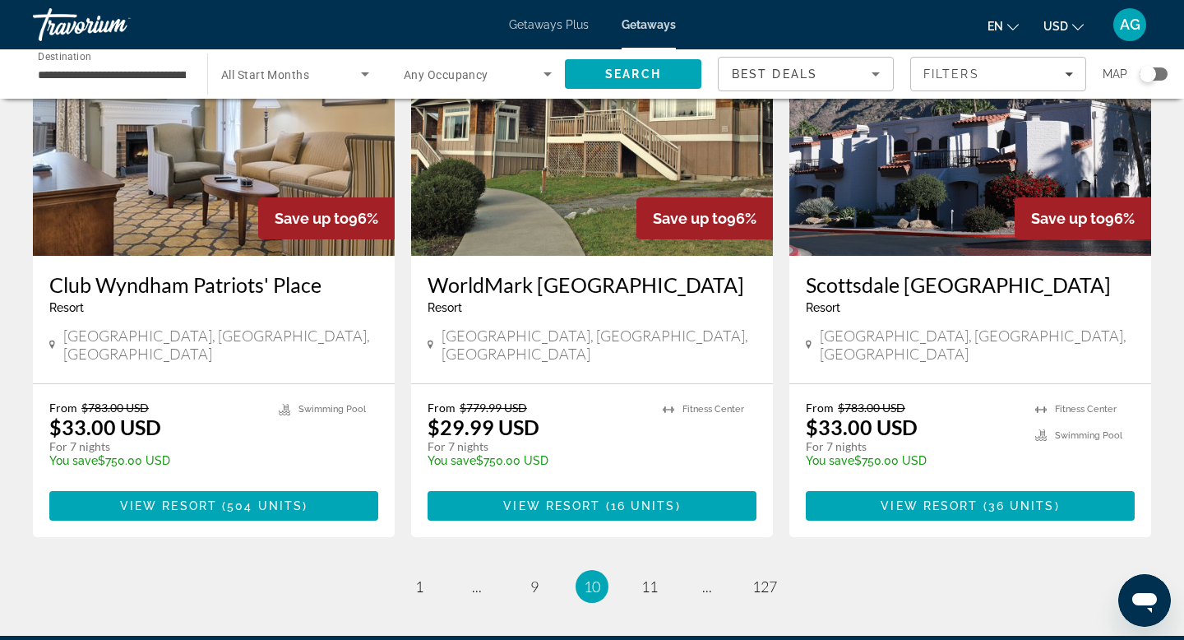
scroll to position [2020, 0]
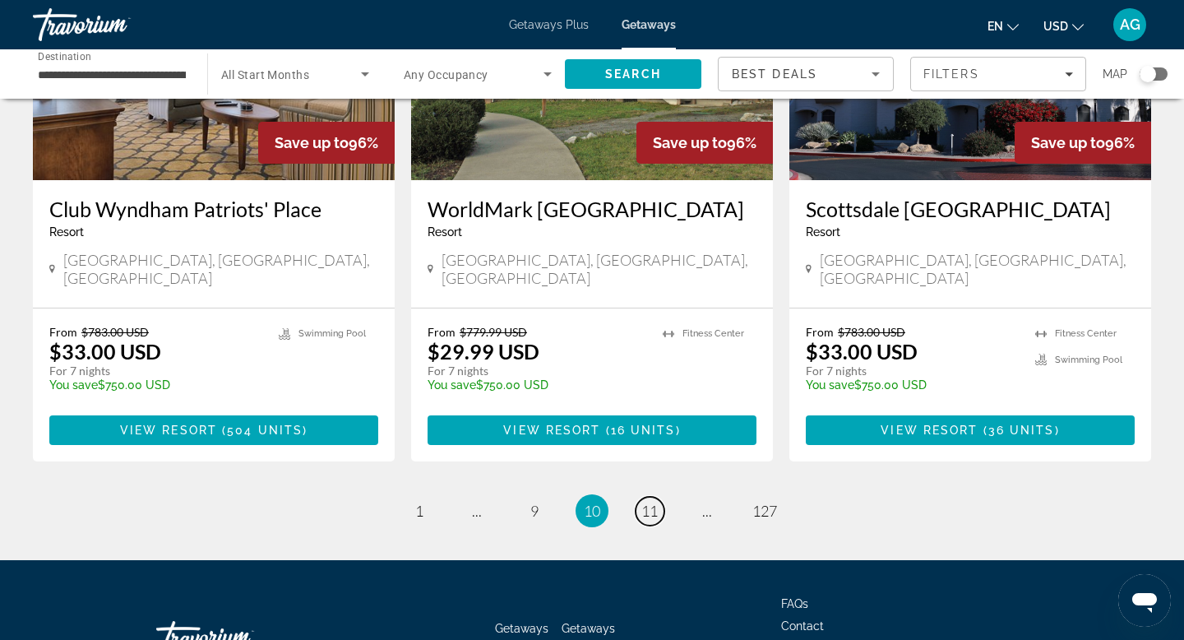
click at [650, 501] on span "11" at bounding box center [649, 510] width 16 height 18
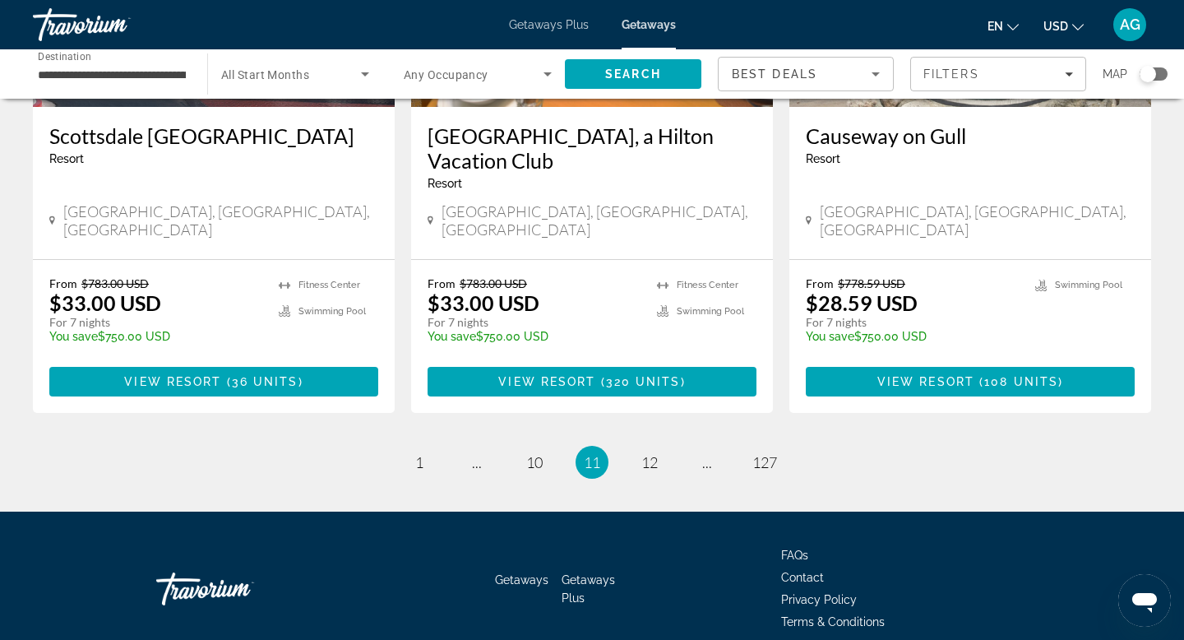
scroll to position [2069, 0]
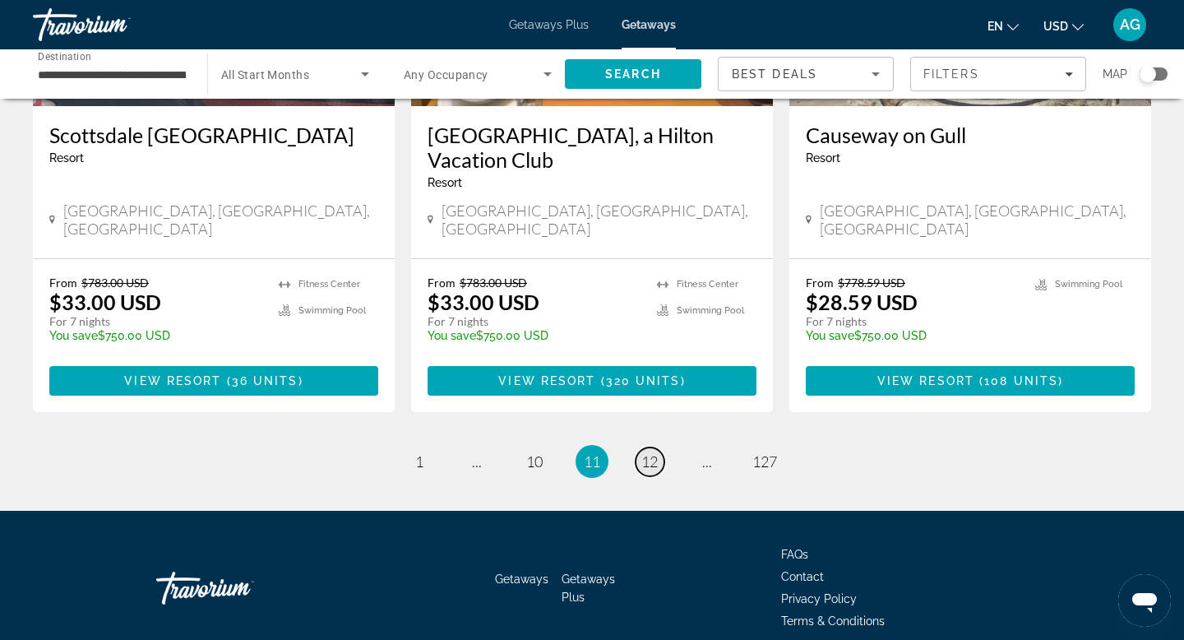
click at [654, 452] on span "12" at bounding box center [649, 461] width 16 height 18
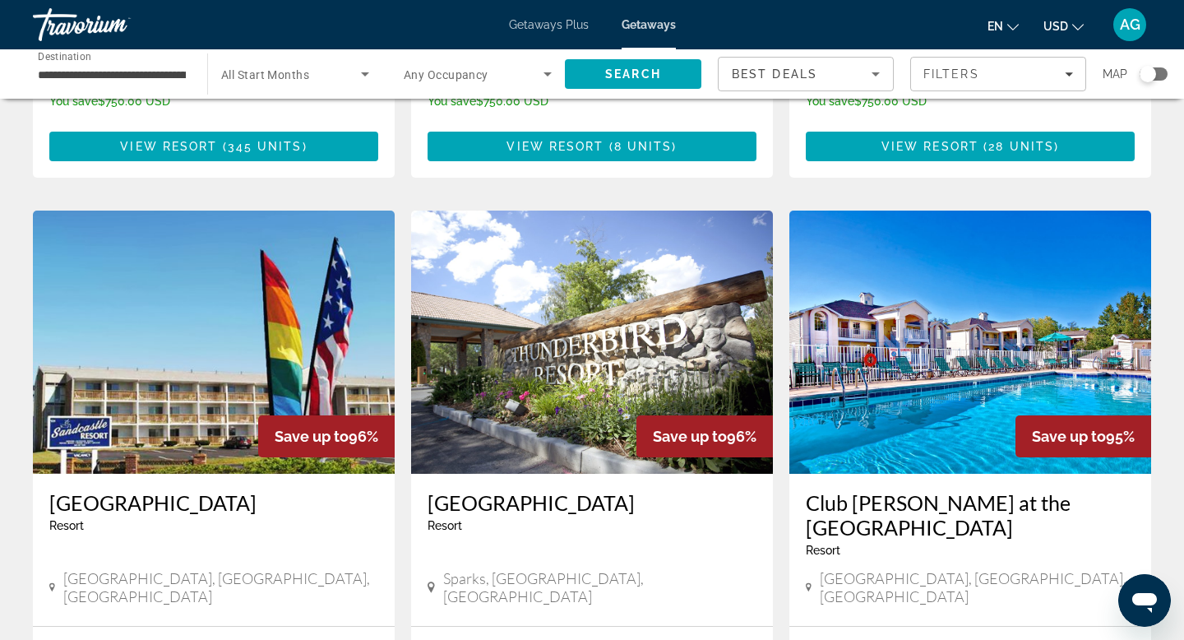
scroll to position [1865, 0]
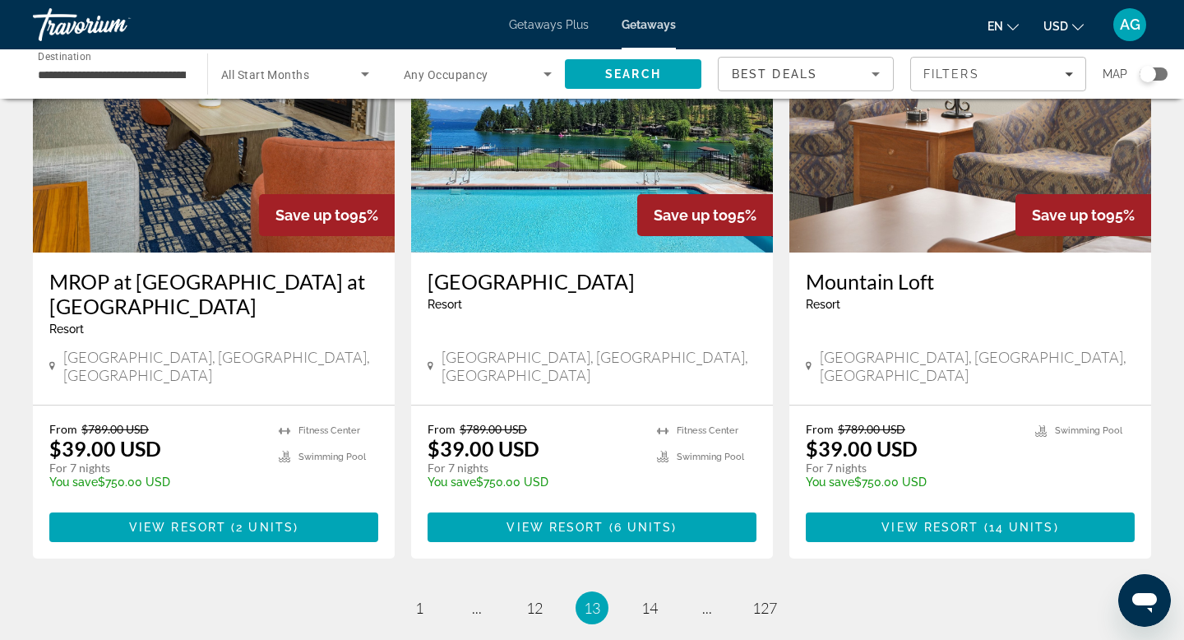
scroll to position [1947, 0]
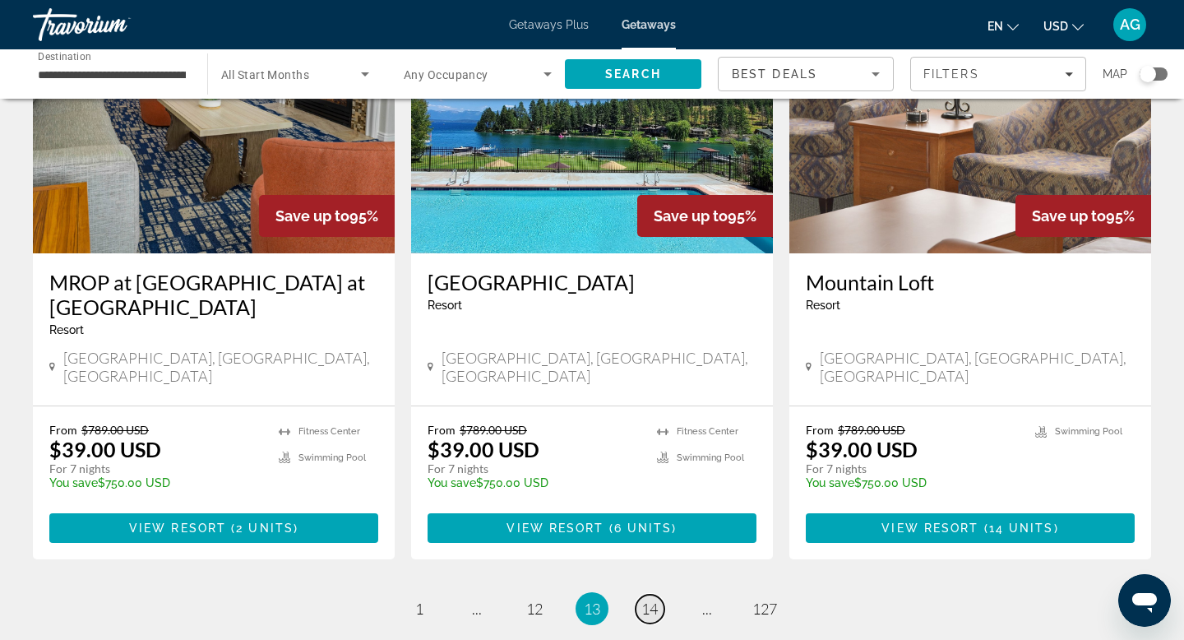
click at [653, 599] on span "14" at bounding box center [649, 608] width 16 height 18
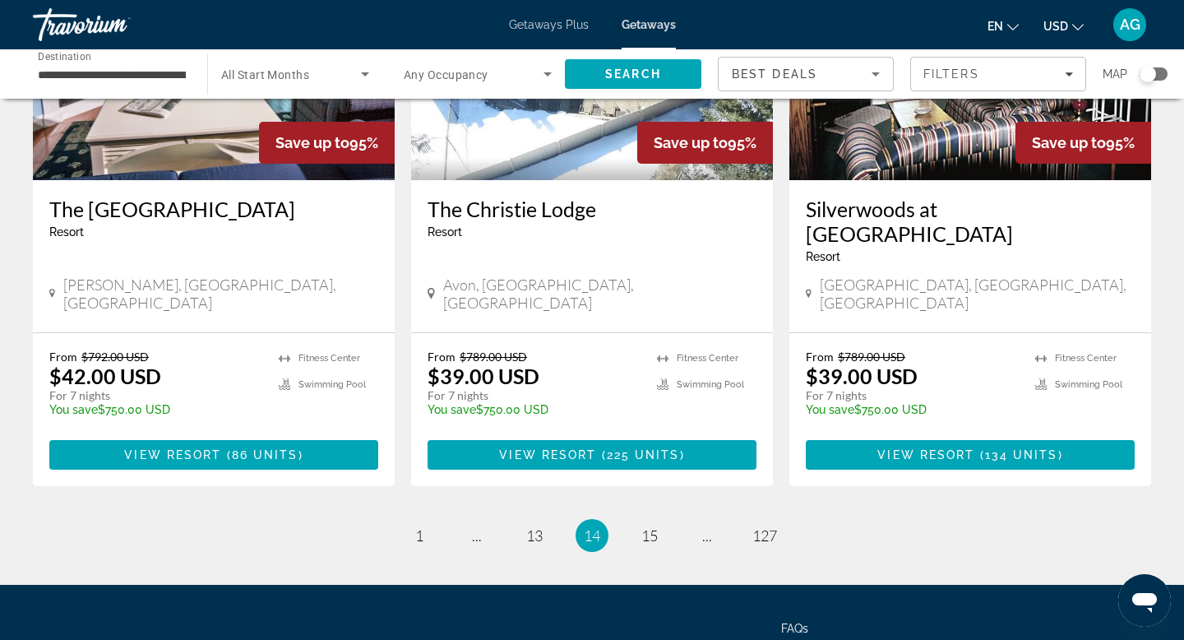
scroll to position [2094, 0]
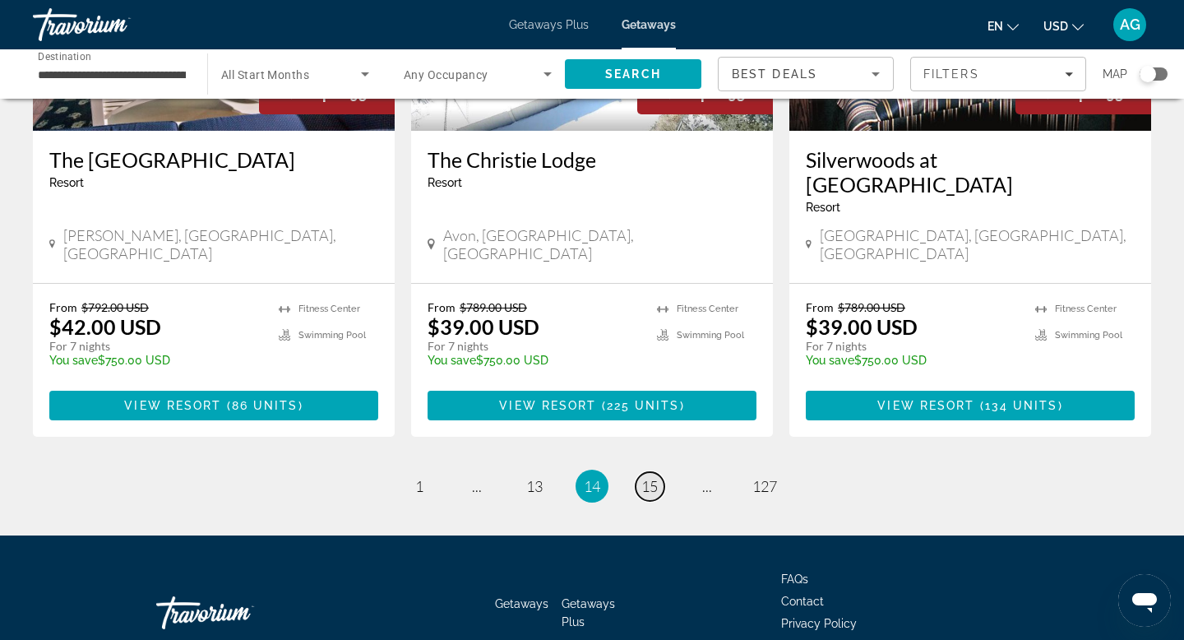
click at [653, 477] on span "15" at bounding box center [649, 486] width 16 height 18
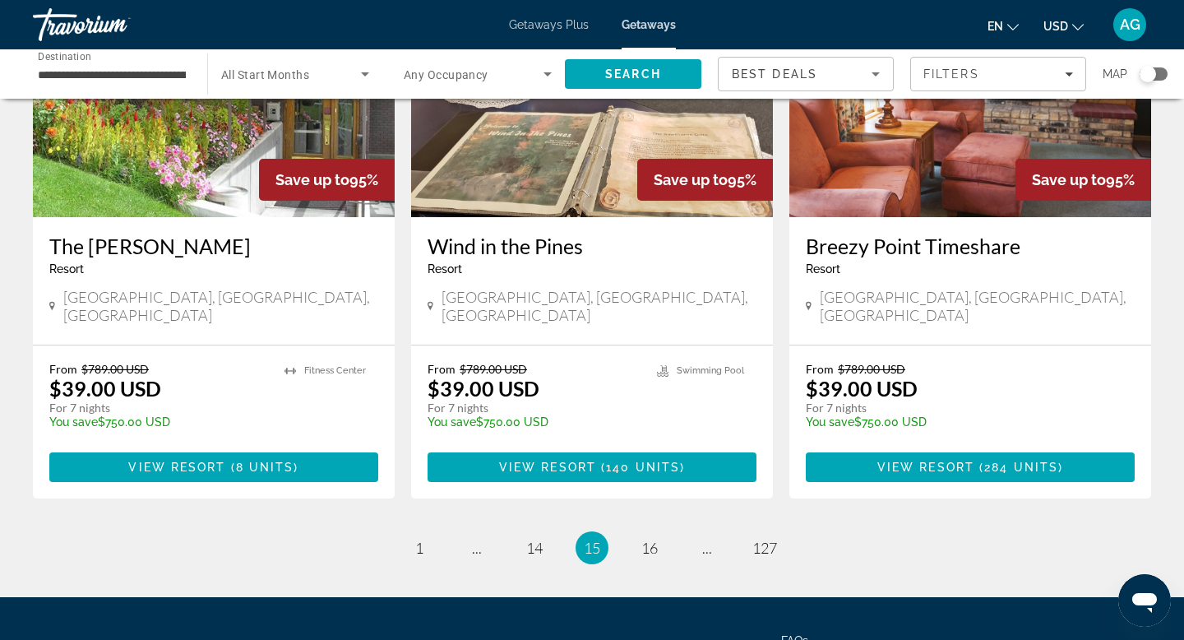
scroll to position [2069, 0]
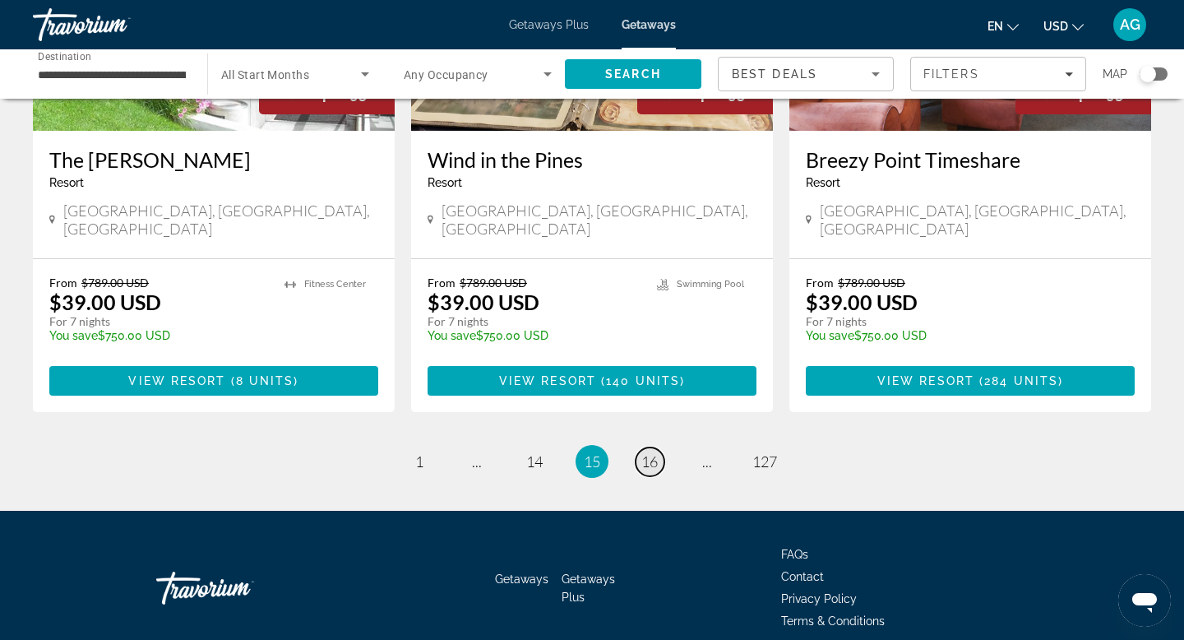
click at [644, 452] on span "16" at bounding box center [649, 461] width 16 height 18
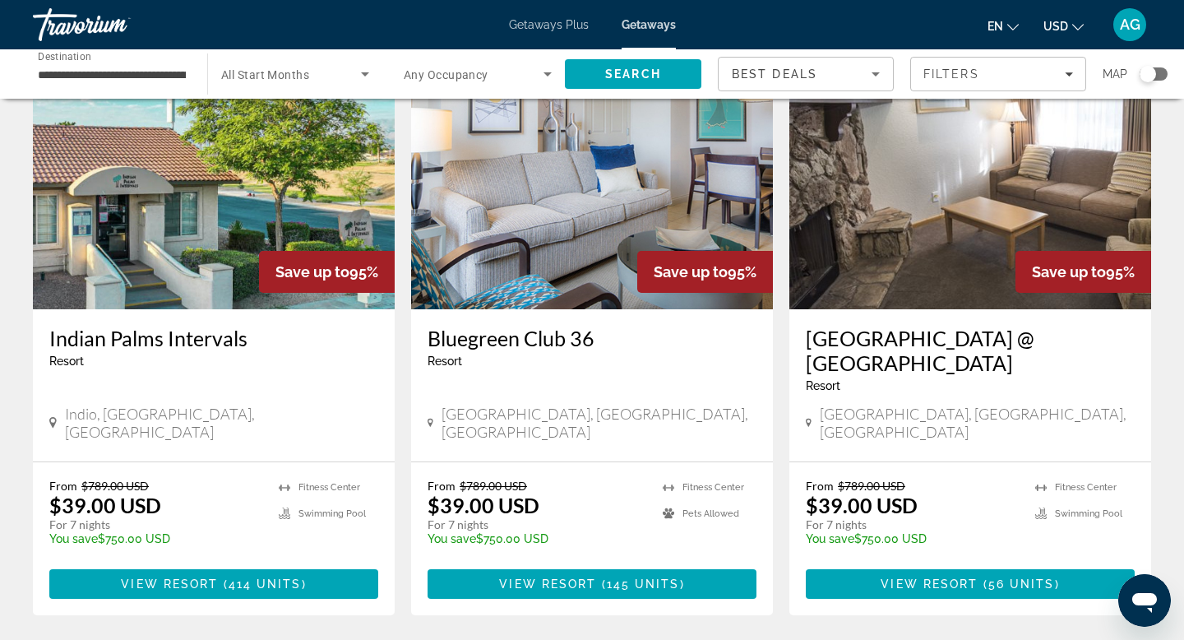
scroll to position [2094, 0]
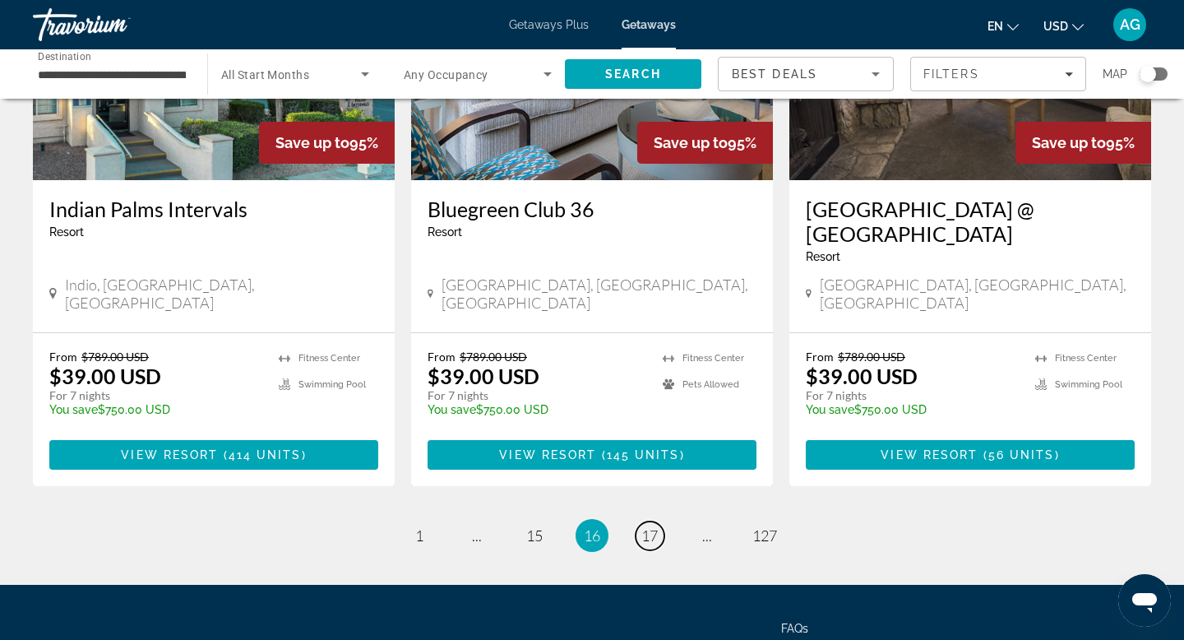
click at [644, 526] on span "17" at bounding box center [649, 535] width 16 height 18
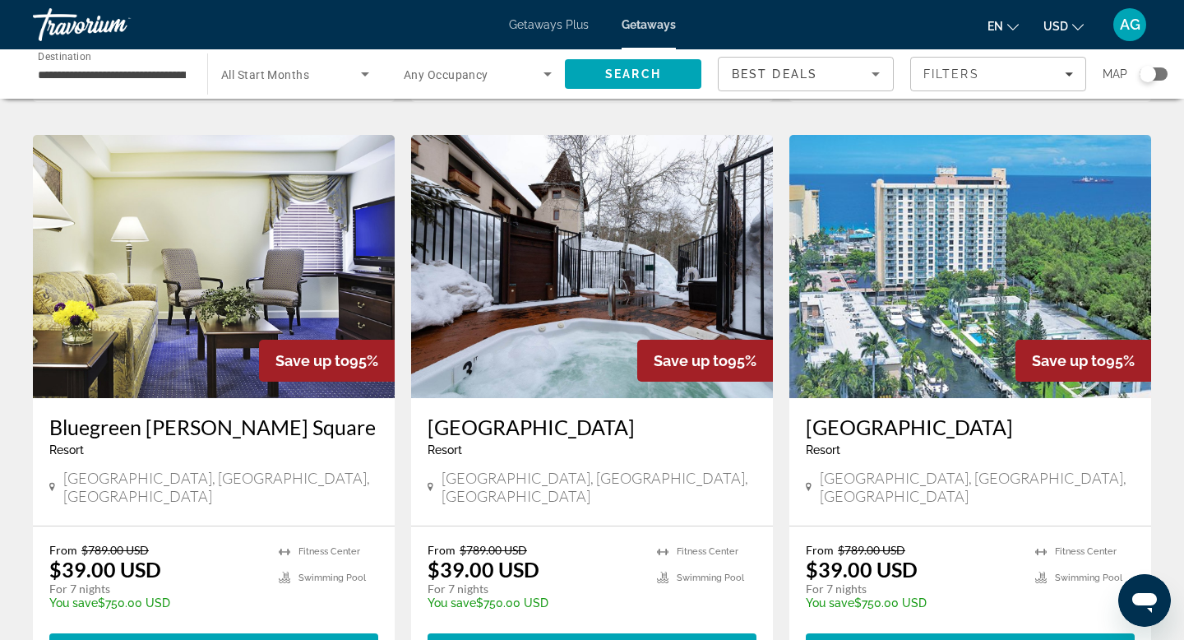
scroll to position [1857, 0]
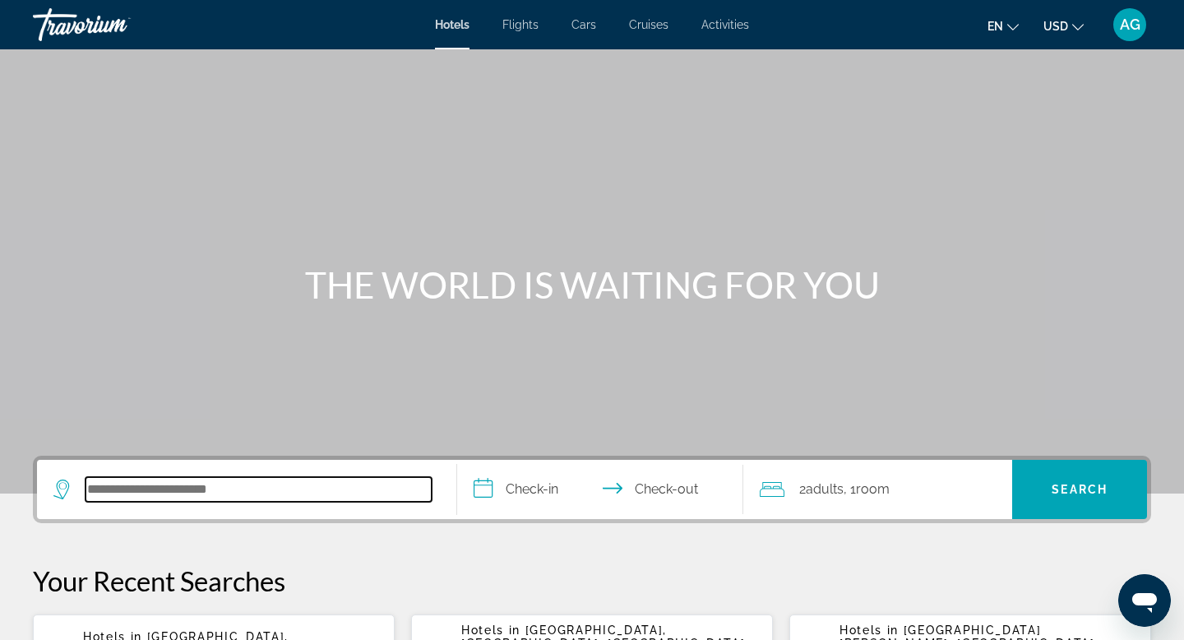
click at [185, 497] on input "Search hotel destination" at bounding box center [259, 489] width 346 height 25
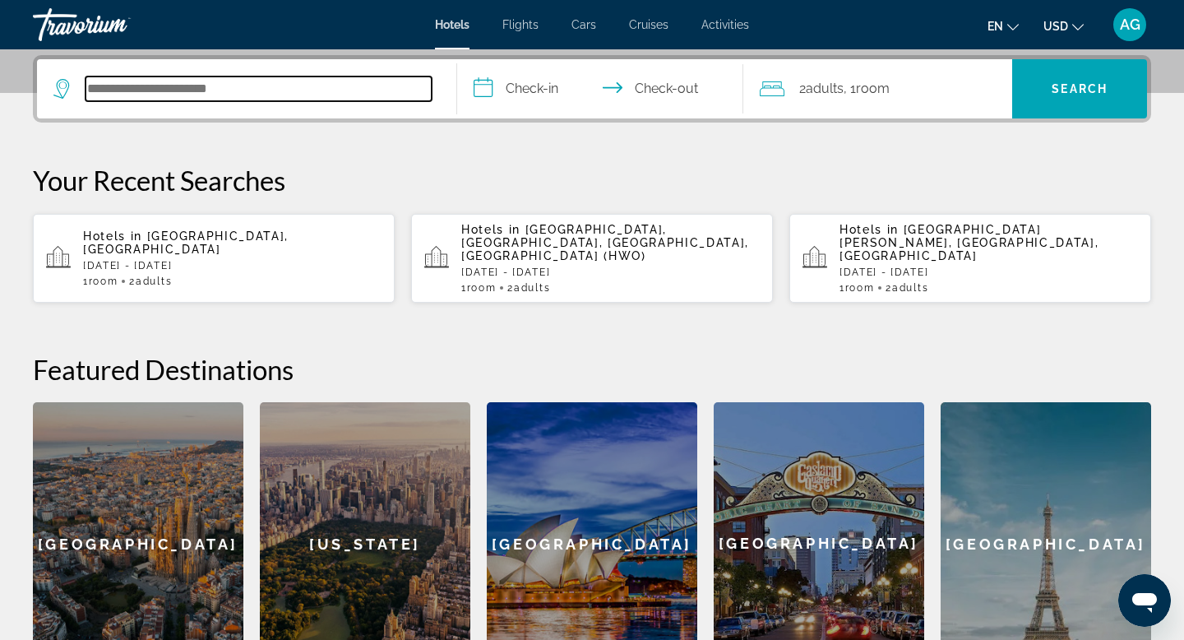
scroll to position [402, 0]
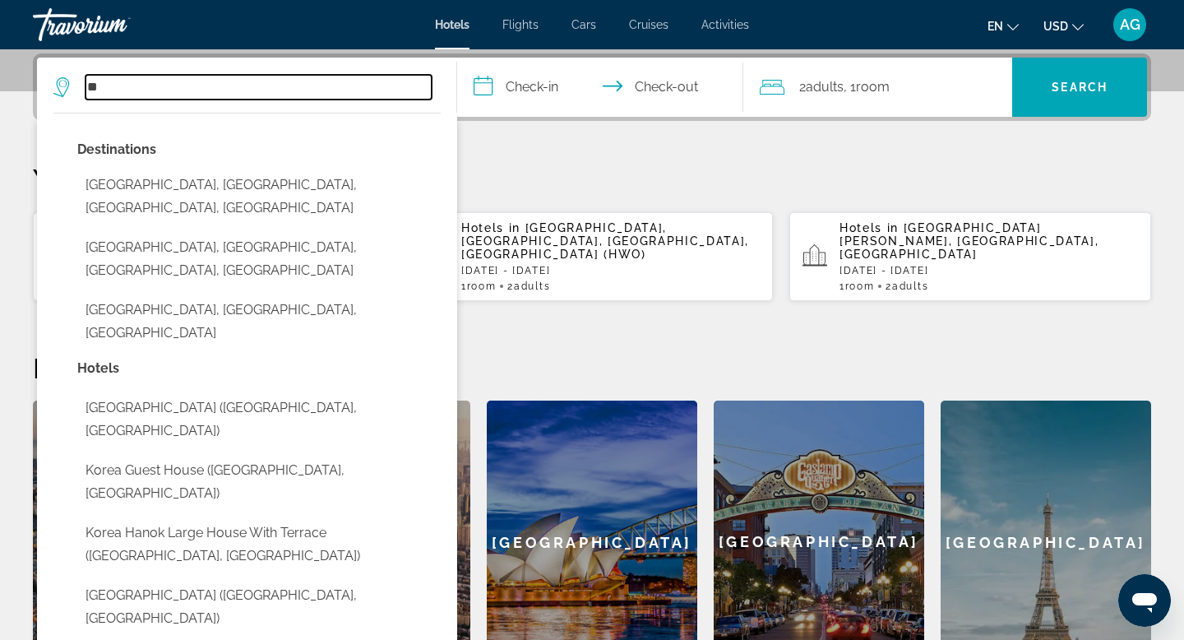
type input "*"
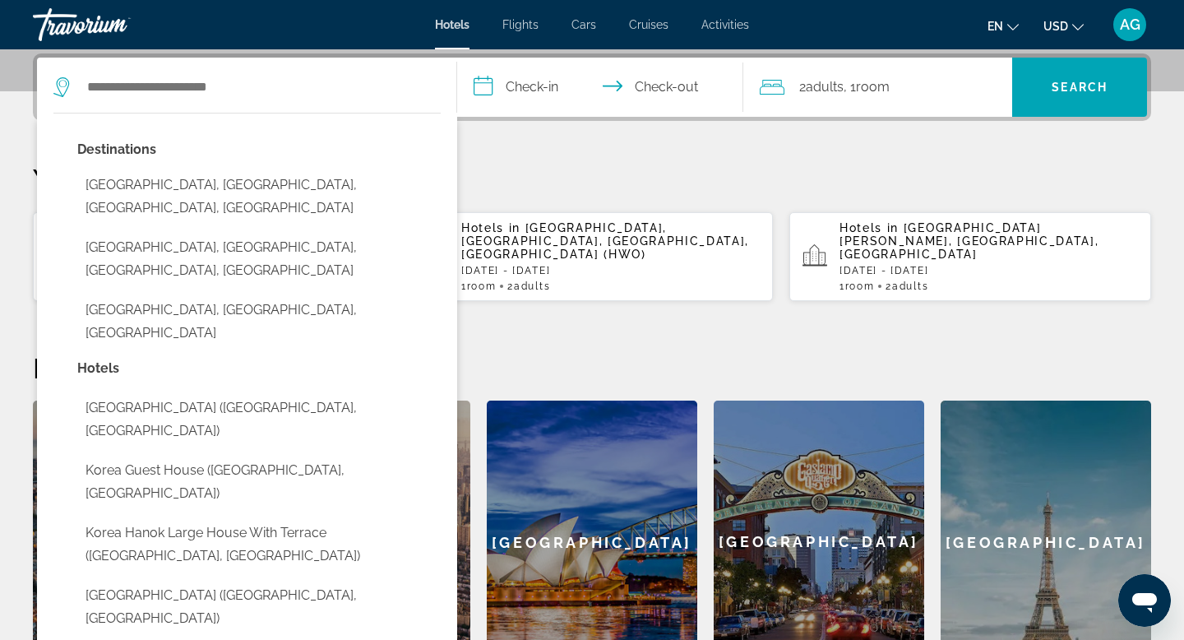
click at [57, 83] on icon "Search widget" at bounding box center [61, 87] width 16 height 20
click at [61, 82] on icon "Search widget" at bounding box center [63, 87] width 20 height 20
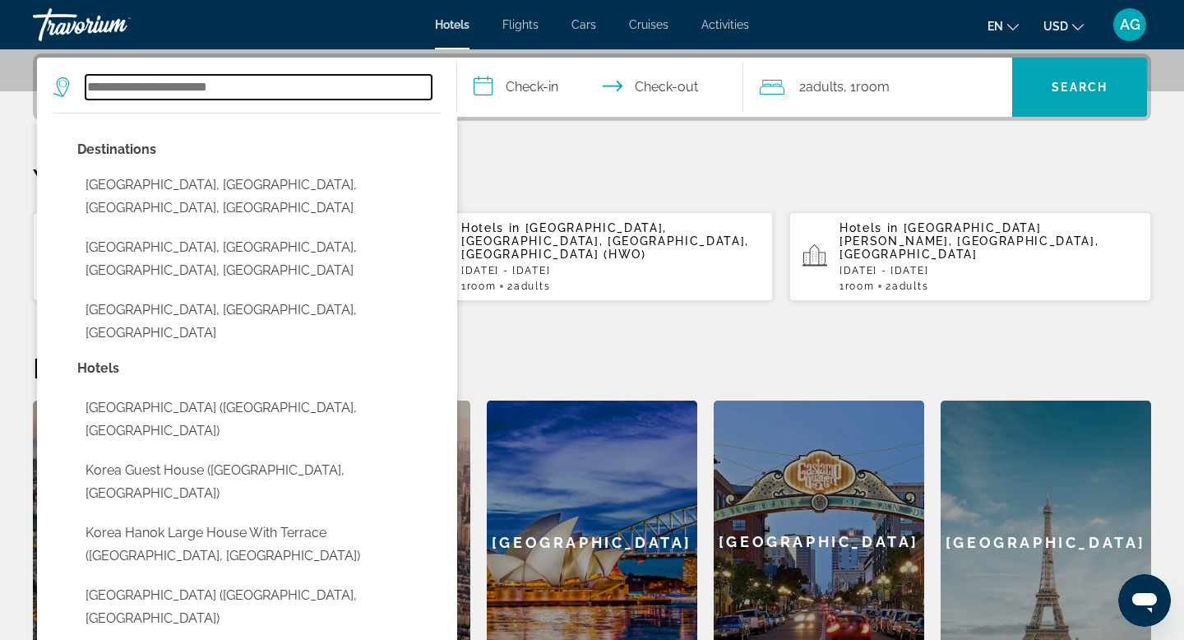
click at [95, 88] on input "Search hotel destination" at bounding box center [259, 87] width 346 height 25
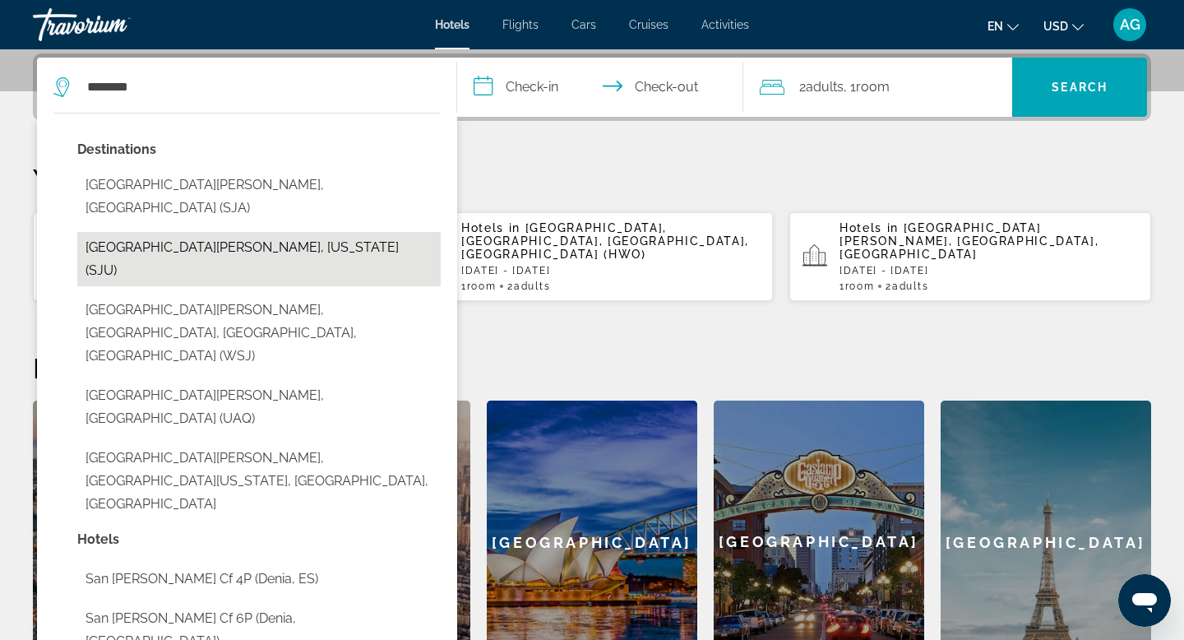
click at [156, 232] on button "San Juan, Puerto Rico (SJU)" at bounding box center [258, 259] width 363 height 54
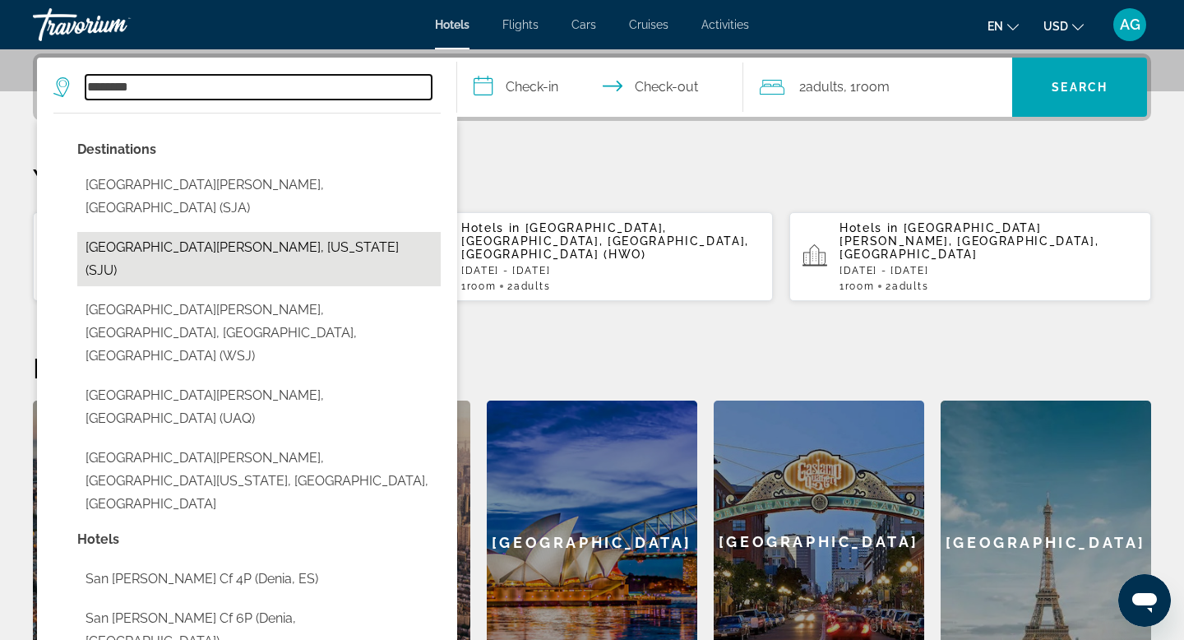
type input "**********"
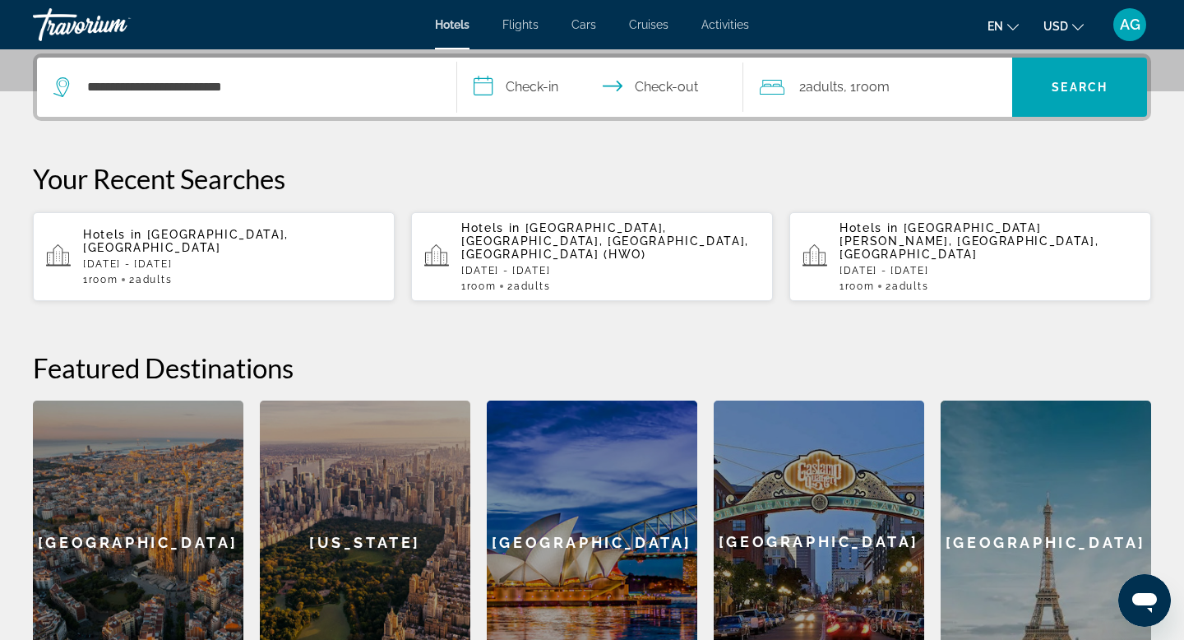
click at [546, 97] on input "**********" at bounding box center [603, 90] width 293 height 64
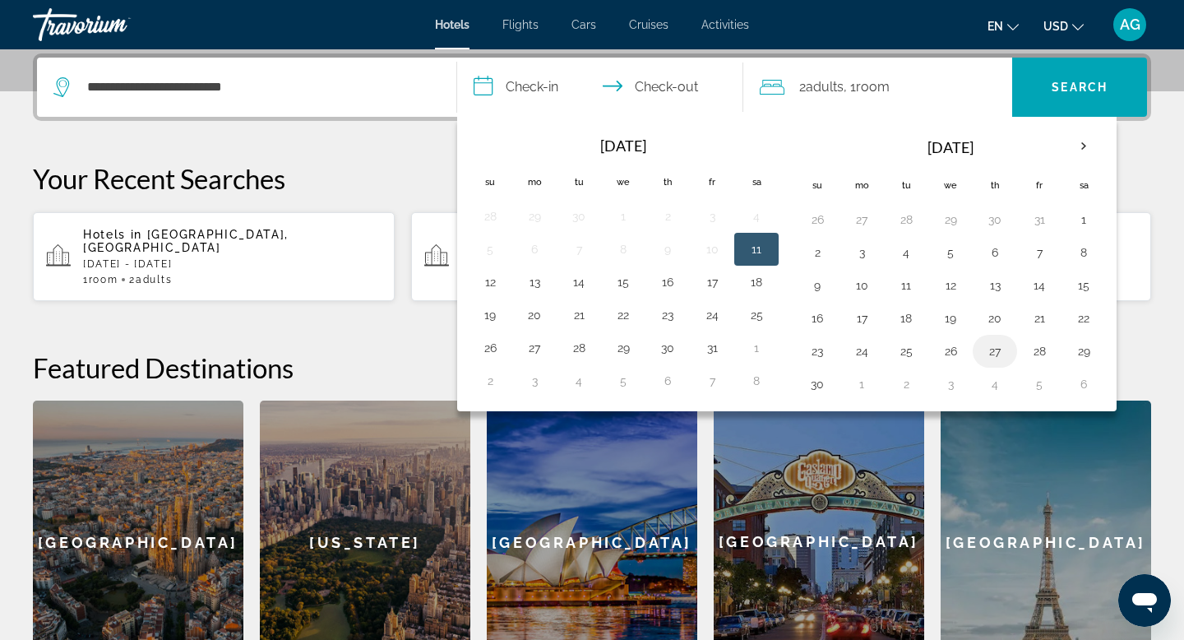
click at [993, 356] on button "27" at bounding box center [995, 351] width 26 height 23
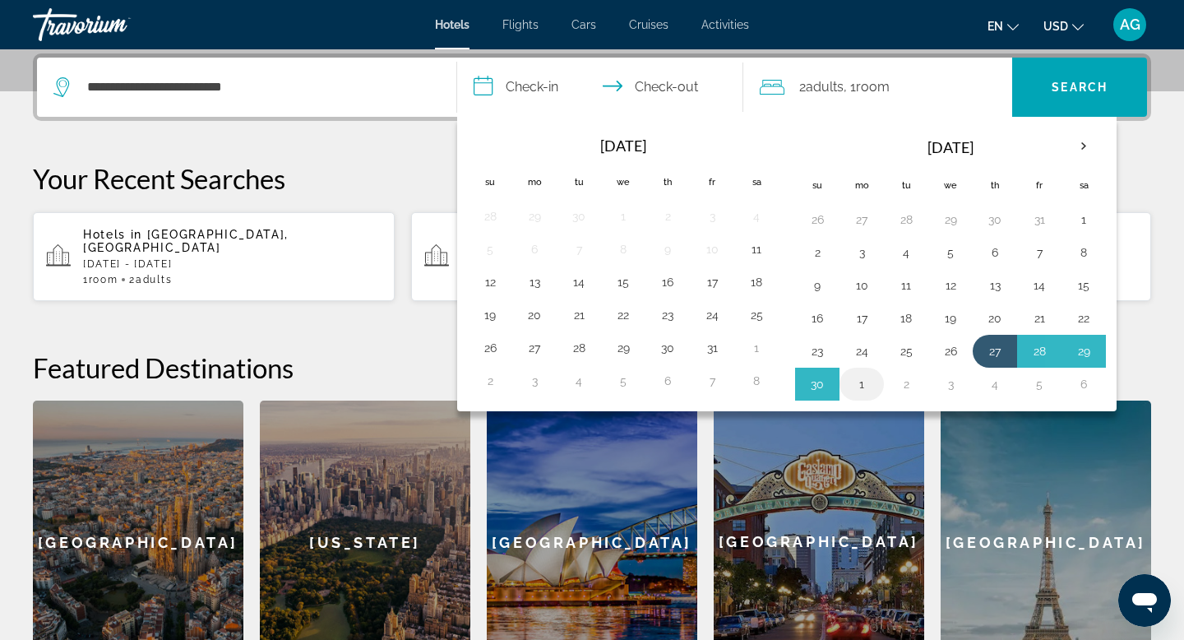
click at [865, 380] on button "1" at bounding box center [861, 383] width 26 height 23
type input "**********"
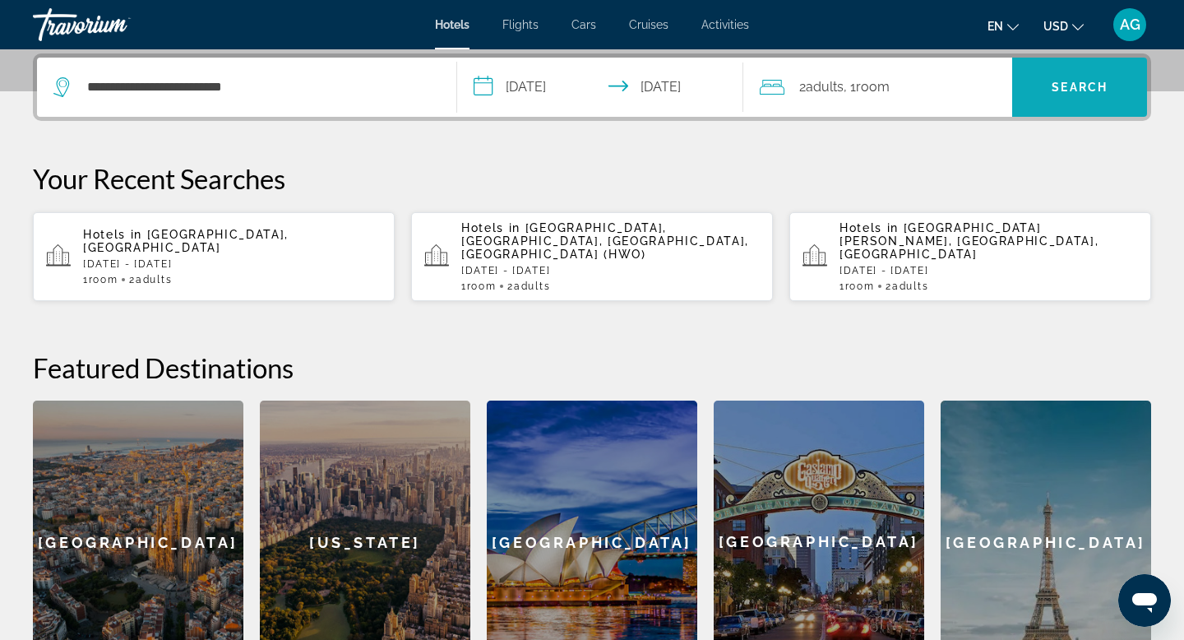
click at [1089, 94] on span "Search" at bounding box center [1079, 86] width 135 height 39
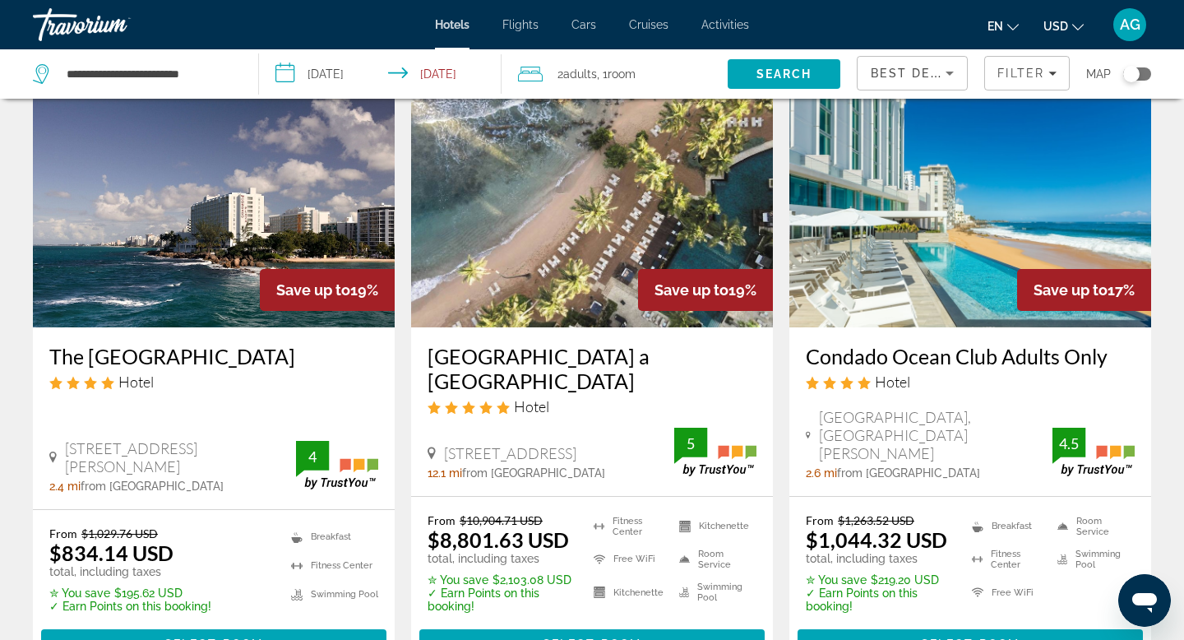
scroll to position [2057, 0]
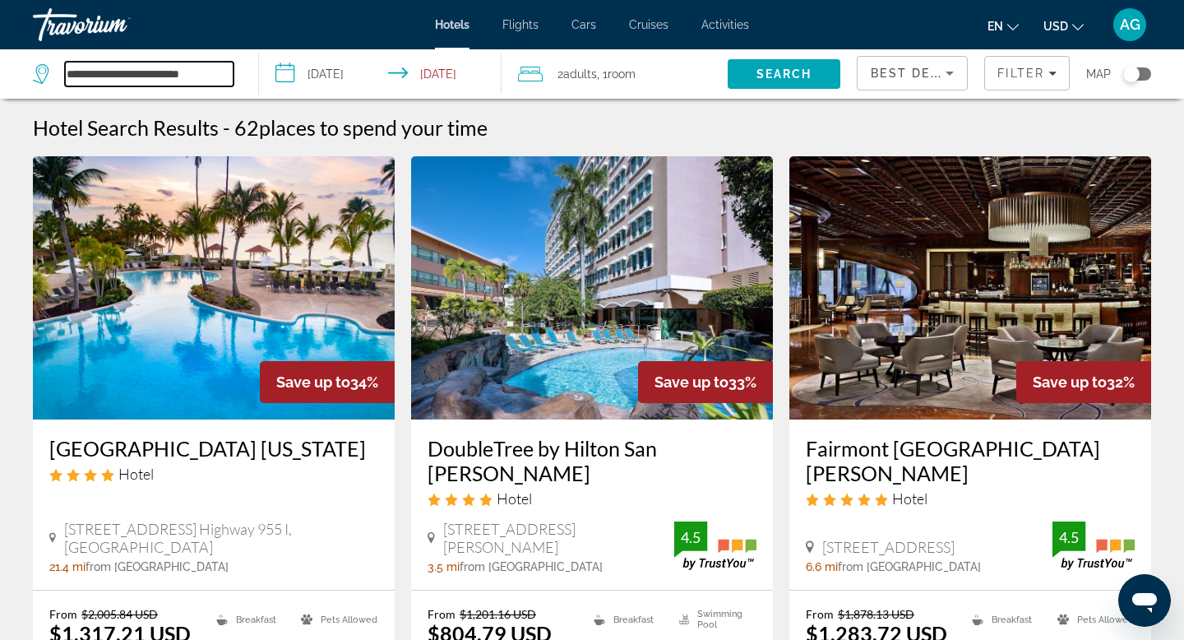
click at [185, 73] on input "**********" at bounding box center [149, 74] width 169 height 25
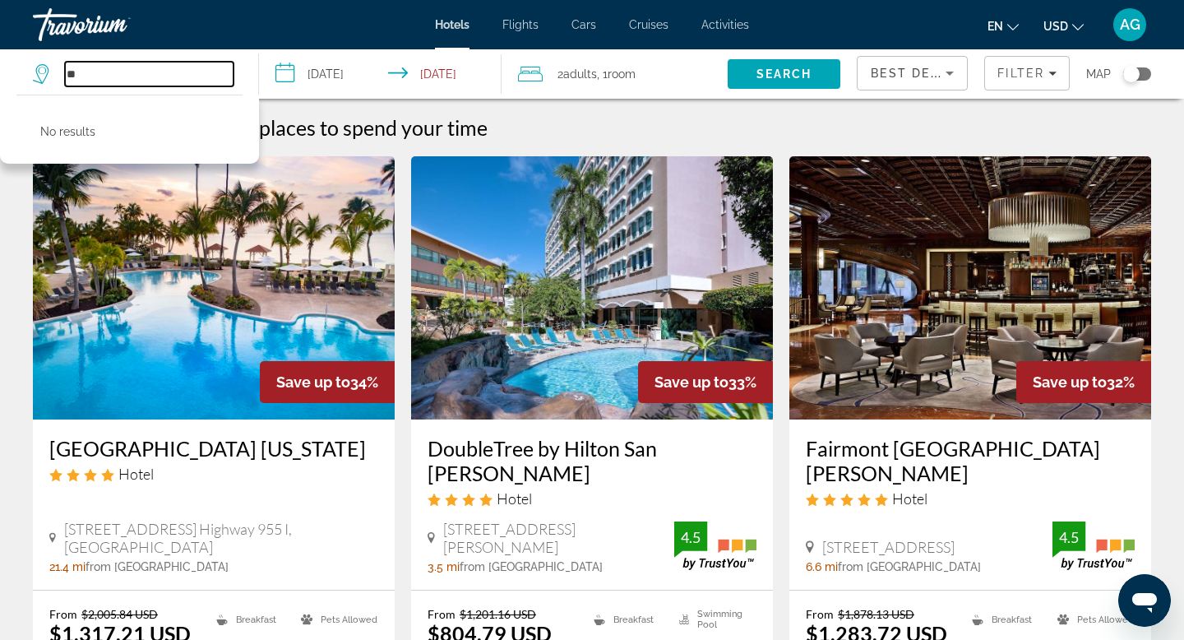
type input "*"
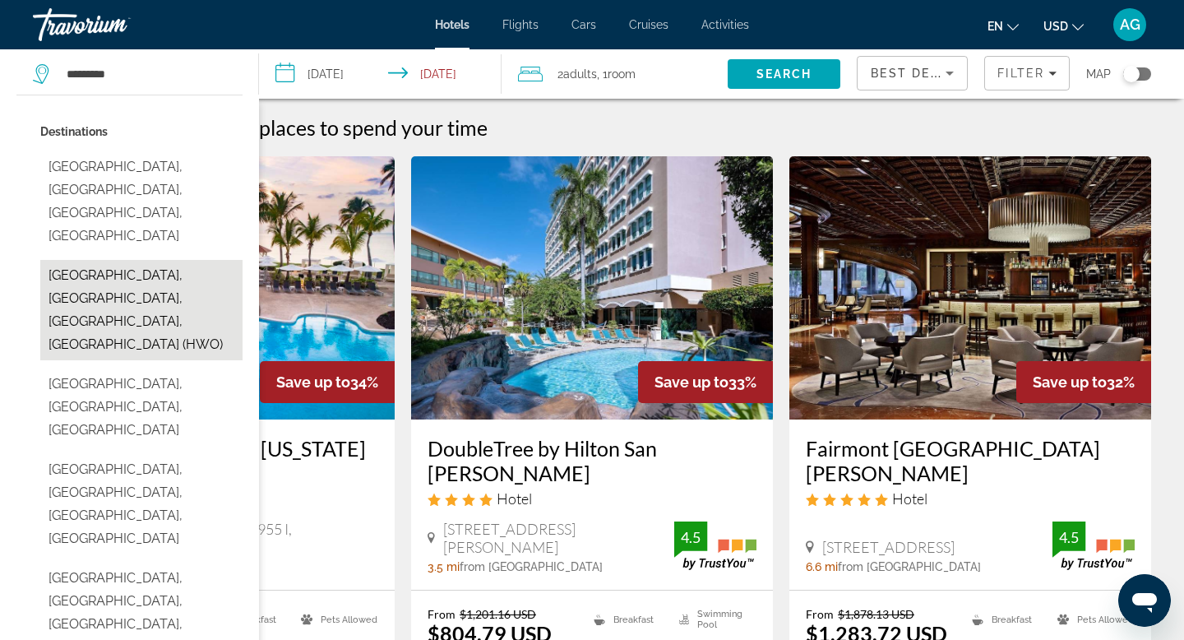
click at [82, 260] on button "Hollywood, Fort Lauderdale, FL, United States (HWO)" at bounding box center [141, 310] width 202 height 100
type input "**********"
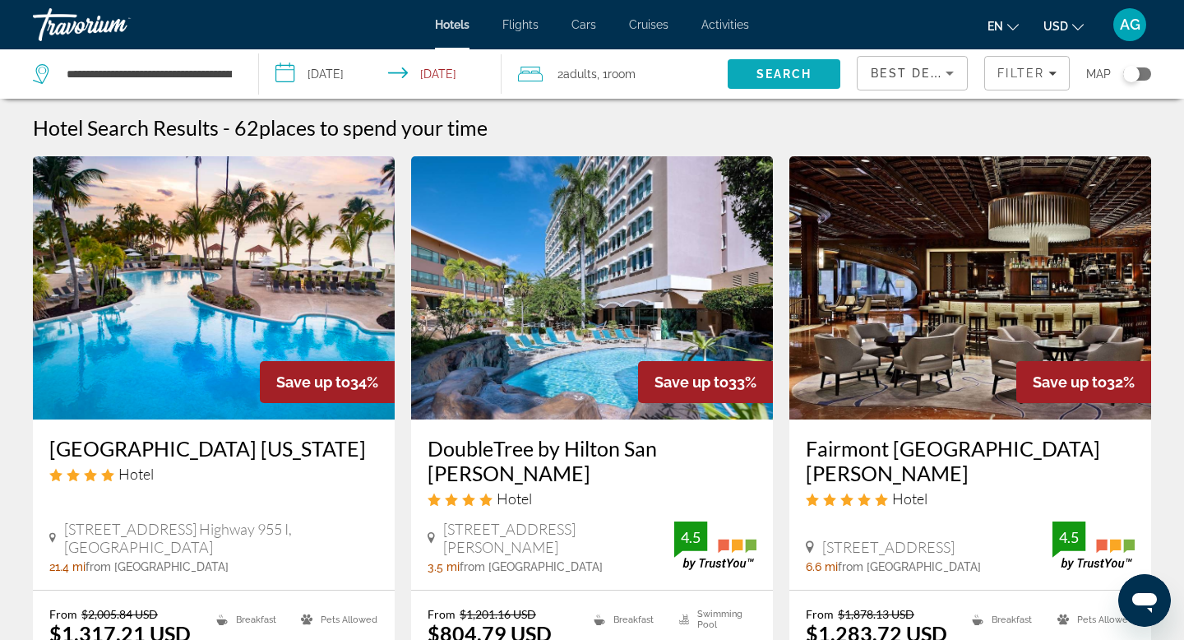
click at [801, 62] on span "Search" at bounding box center [784, 73] width 113 height 39
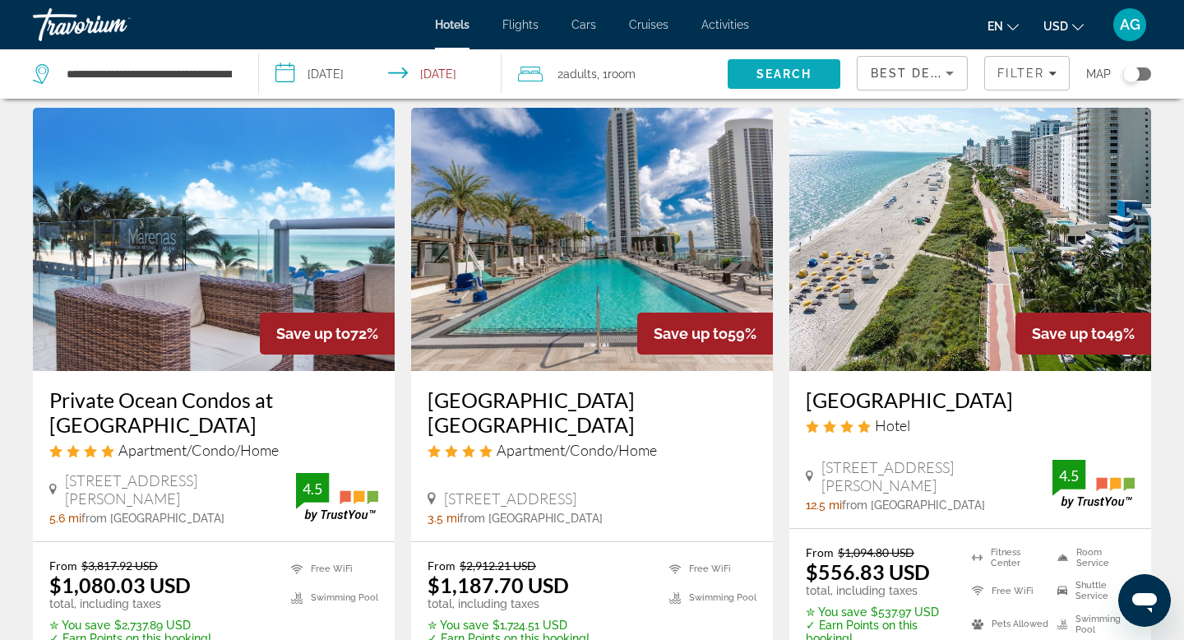
scroll to position [62, 0]
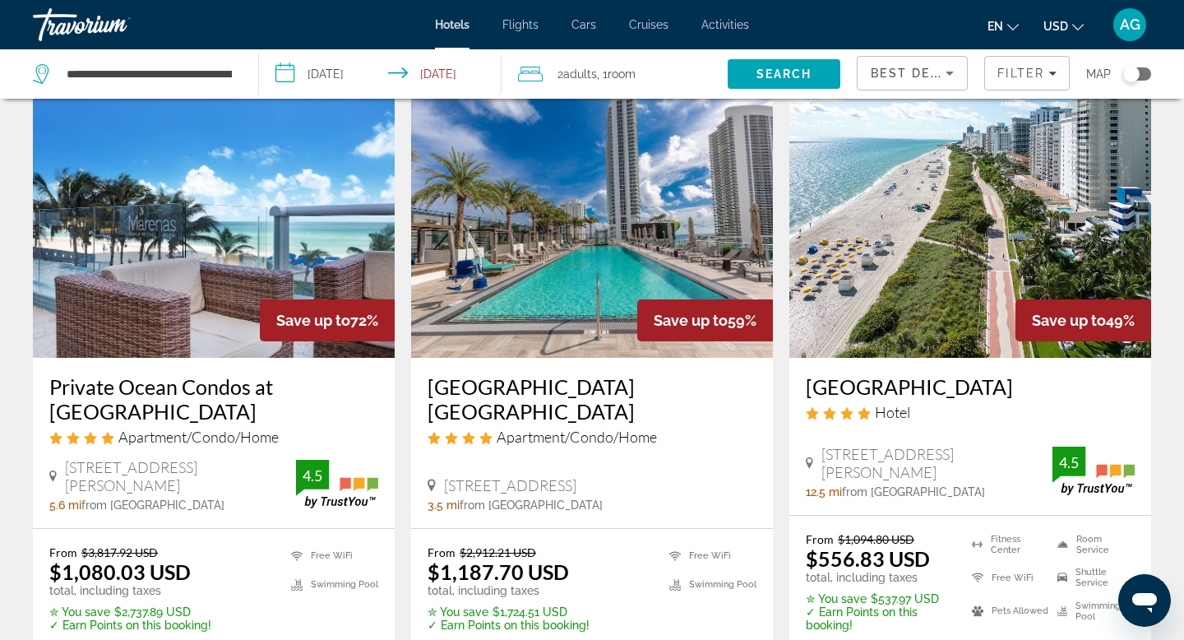
click at [163, 295] on img "Main content" at bounding box center [214, 226] width 362 height 263
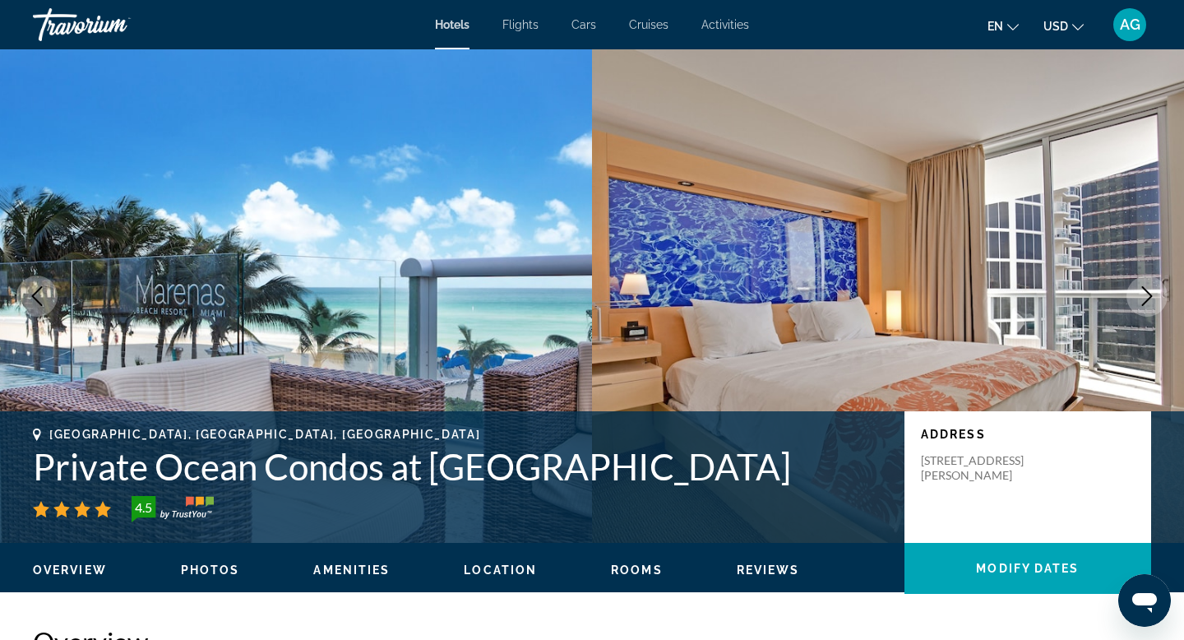
click at [1144, 301] on icon "Next image" at bounding box center [1147, 296] width 11 height 20
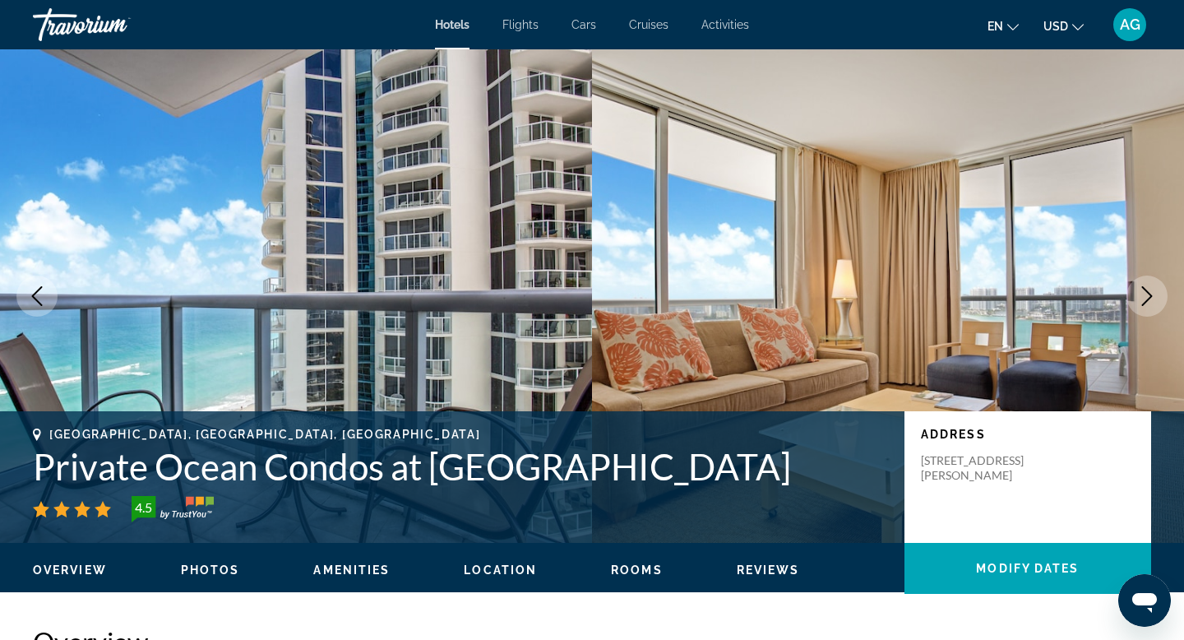
click at [1144, 301] on icon "Next image" at bounding box center [1147, 296] width 11 height 20
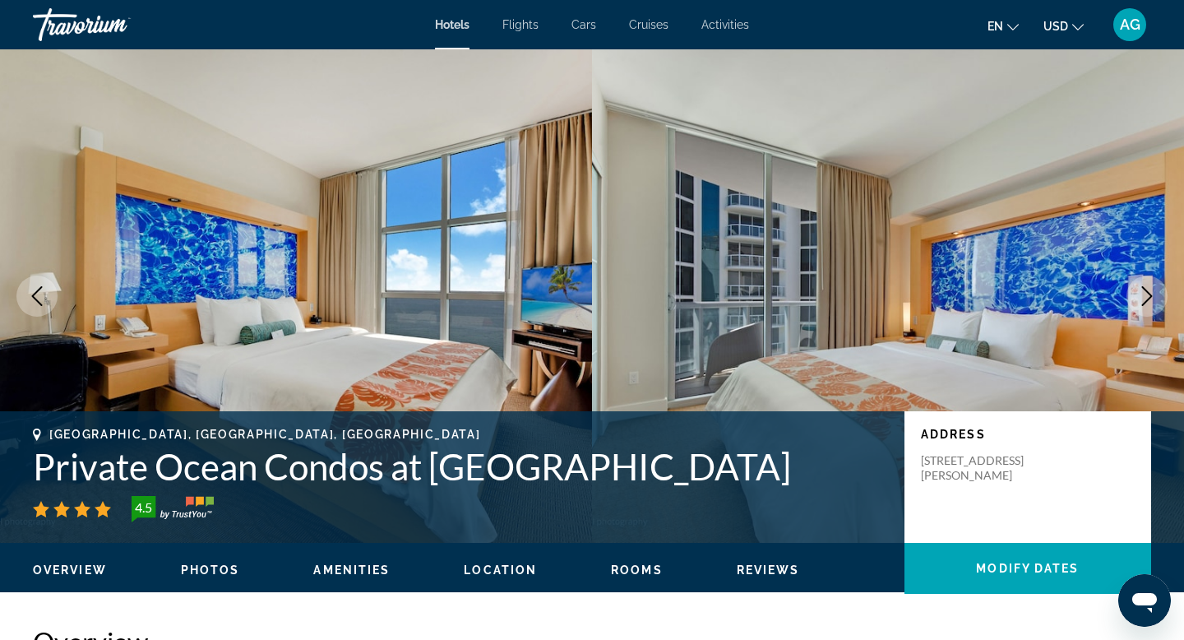
click at [1144, 301] on icon "Next image" at bounding box center [1147, 296] width 11 height 20
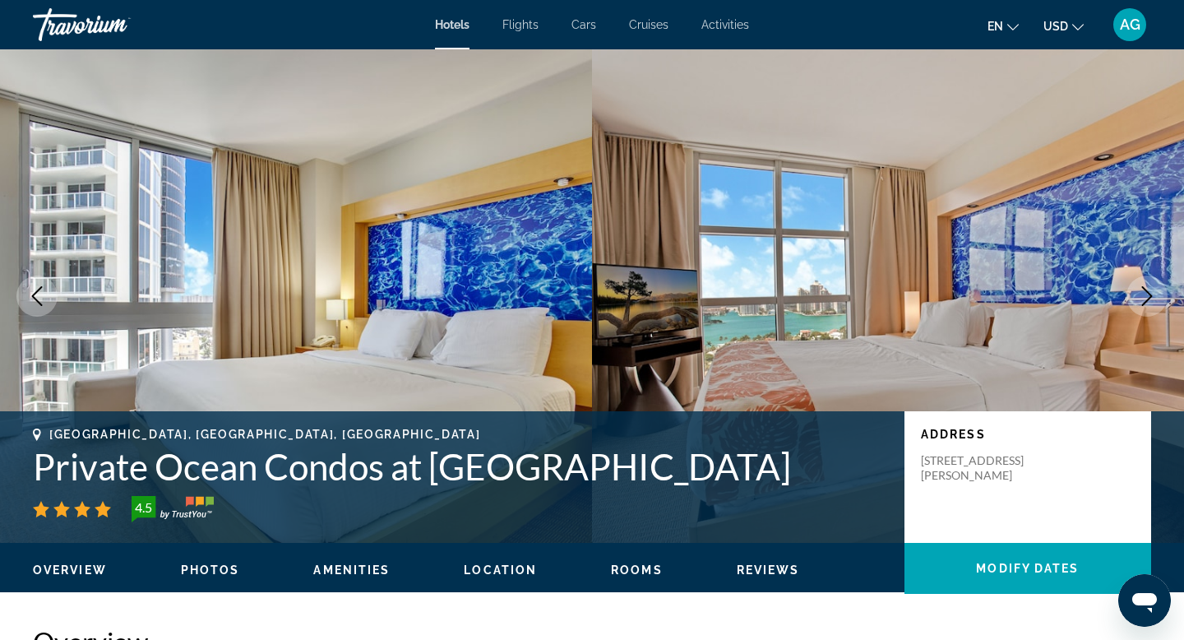
click at [1144, 301] on icon "Next image" at bounding box center [1147, 296] width 11 height 20
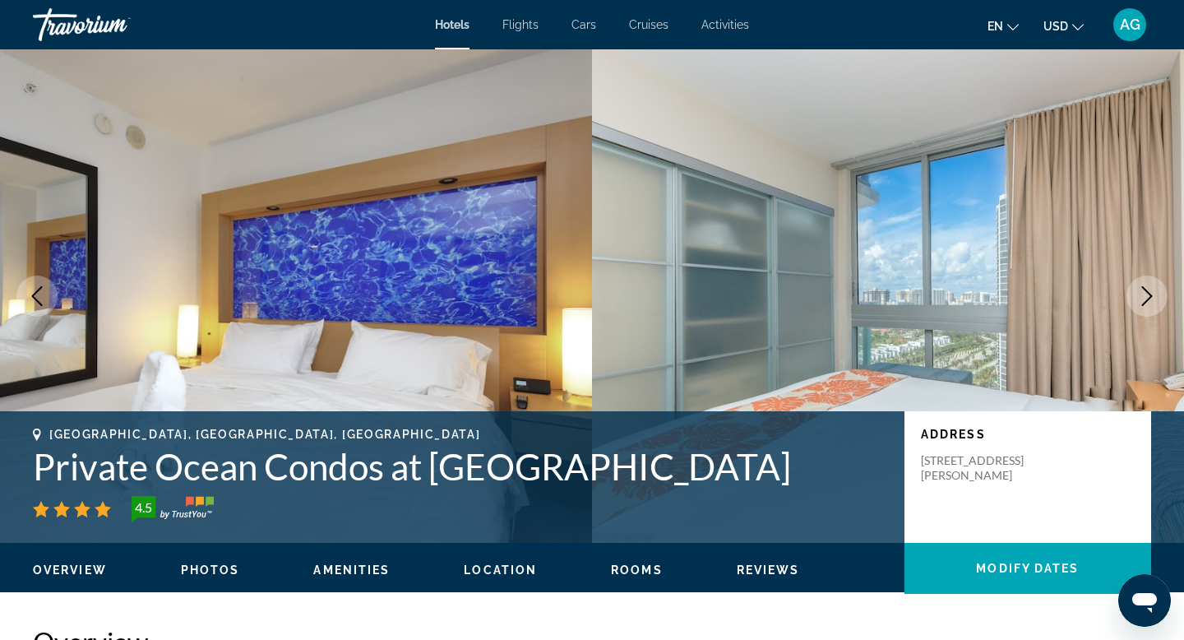
click at [1144, 301] on icon "Next image" at bounding box center [1147, 296] width 11 height 20
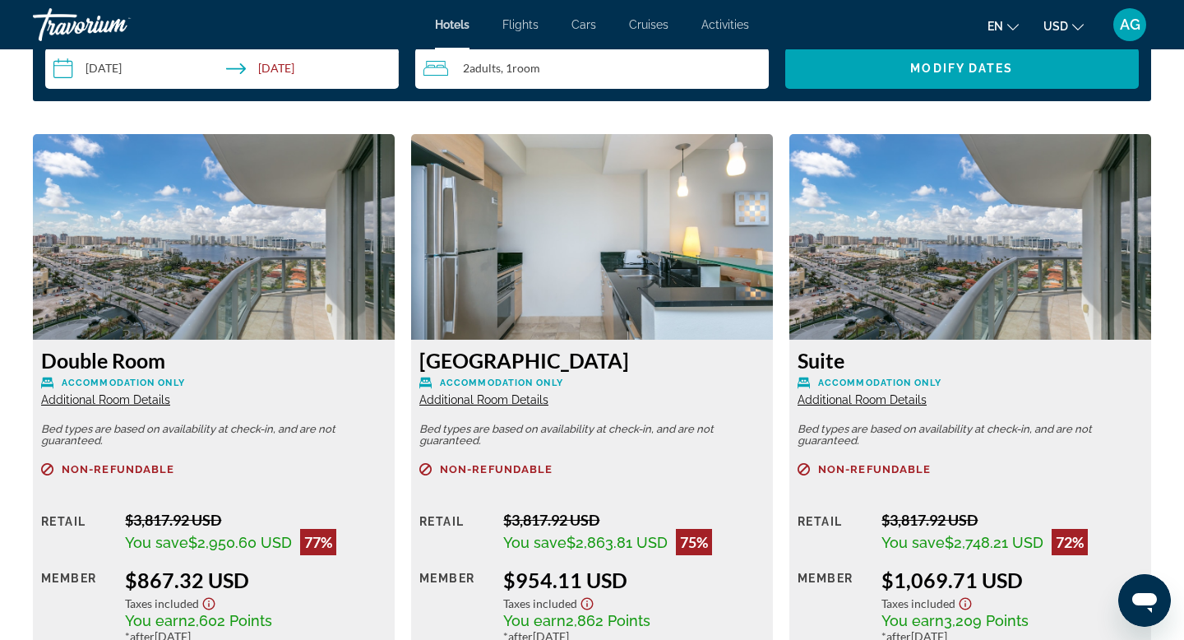
scroll to position [2208, 0]
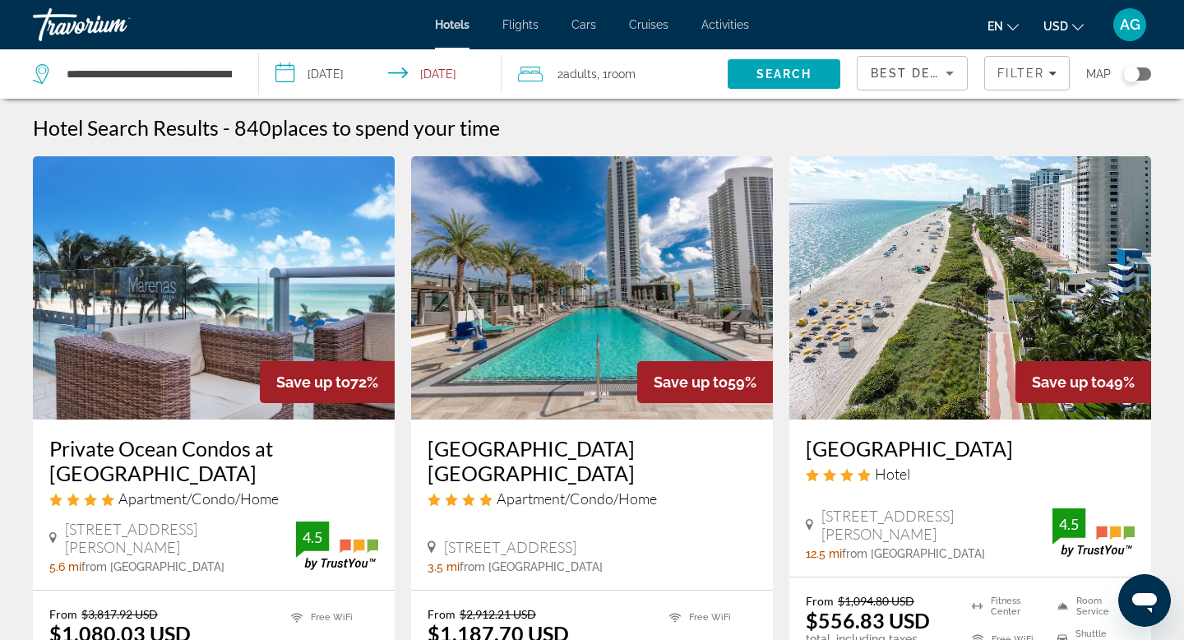
click at [954, 395] on img "Main content" at bounding box center [970, 287] width 362 height 263
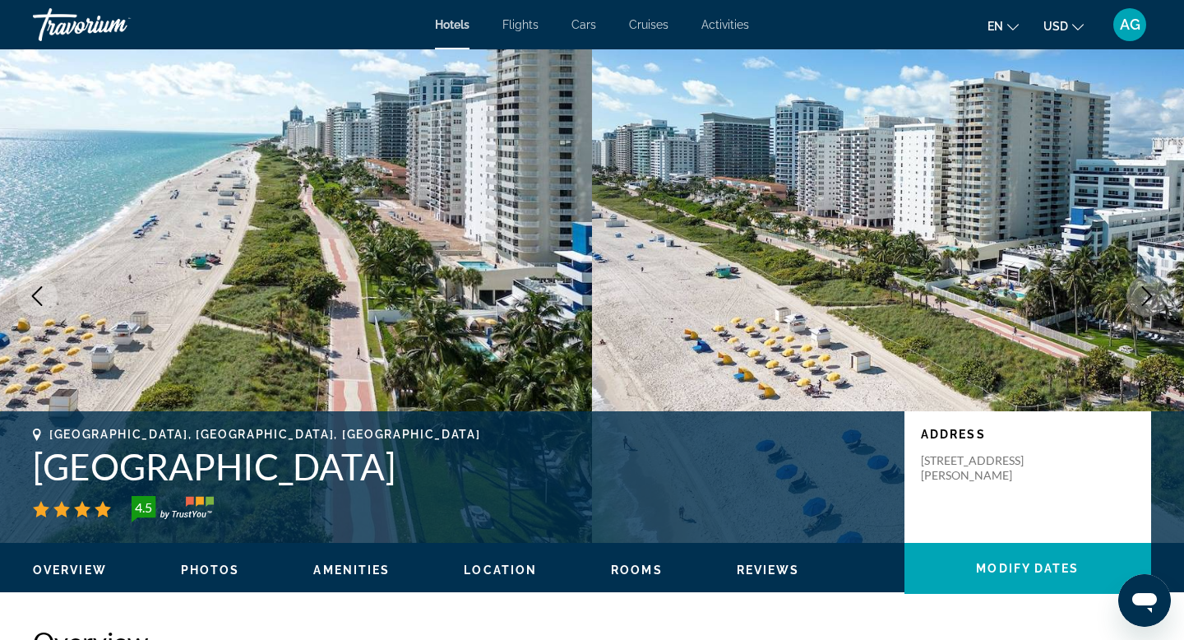
click at [1149, 298] on icon "Next image" at bounding box center [1147, 296] width 20 height 20
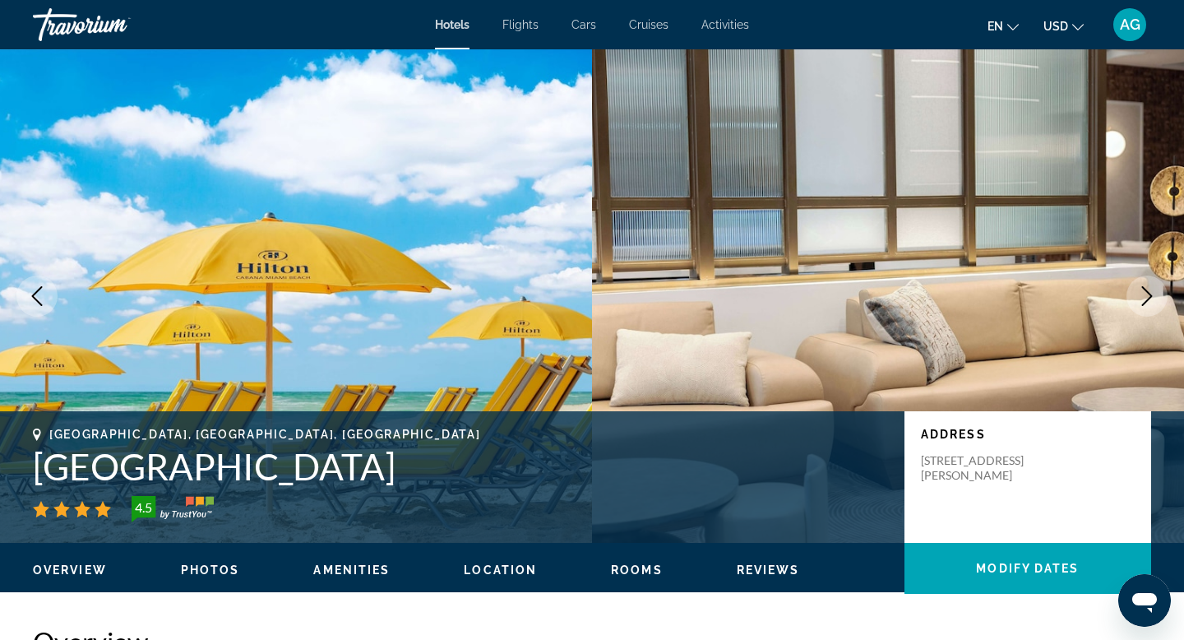
click at [1149, 298] on icon "Next image" at bounding box center [1147, 296] width 20 height 20
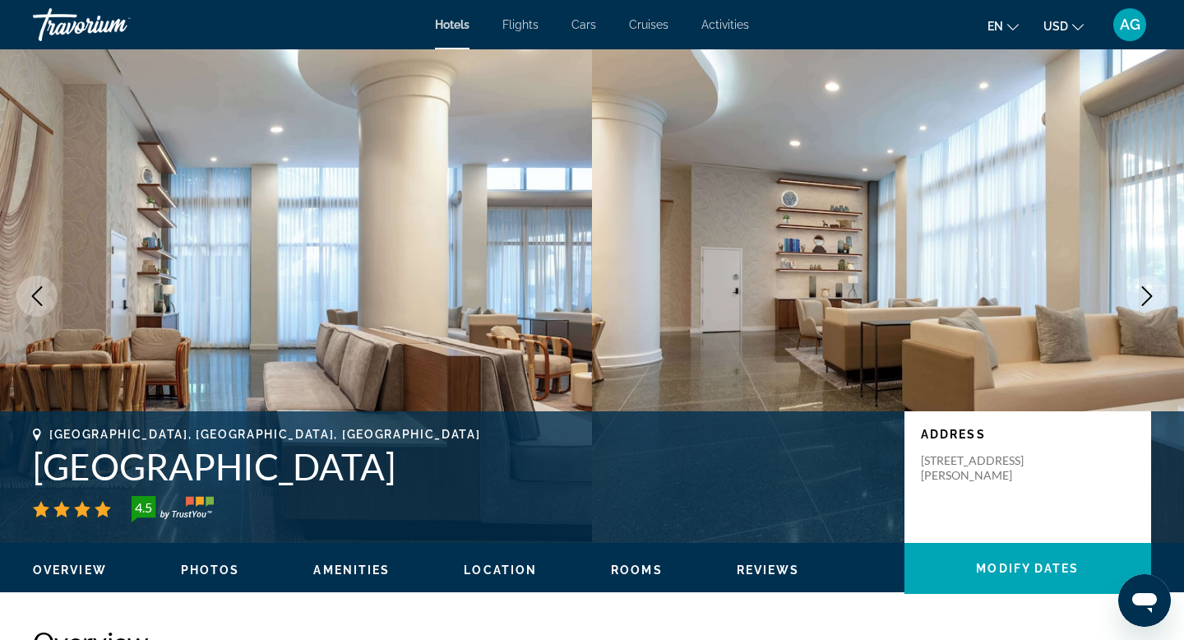
click at [1149, 298] on icon "Next image" at bounding box center [1147, 296] width 20 height 20
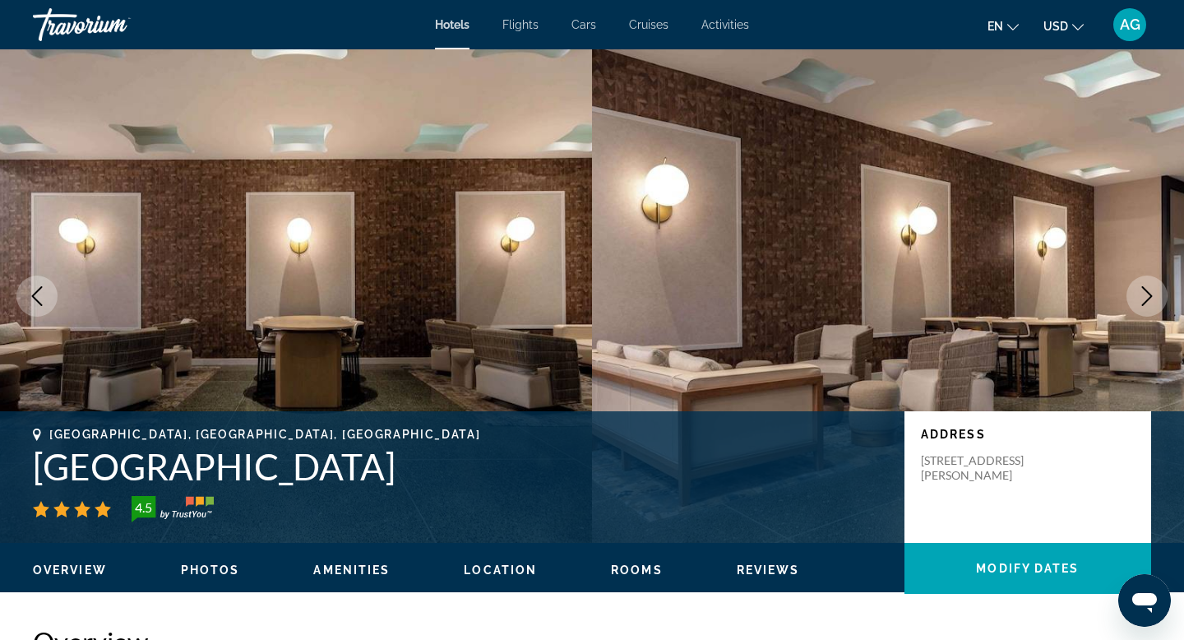
click at [1149, 298] on icon "Next image" at bounding box center [1147, 296] width 20 height 20
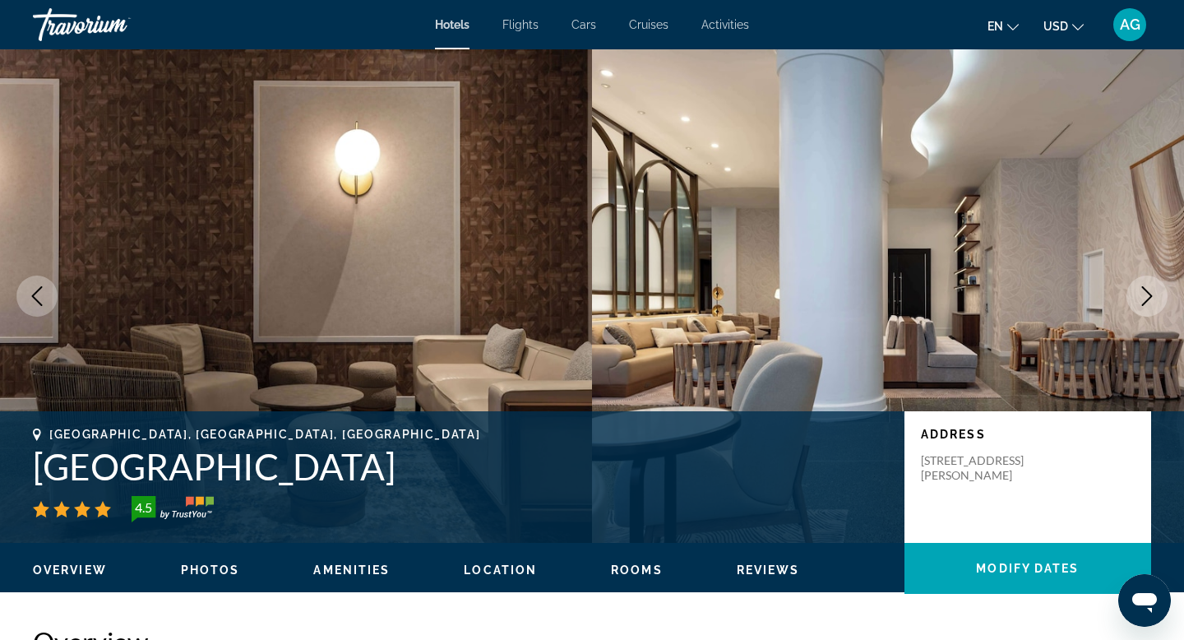
click at [1149, 298] on icon "Next image" at bounding box center [1147, 296] width 20 height 20
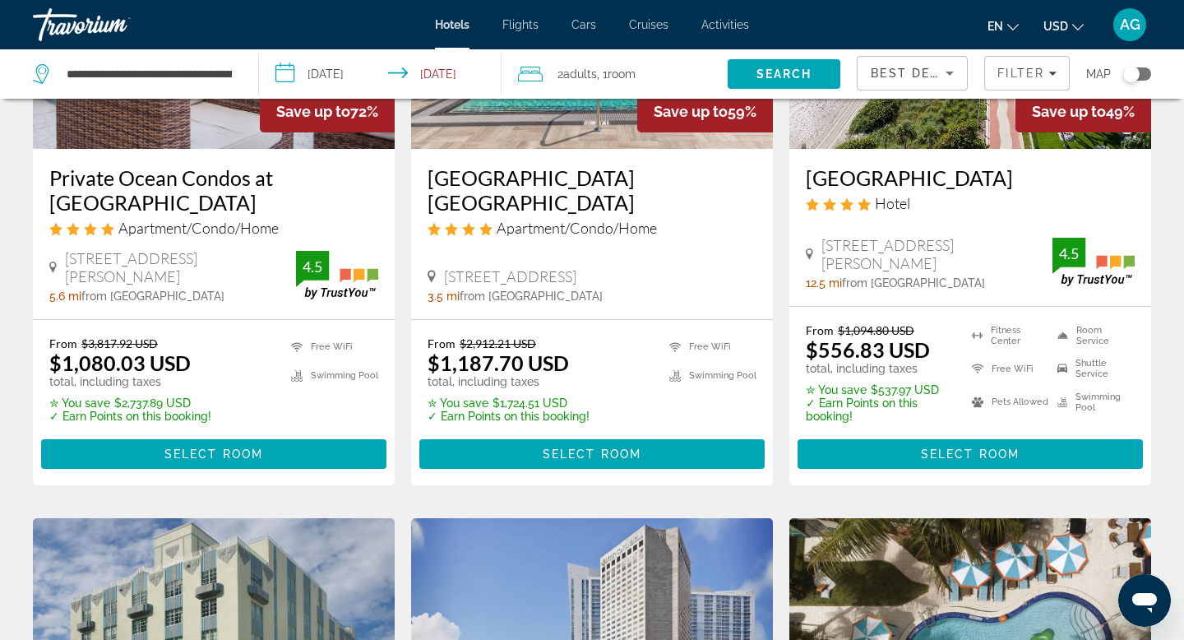
scroll to position [304, 0]
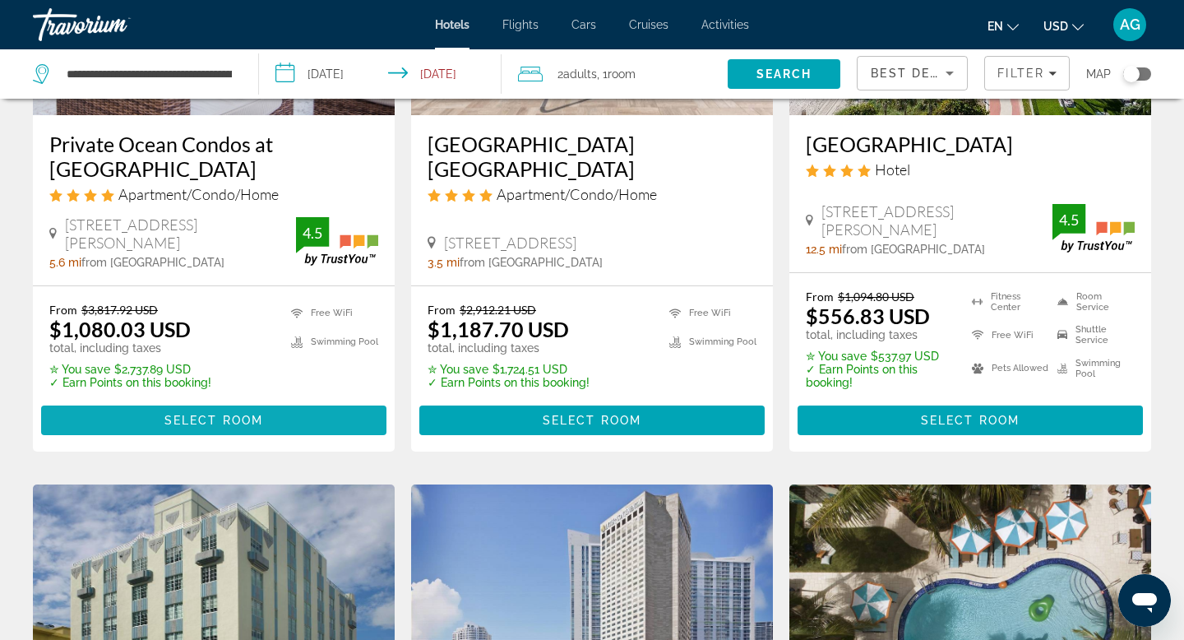
click at [276, 425] on span "Main content" at bounding box center [213, 419] width 345 height 39
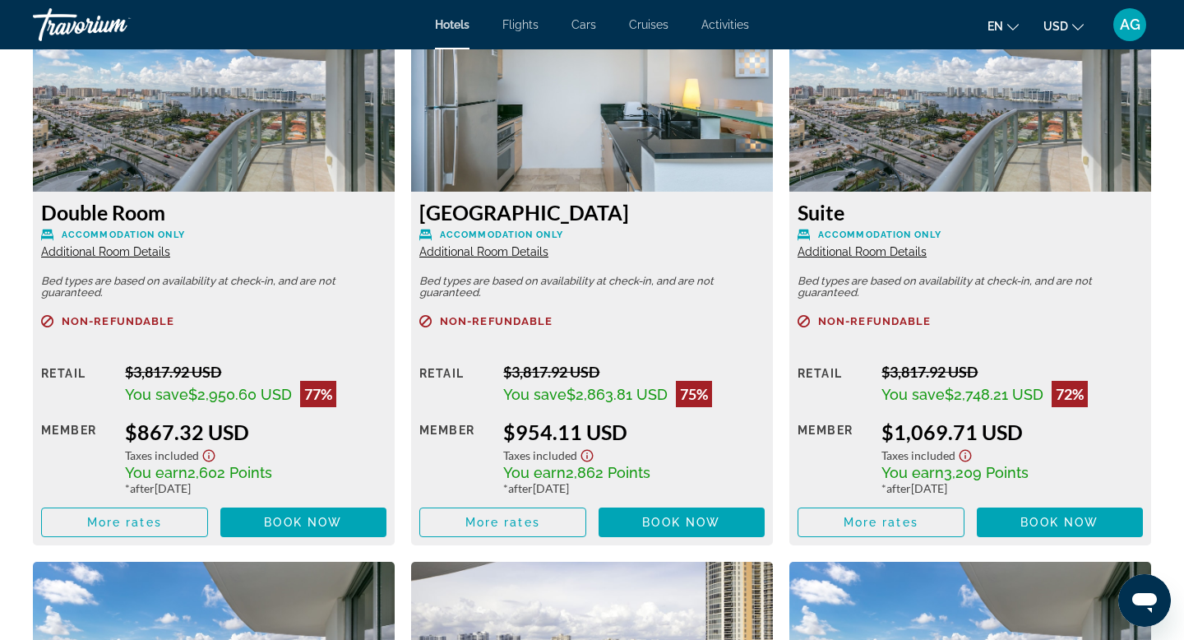
scroll to position [2350, 0]
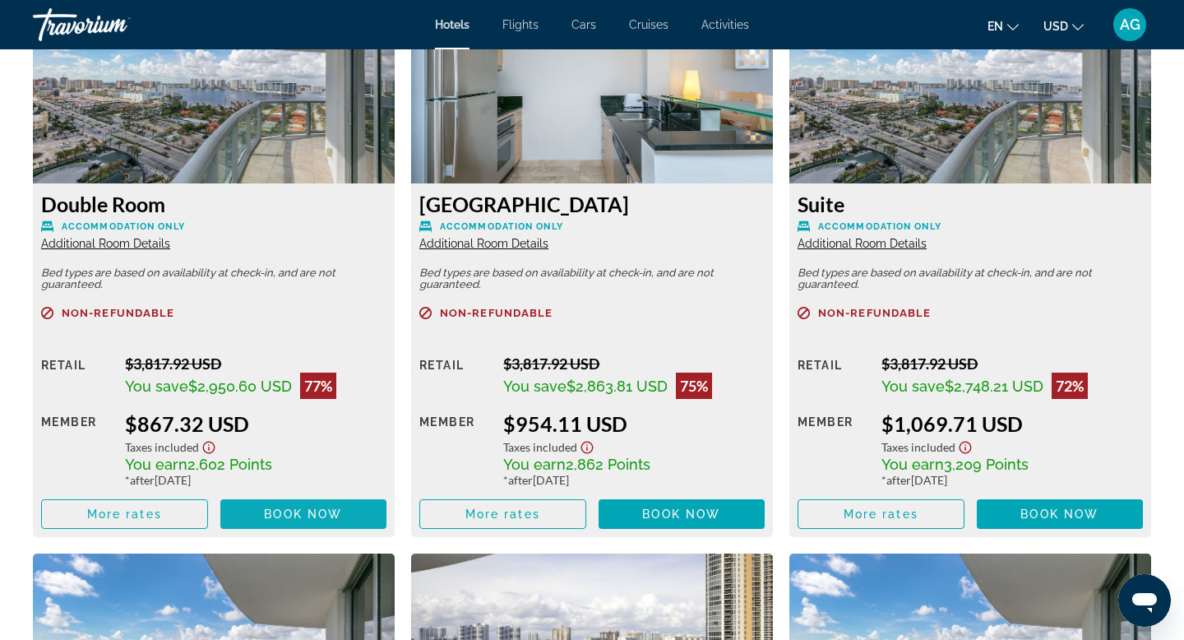
click at [289, 520] on span "Main content" at bounding box center [303, 513] width 167 height 39
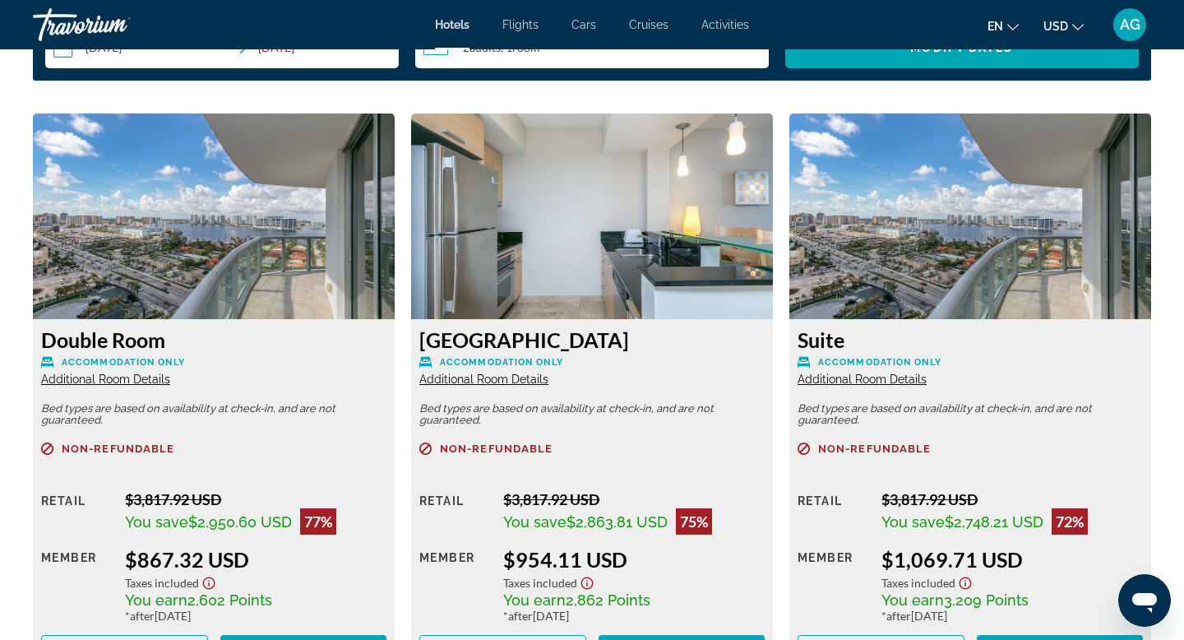
scroll to position [2395, 0]
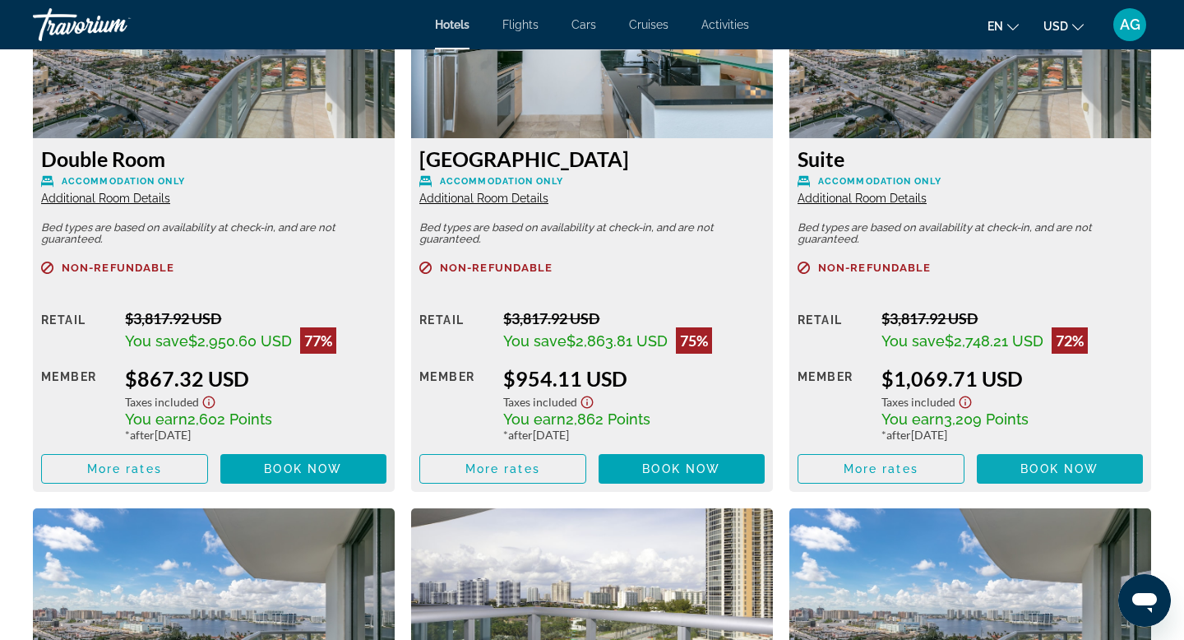
click at [1035, 470] on span "Book now" at bounding box center [1059, 468] width 78 height 13
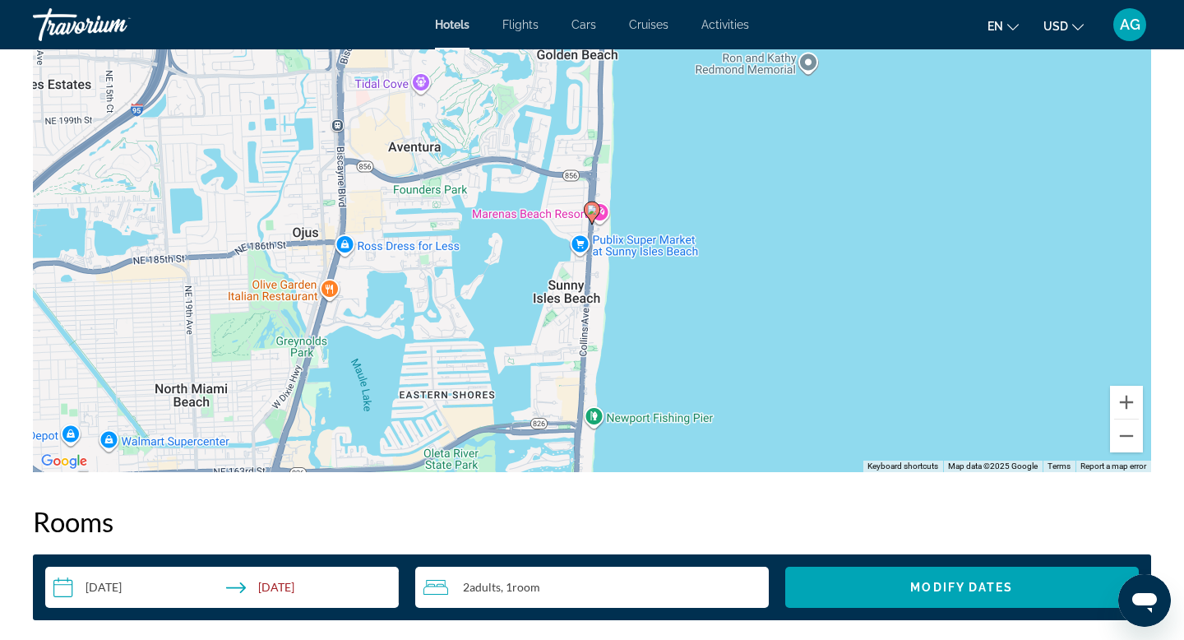
scroll to position [1666, 0]
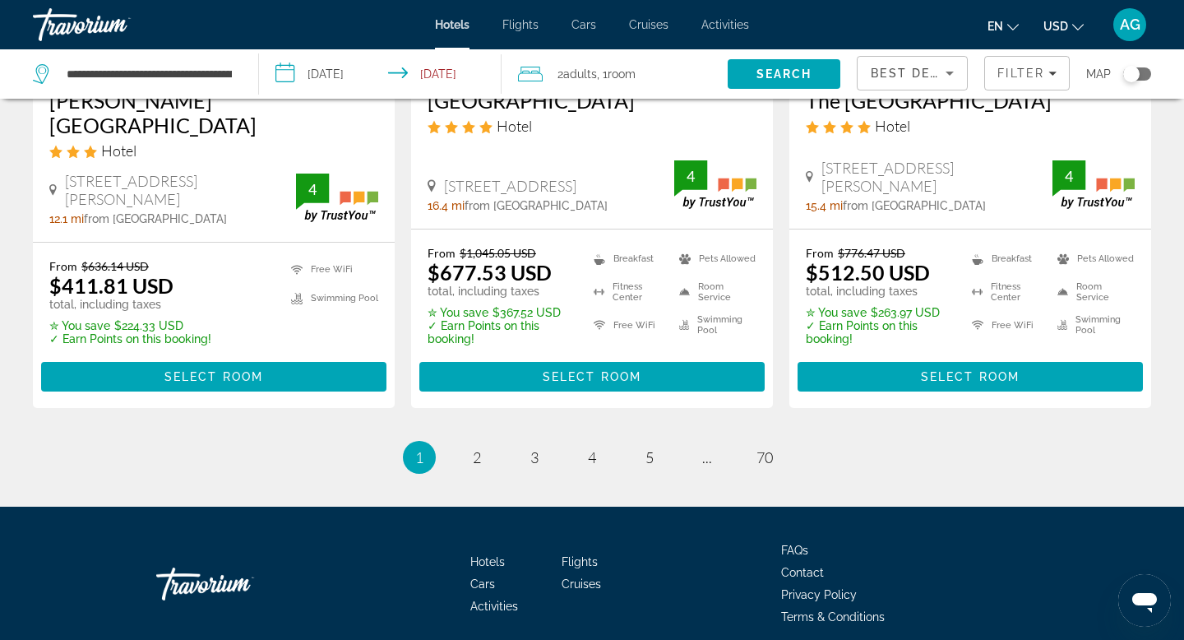
scroll to position [2306, 0]
